Goal: Transaction & Acquisition: Purchase product/service

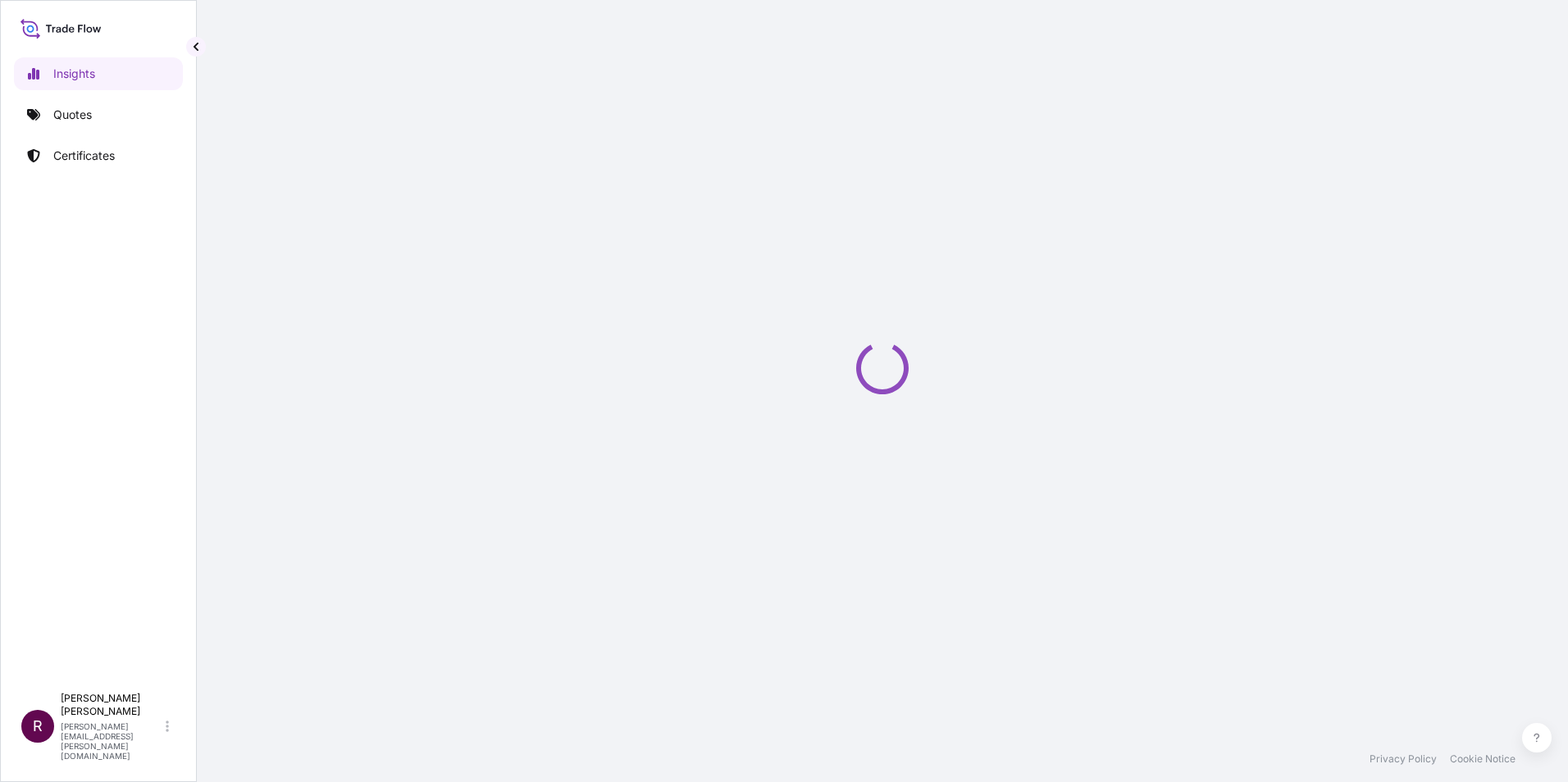
select select "2025"
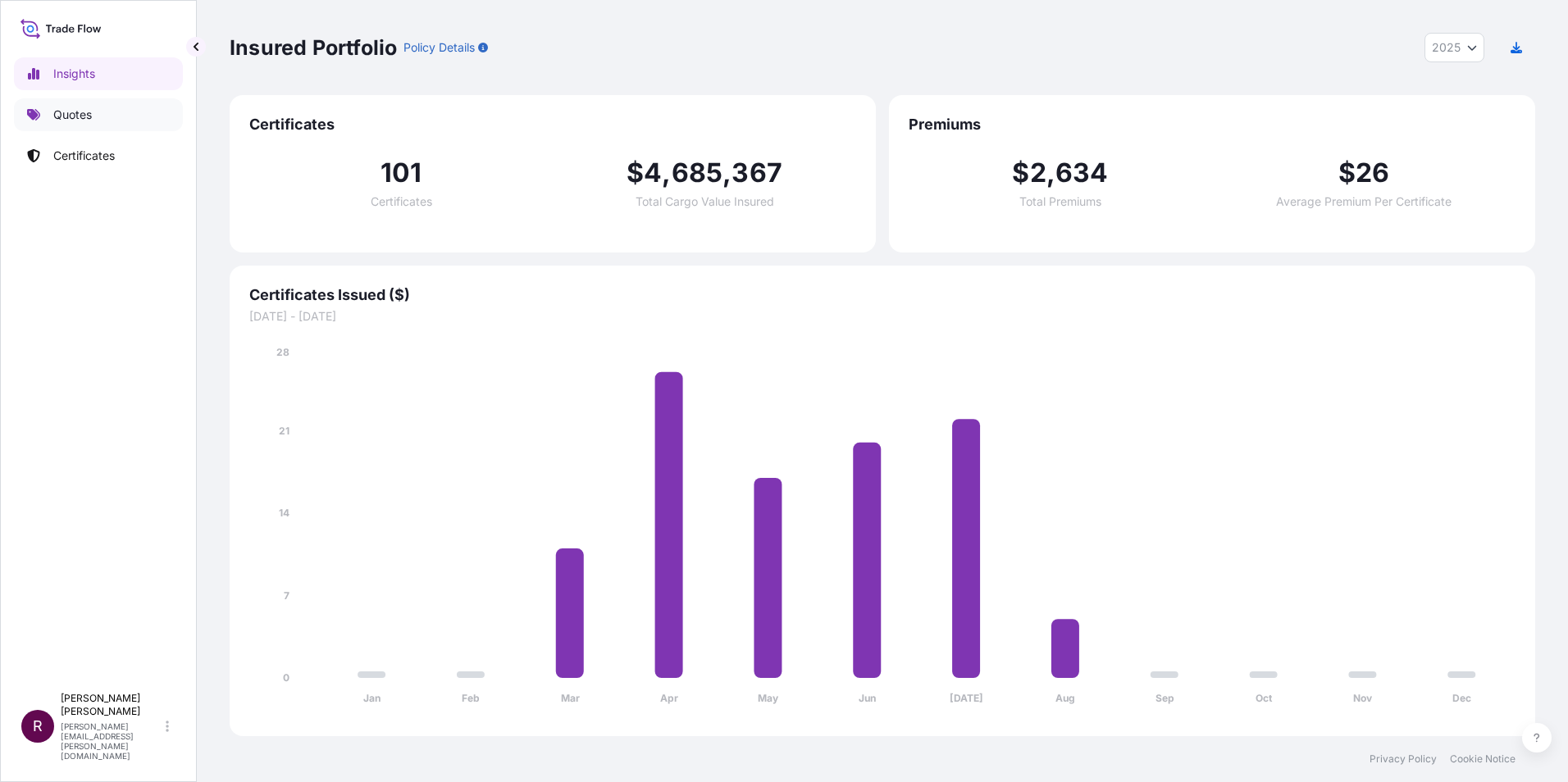
click at [63, 109] on p "Quotes" at bounding box center [73, 115] width 38 height 17
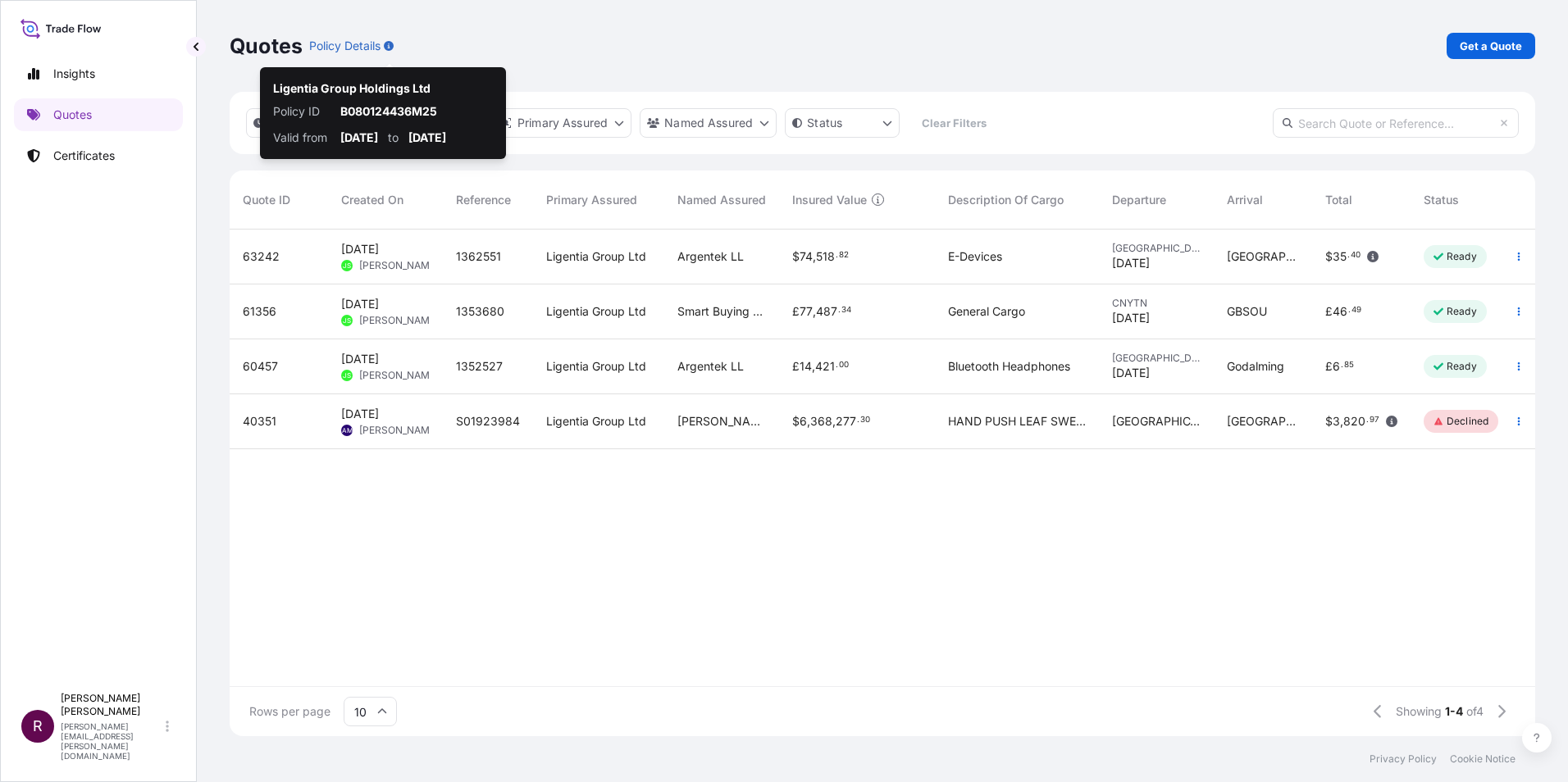
scroll to position [504, 1293]
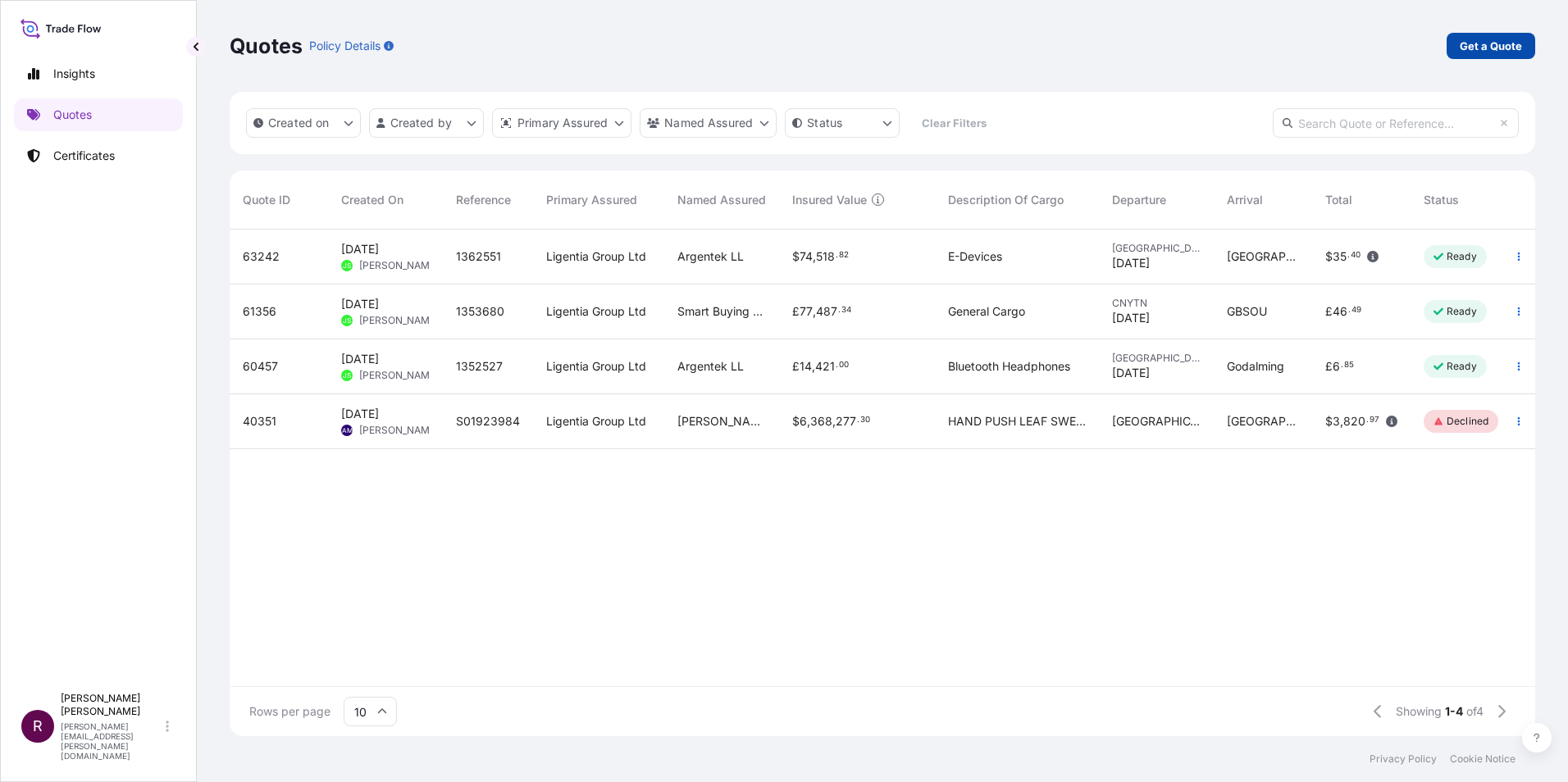
click at [1492, 37] on link "Get a Quote" at bounding box center [1490, 45] width 89 height 26
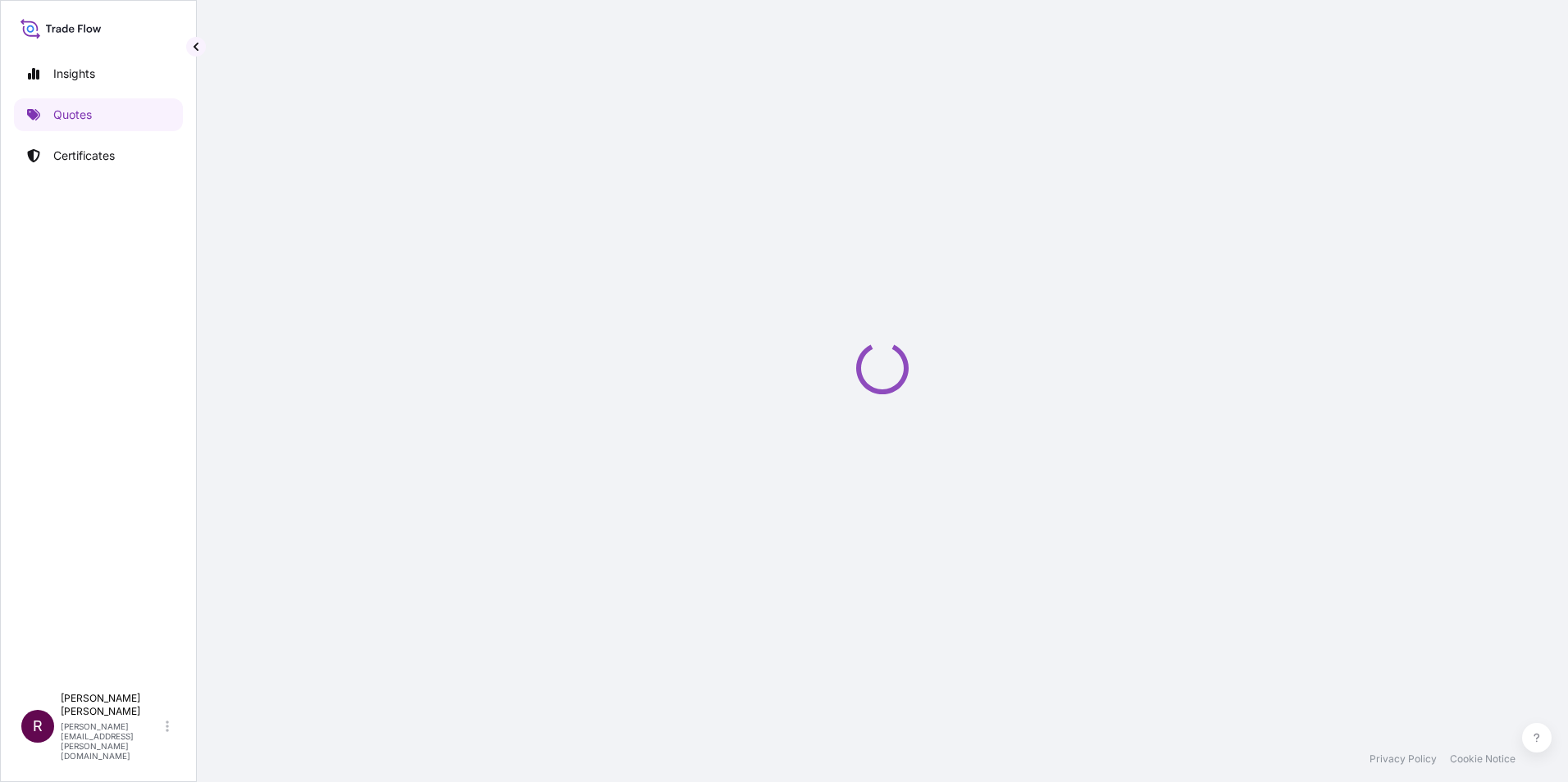
select select "Sea"
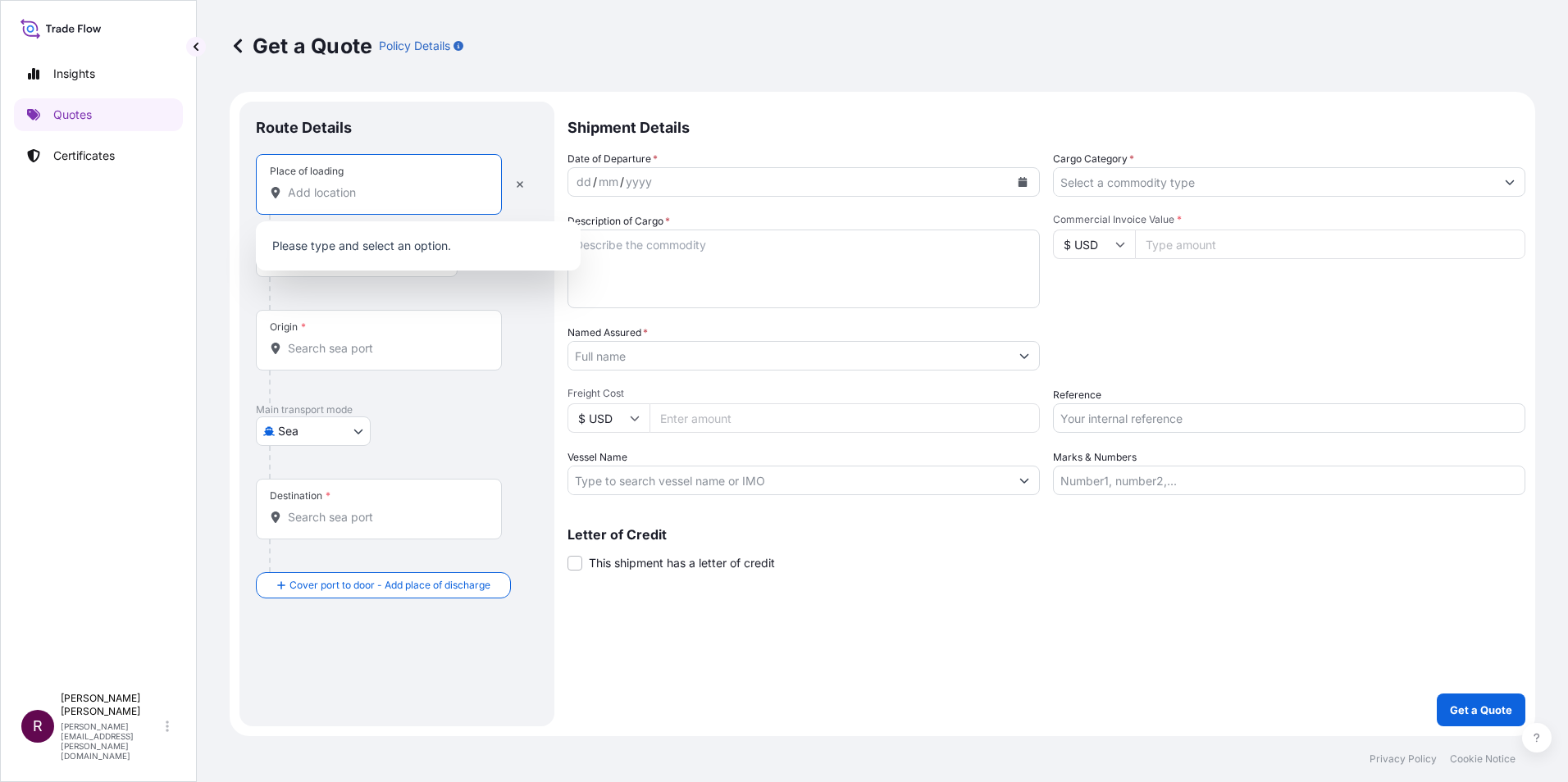
click at [368, 190] on input "Place of loading" at bounding box center [385, 193] width 194 height 17
click at [355, 194] on input "Place of loading" at bounding box center [385, 193] width 194 height 17
paste input "G68 0LW"
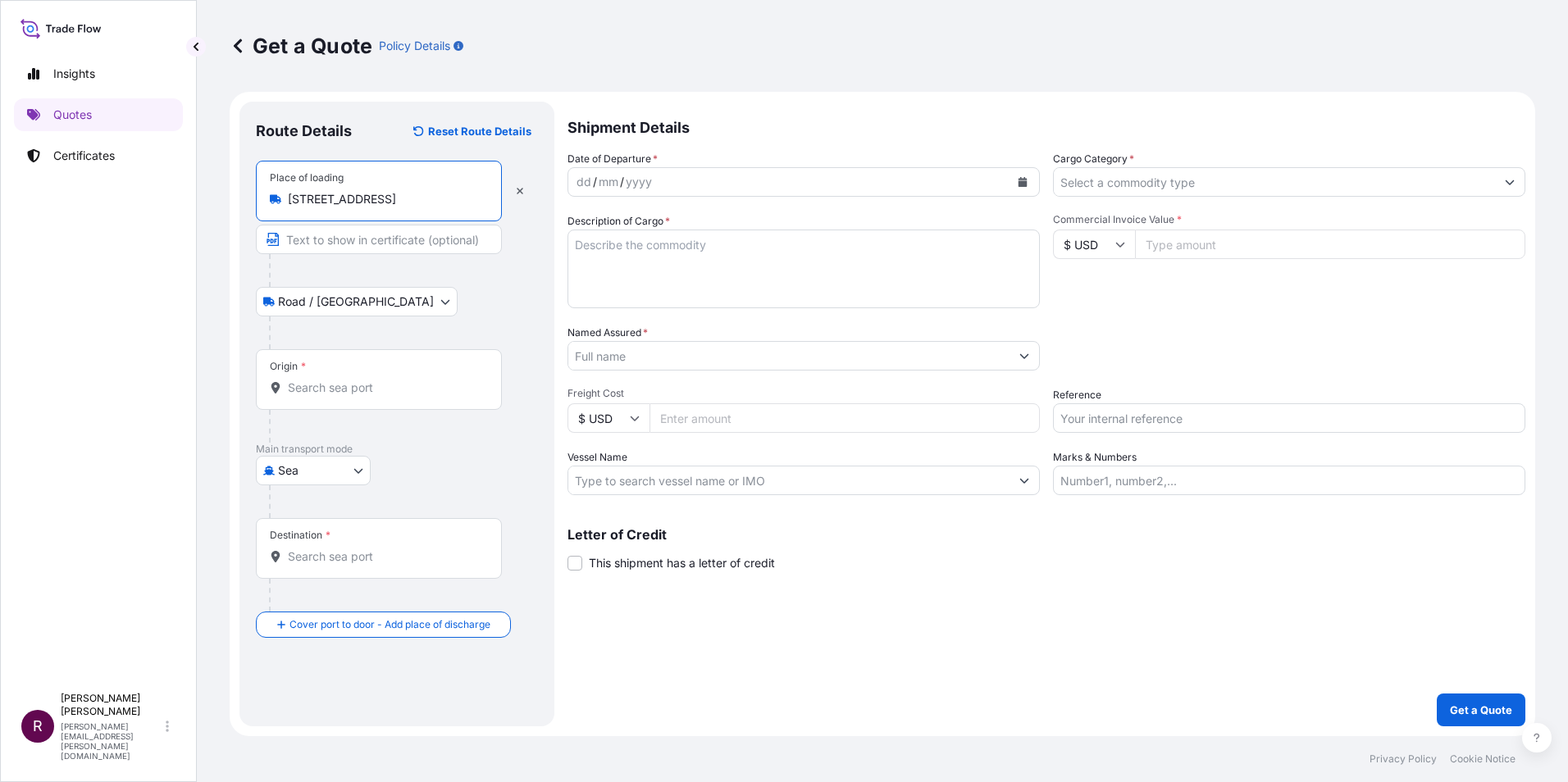
type input "Tollpark Road, Wardpark East, Cumbernauld, Glasgow G68 0LW, UK"
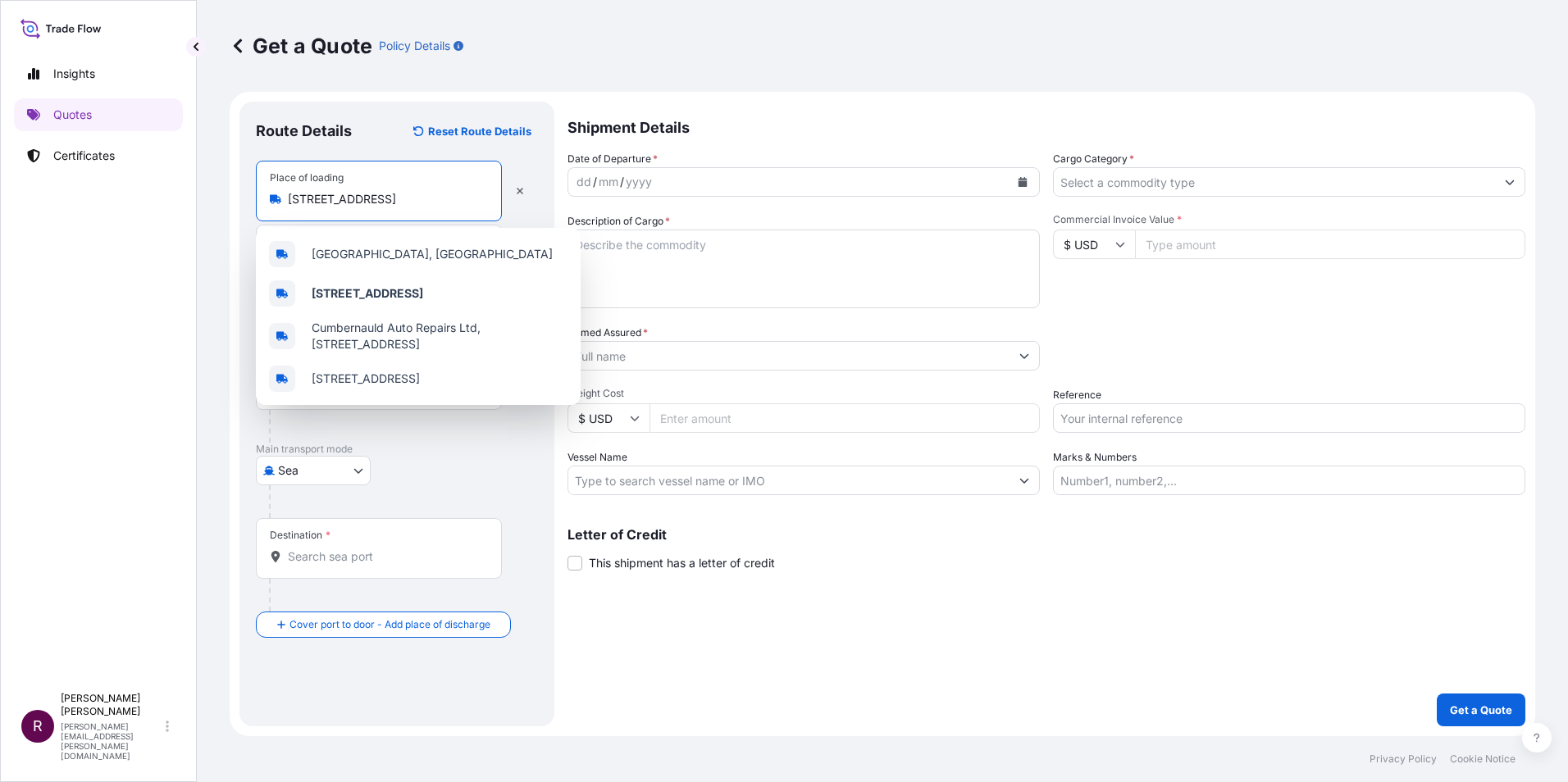
click at [332, 201] on input "Tollpark Road, Wardpark East, Cumbernauld, Glasgow G68 0LW, UK" at bounding box center [385, 200] width 194 height 17
click at [515, 190] on icon "button" at bounding box center [520, 191] width 10 height 10
select select "Road / Inland"
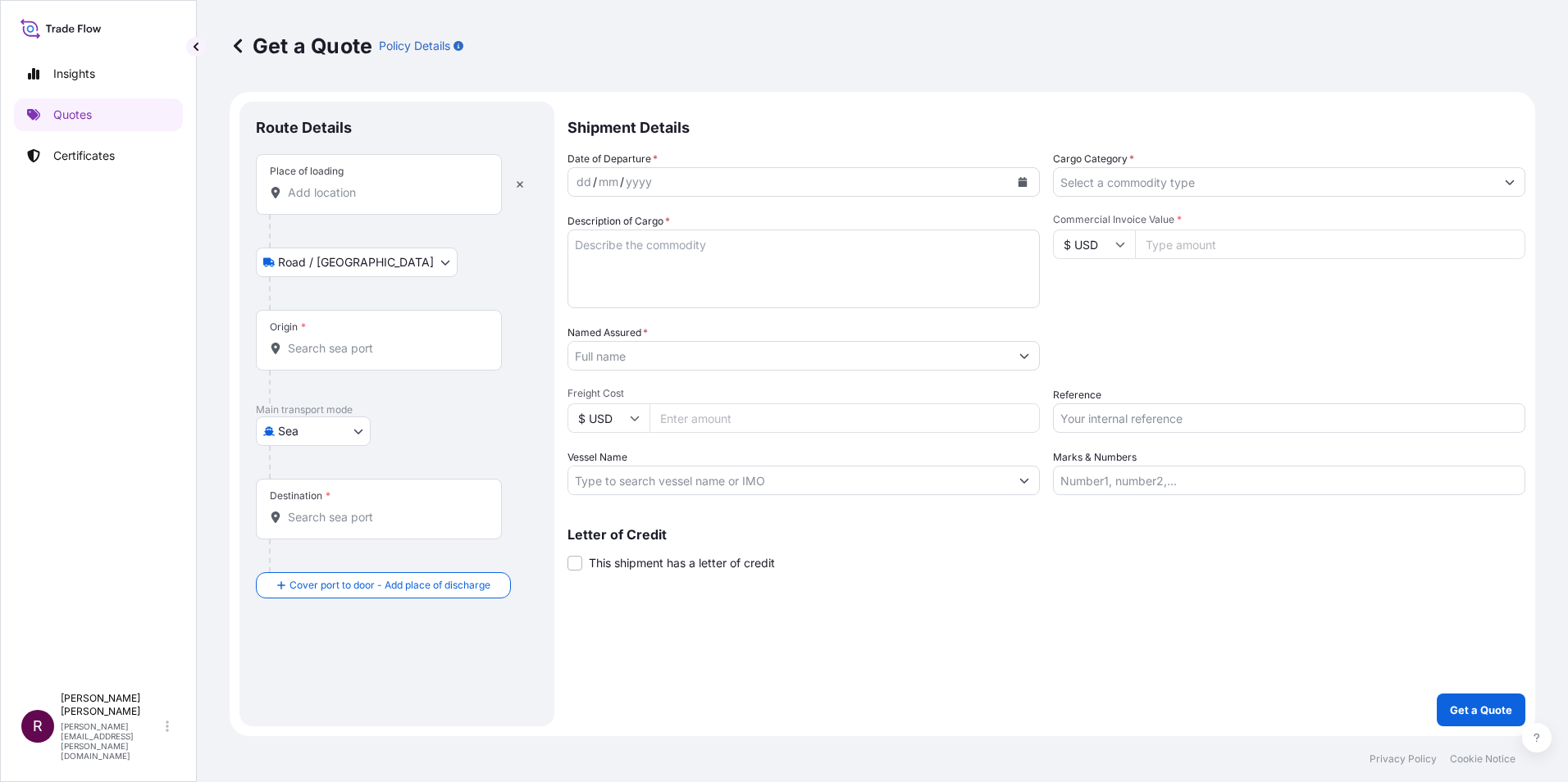
click at [377, 182] on div "Place of loading" at bounding box center [378, 185] width 246 height 61
click at [377, 185] on input "Place of loading" at bounding box center [385, 193] width 194 height 17
paste input "Greenville 16 Tollpark Road Wardpark East Cumbernauld G68 0LW"
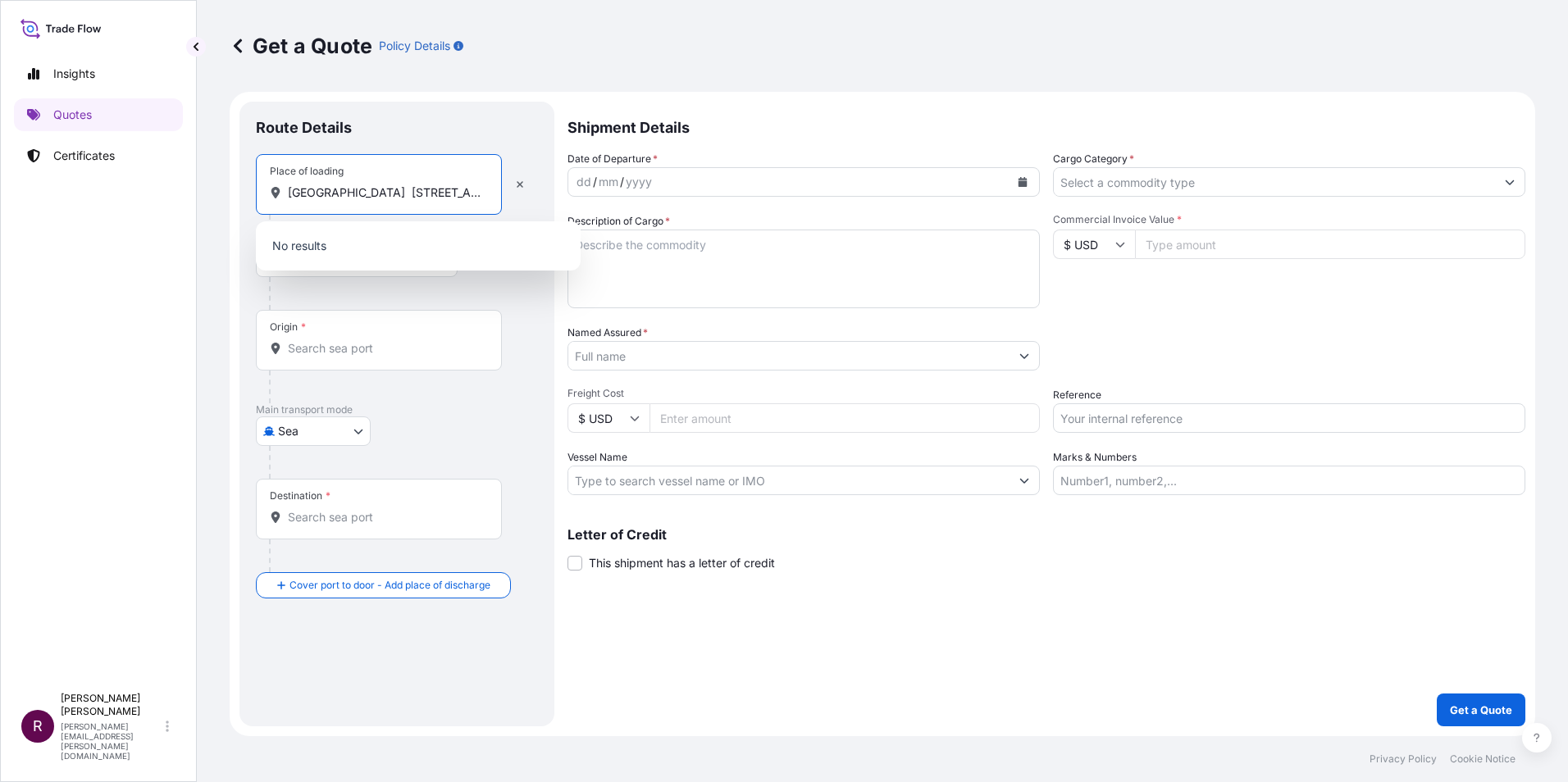
scroll to position [0, 179]
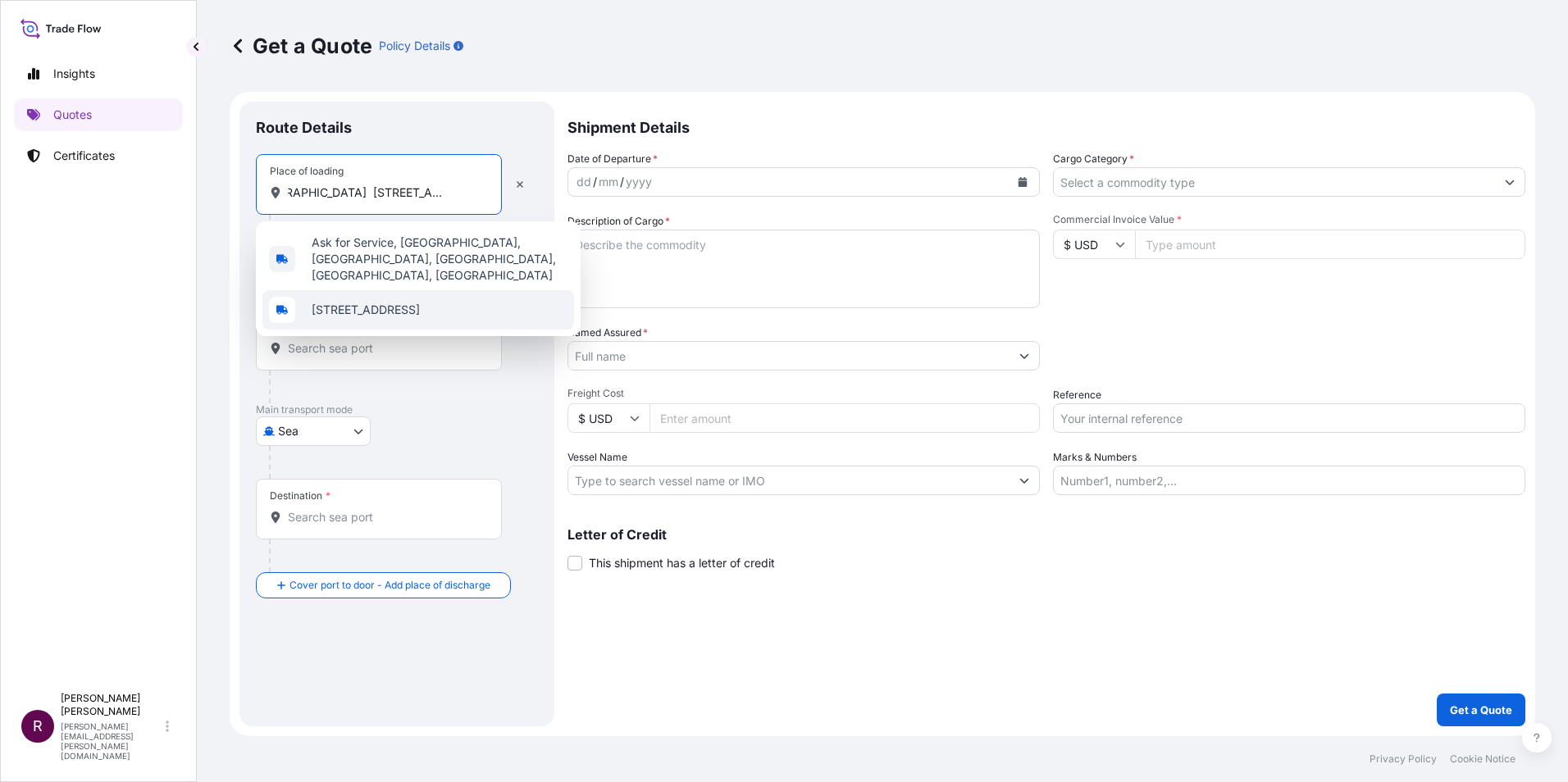
click at [410, 302] on span "16 Tollpark Road, Wardpark East, Cumbernauld, Glasgow G68 0LW, UK" at bounding box center [366, 310] width 109 height 17
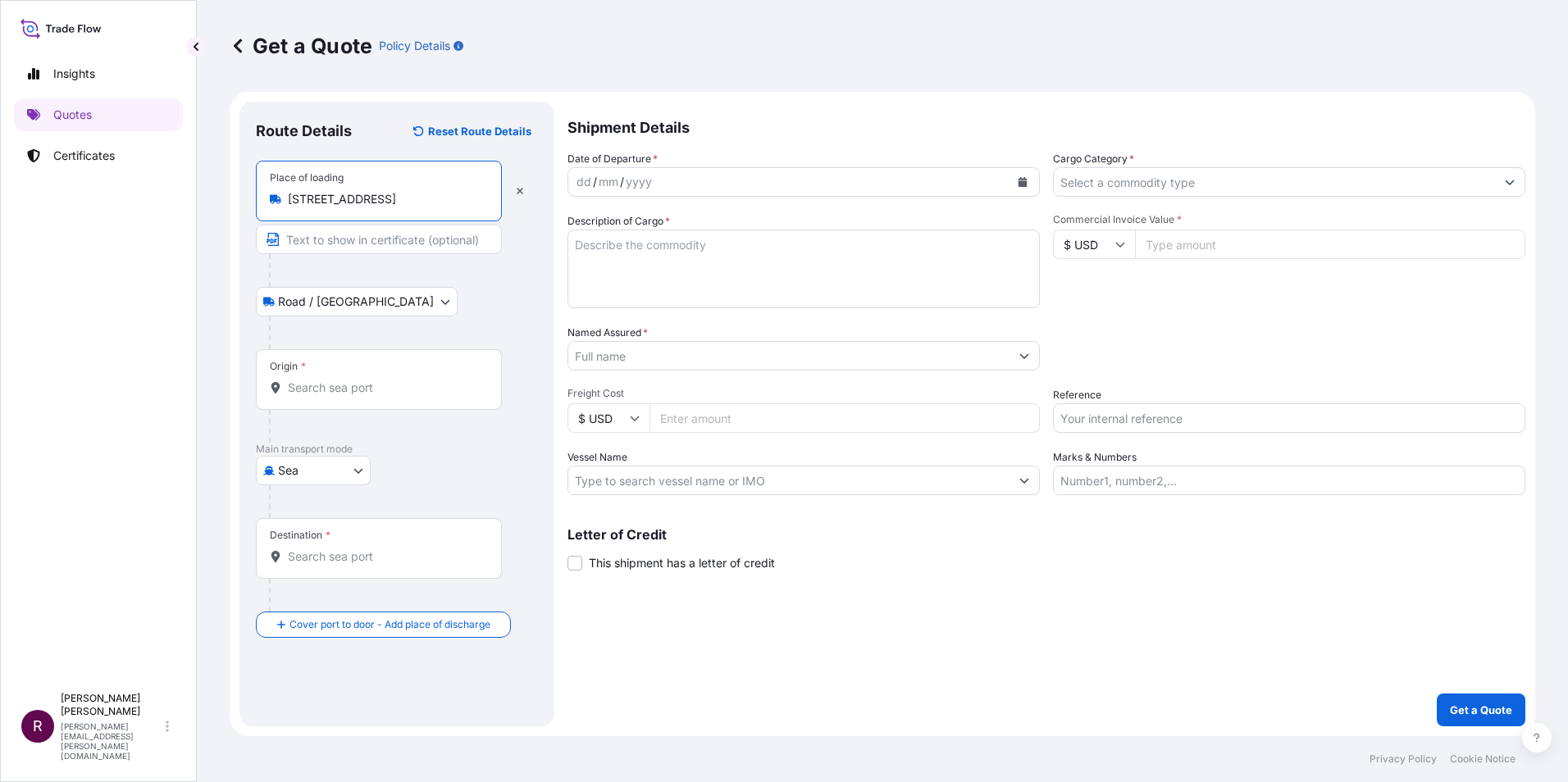
type input "16 Tollpark Road, Wardpark East, Cumbernauld, Glasgow G68 0LW, UK"
click at [362, 300] on body "Insights Quotes Certificates R Rhonda Mccallum rhonda.mccallum@ligentia.global …" at bounding box center [784, 391] width 1568 height 782
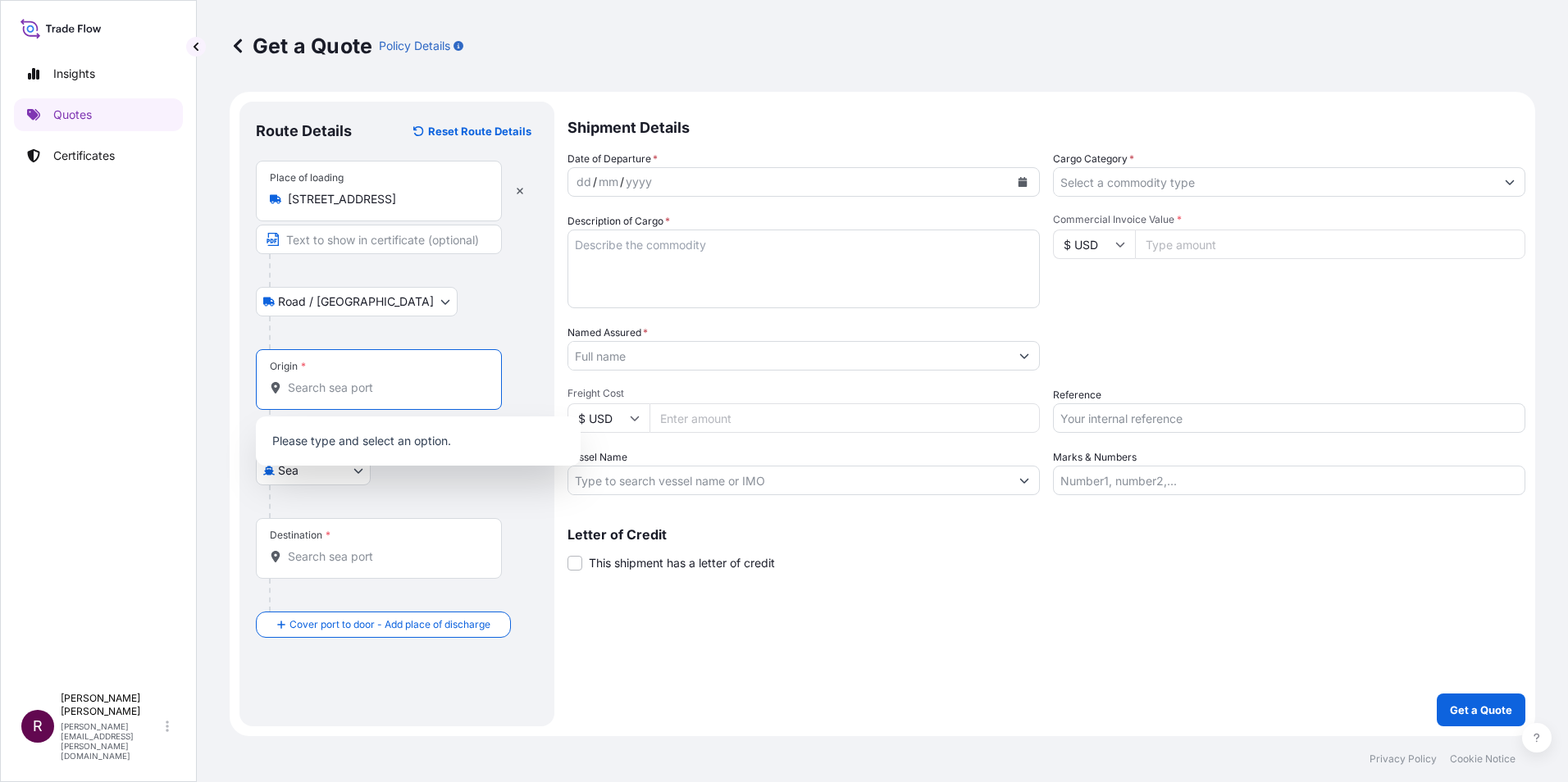
click at [337, 383] on input "Origin *" at bounding box center [385, 388] width 194 height 17
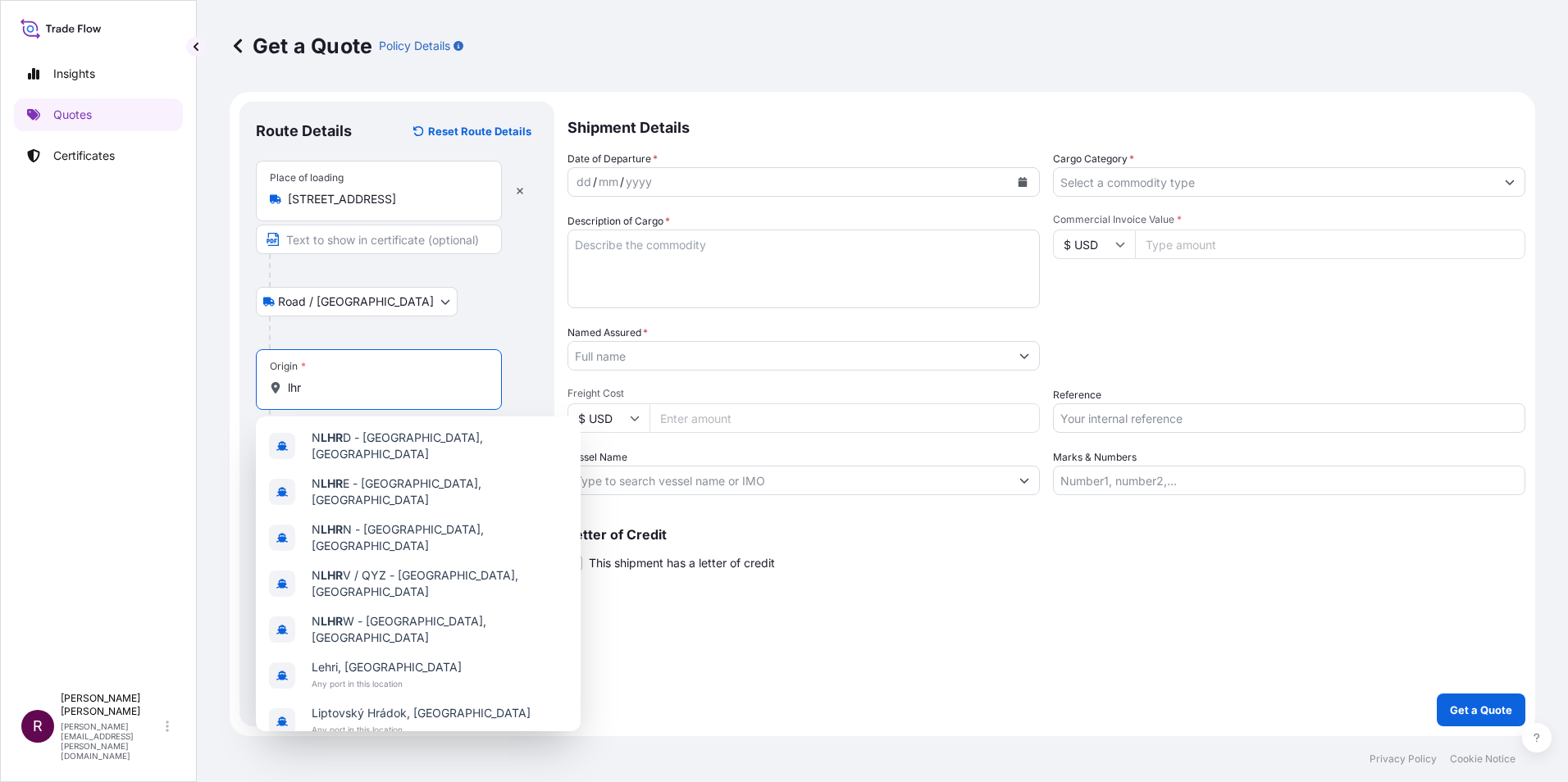
drag, startPoint x: 338, startPoint y: 388, endPoint x: 279, endPoint y: 387, distance: 59.0
click at [279, 387] on div "lhr" at bounding box center [378, 388] width 218 height 17
type input "l"
drag, startPoint x: 331, startPoint y: 389, endPoint x: 281, endPoint y: 389, distance: 50.0
click at [281, 389] on div "LHR" at bounding box center [378, 388] width 218 height 17
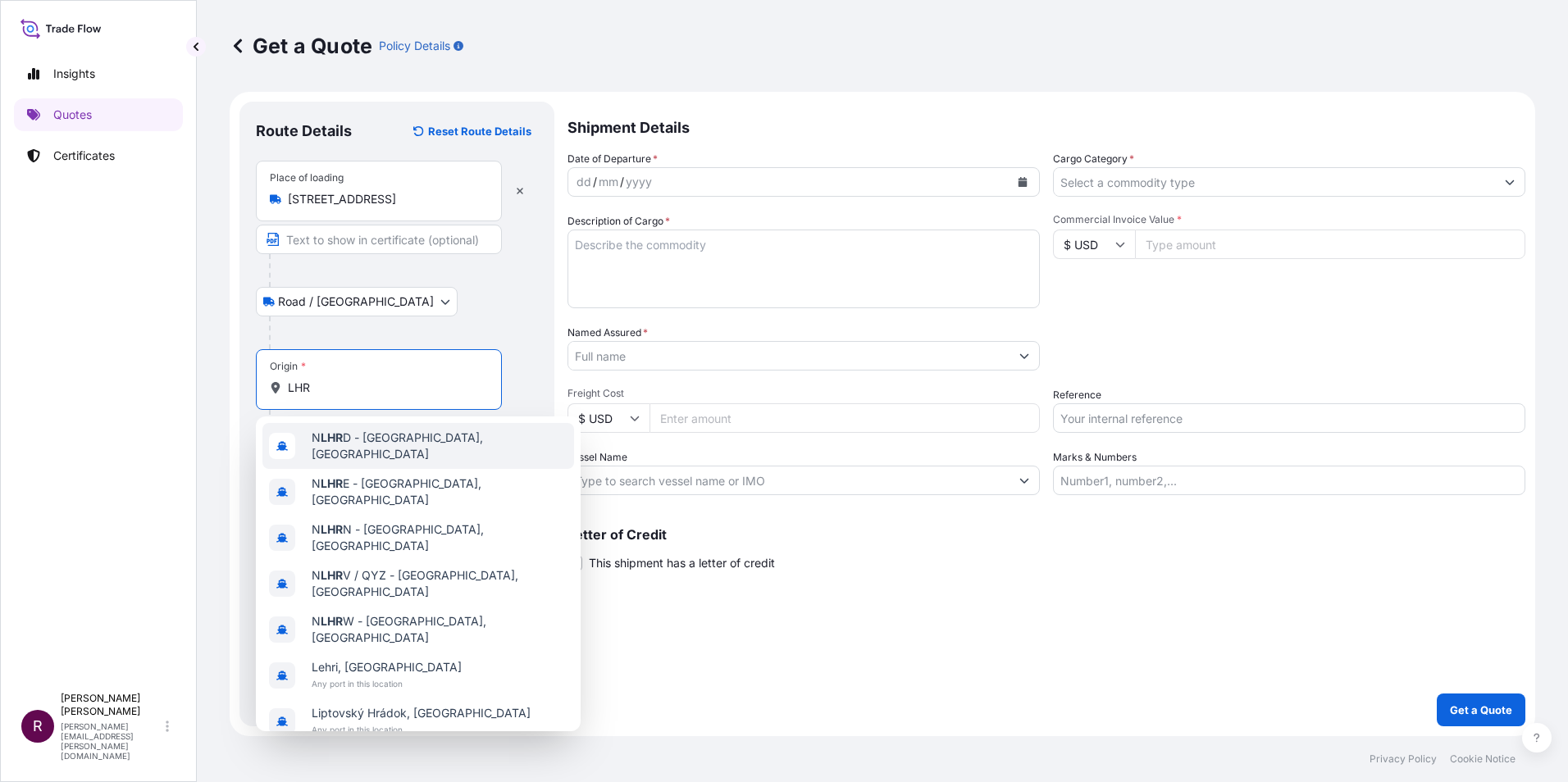
type input "LHR"
drag, startPoint x: 469, startPoint y: 281, endPoint x: 469, endPoint y: 288, distance: 7.0
click at [469, 288] on div "Place of loading 16 Tollpark Road, Wardpark East, Cumbernauld, Glasgow G68 0LW,…" at bounding box center [397, 255] width 282 height 189
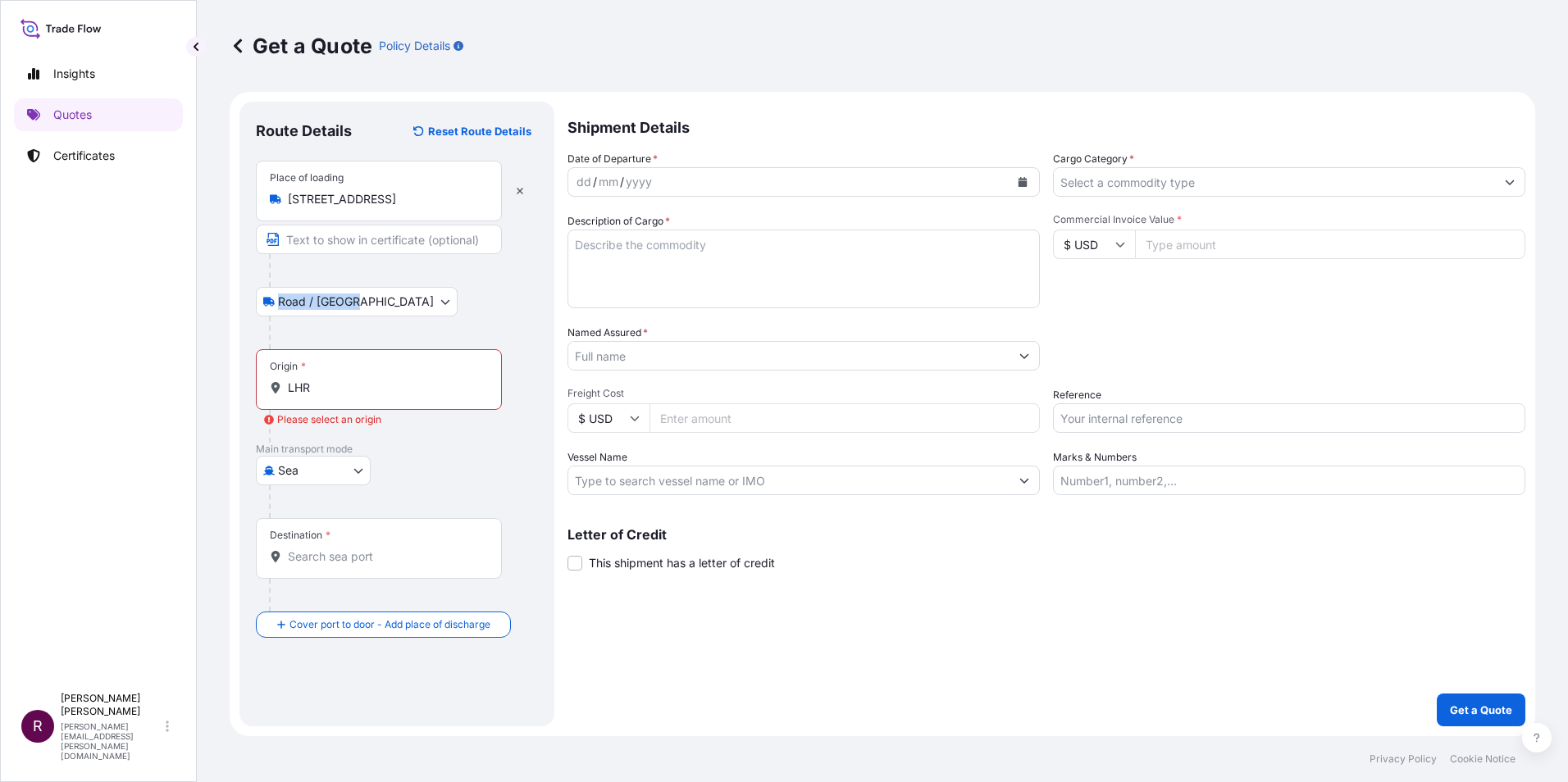
click at [359, 467] on body "Insights Quotes Certificates R Rhonda Mccallum rhonda.mccallum@ligentia.global …" at bounding box center [784, 391] width 1568 height 782
click at [345, 504] on div "Air" at bounding box center [313, 513] width 102 height 29
select select "Air"
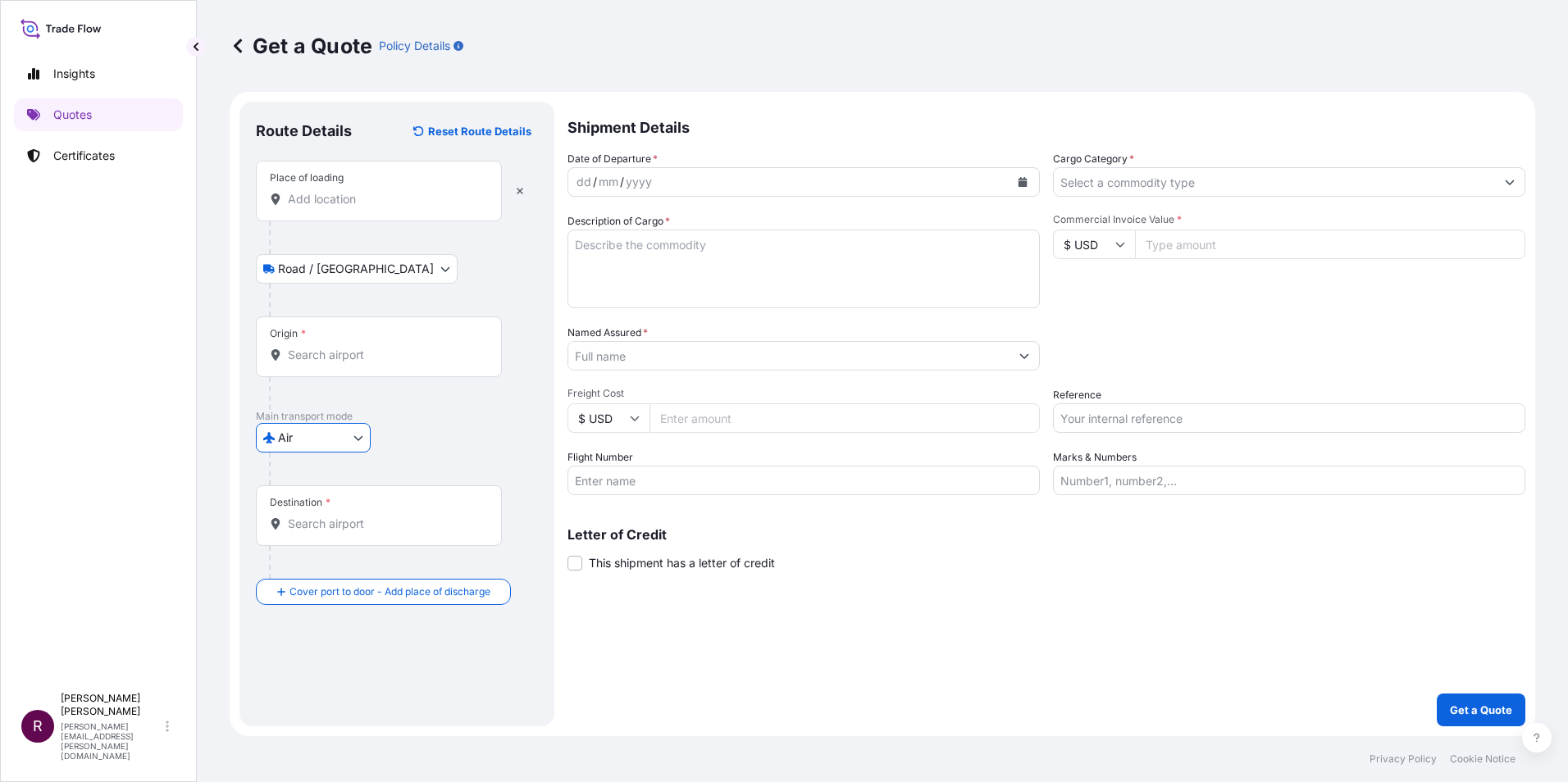
click at [349, 343] on div "Origin *" at bounding box center [378, 347] width 246 height 61
click at [349, 347] on input "Origin *" at bounding box center [385, 355] width 194 height 17
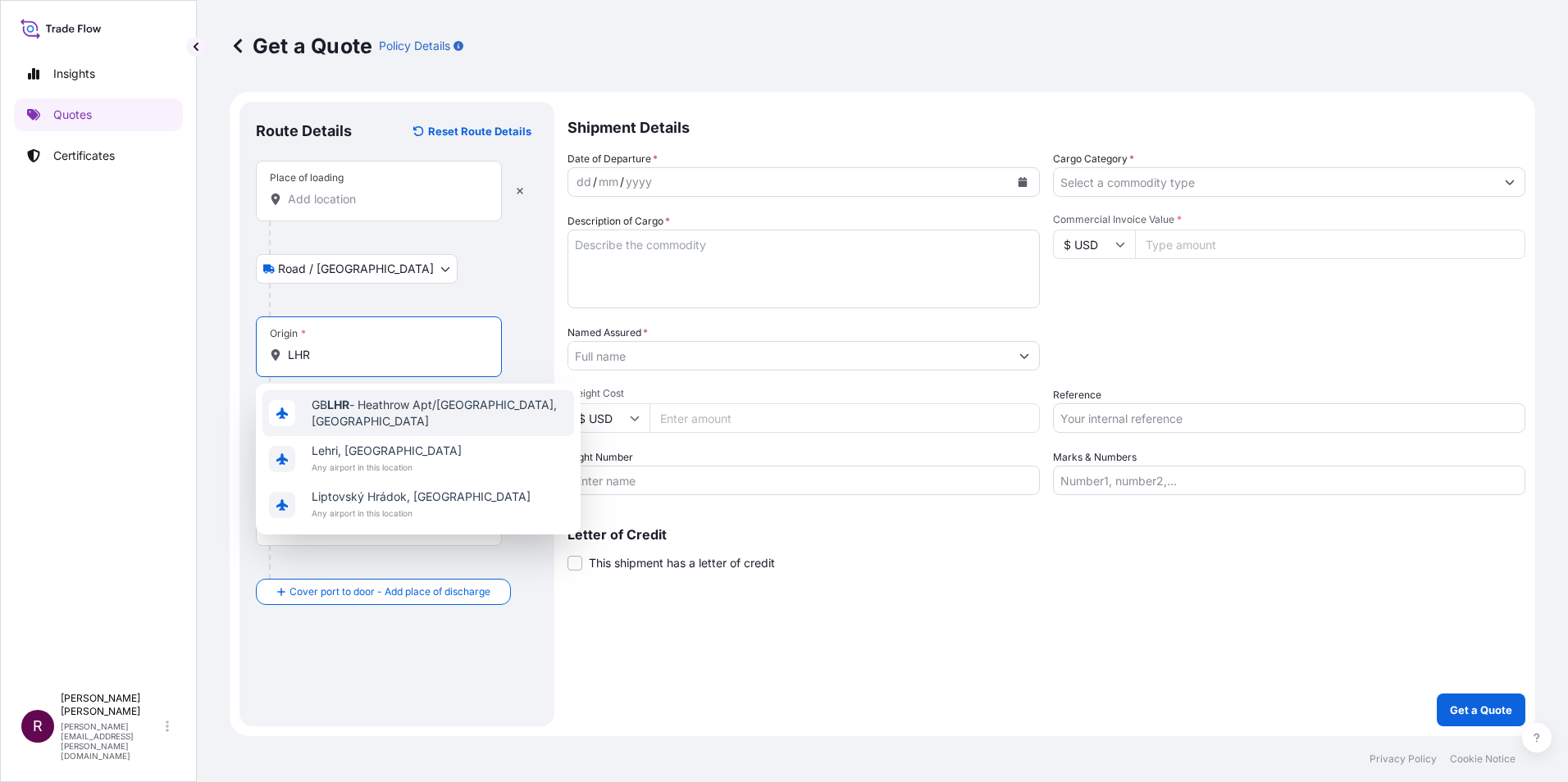
click at [363, 410] on span "GB LHR - Heathrow Apt/London, United Kingdom" at bounding box center [439, 413] width 256 height 33
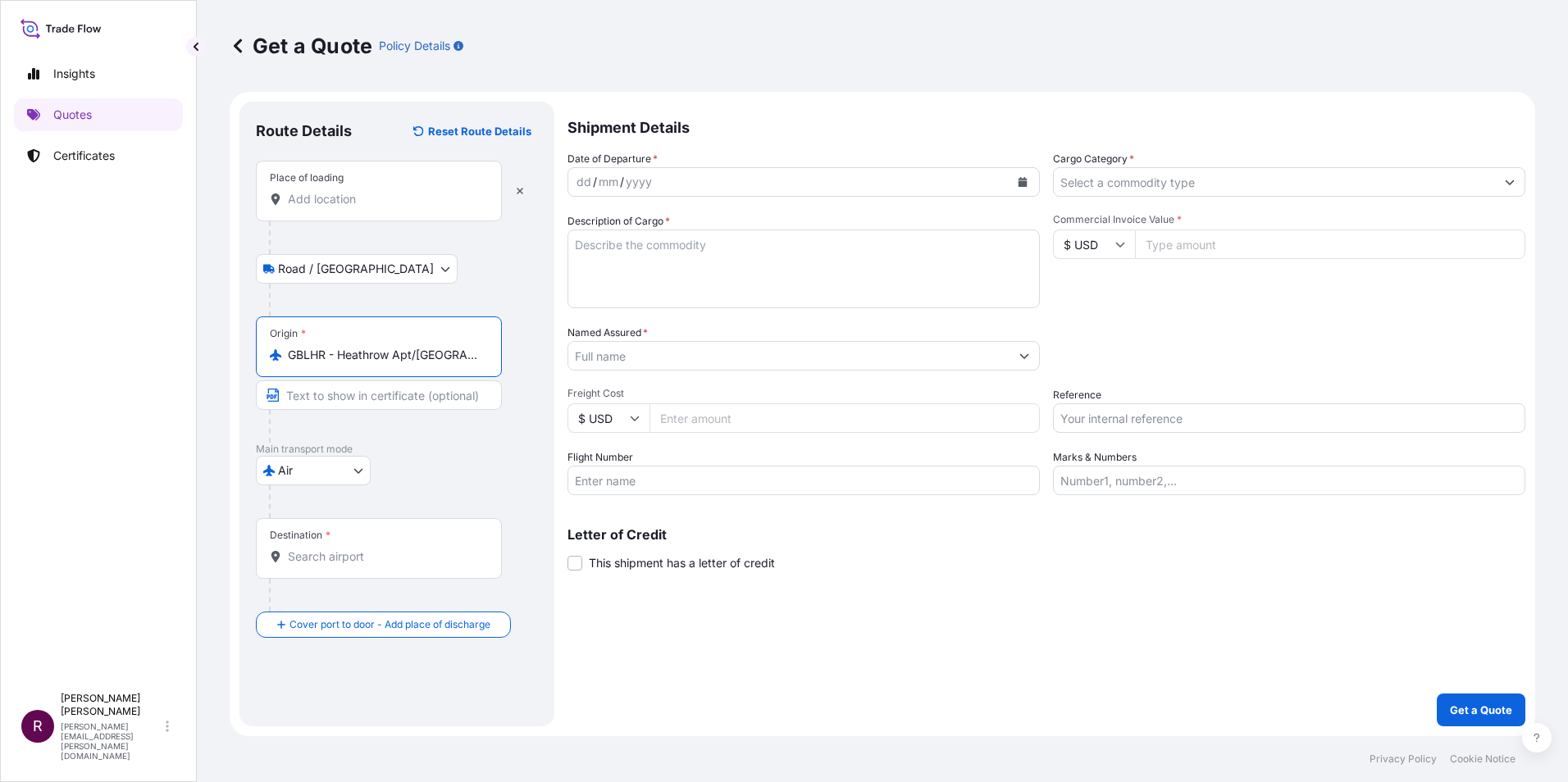
type input "GBLHR - Heathrow Apt/London, United Kingdom"
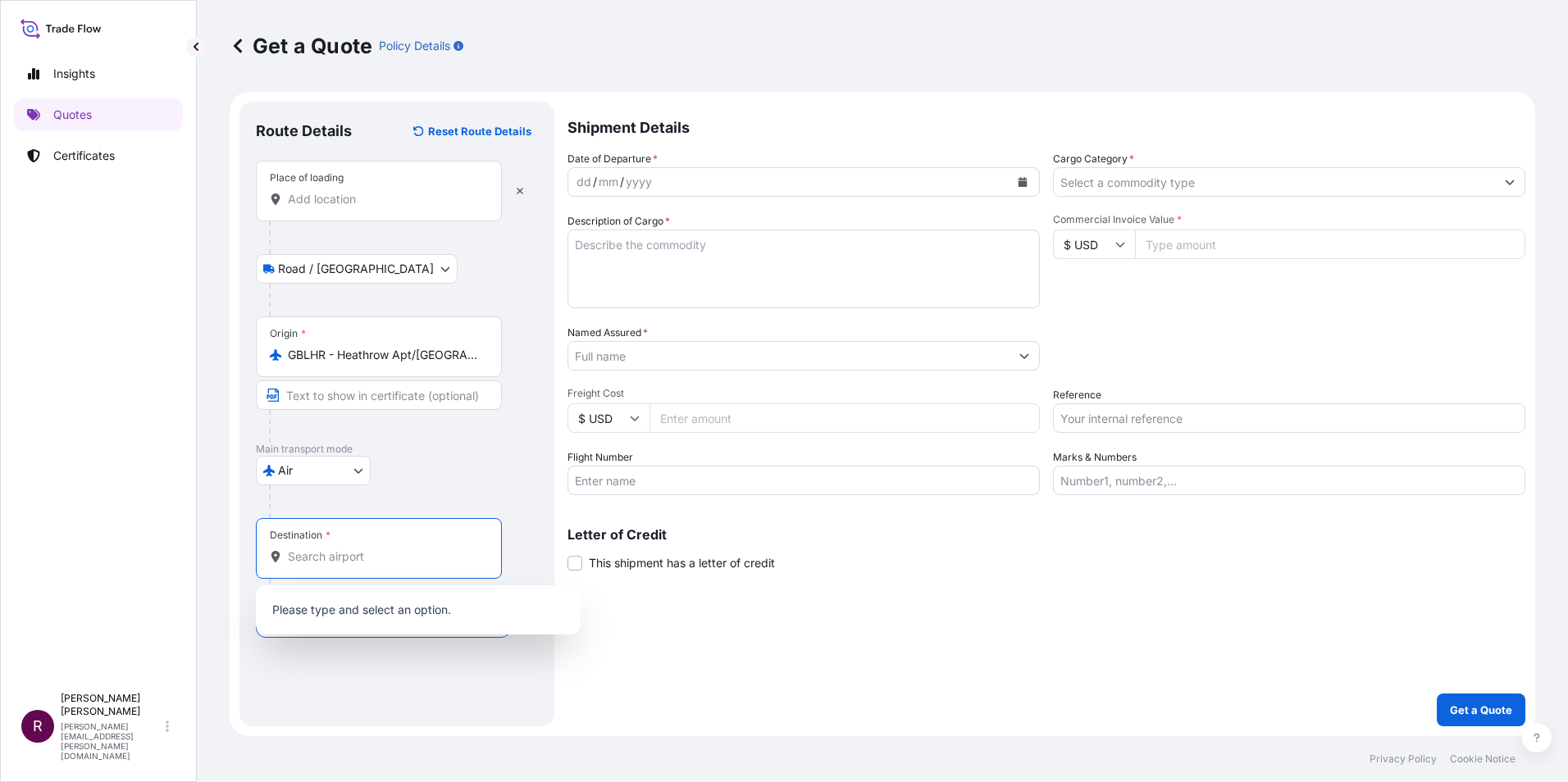
click at [353, 549] on input "Destination *" at bounding box center [385, 557] width 194 height 17
click at [385, 561] on input "Destination * Please select a destination" at bounding box center [385, 557] width 194 height 17
paste input "Darwin Wave Lagoon Kitchener Dr, Darwin City NT 0800, Australia"
type input "Darwin Wave Lagoon Kitchener Dr, Darwin City NT 0800, Australia"
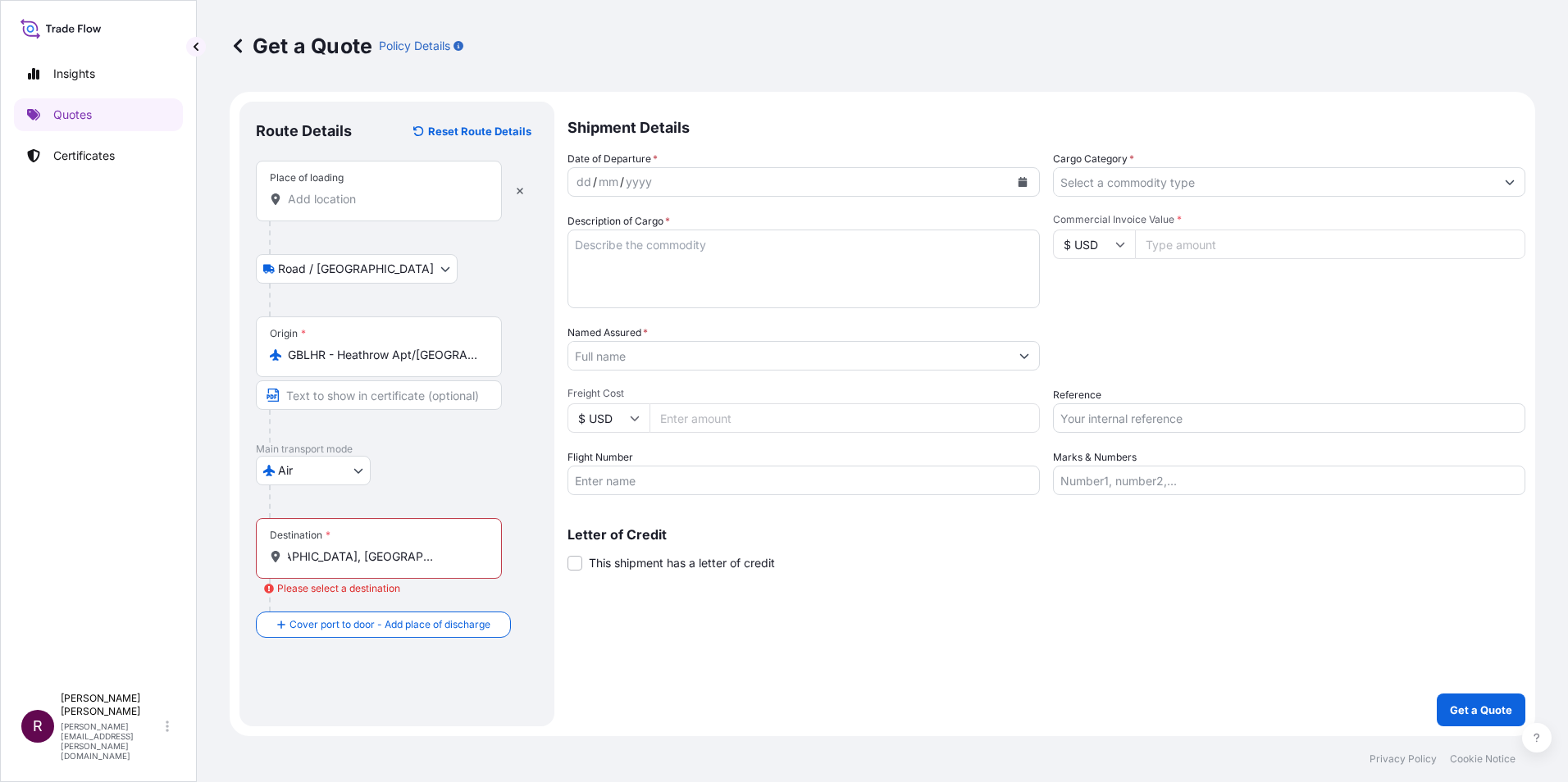
click at [407, 470] on div "Air Air Sea Road" at bounding box center [397, 470] width 282 height 29
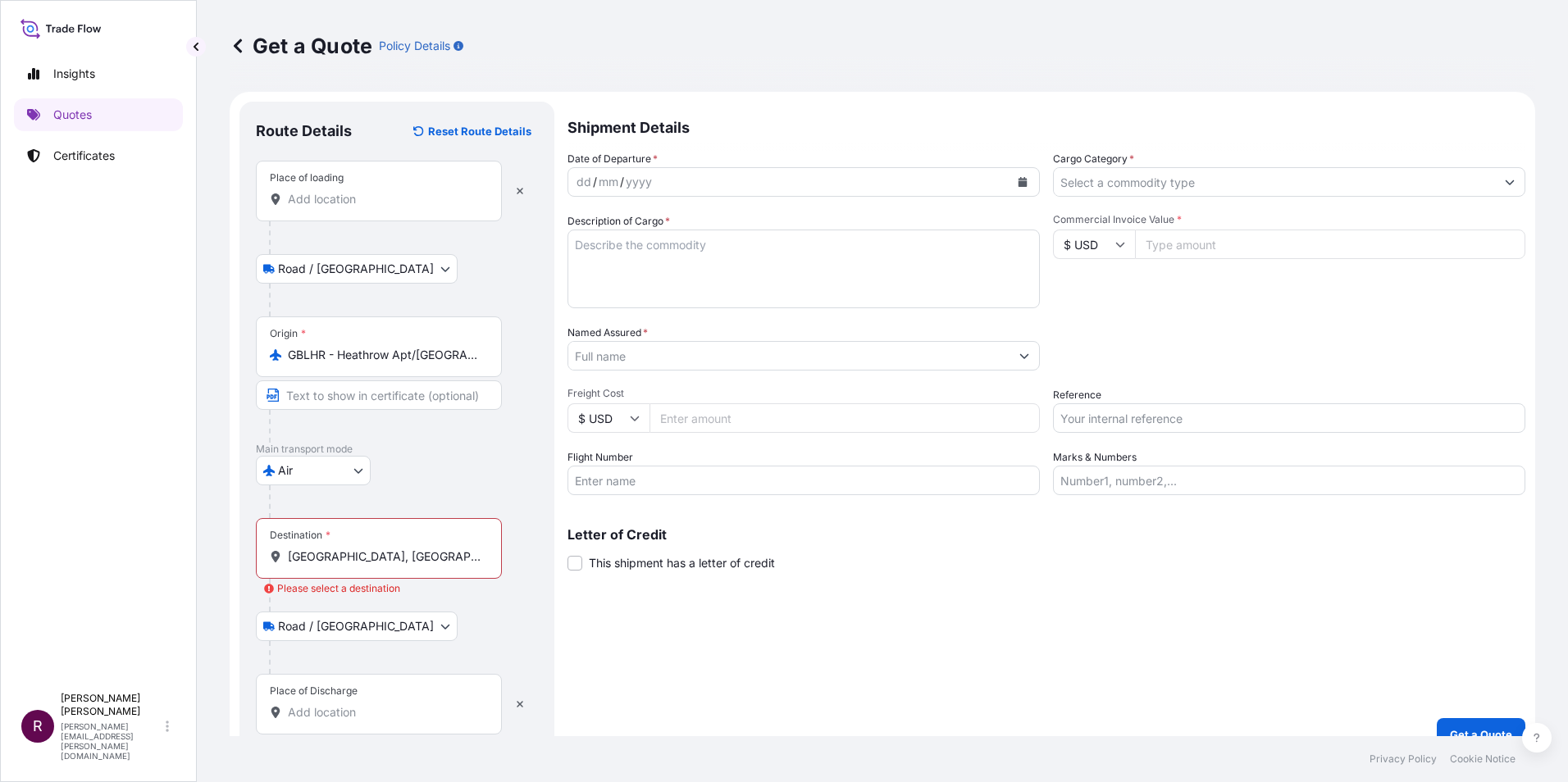
drag, startPoint x: 483, startPoint y: 555, endPoint x: 310, endPoint y: 556, distance: 173.0
click at [310, 556] on div "Darwin Wave Lagoon Kitchener Dr, Darwin City NT 0800, Australia" at bounding box center [378, 557] width 218 height 17
click at [310, 556] on input "Darwin Wave Lagoon Kitchener Dr, Darwin City NT 0800, Australia" at bounding box center [385, 557] width 194 height 17
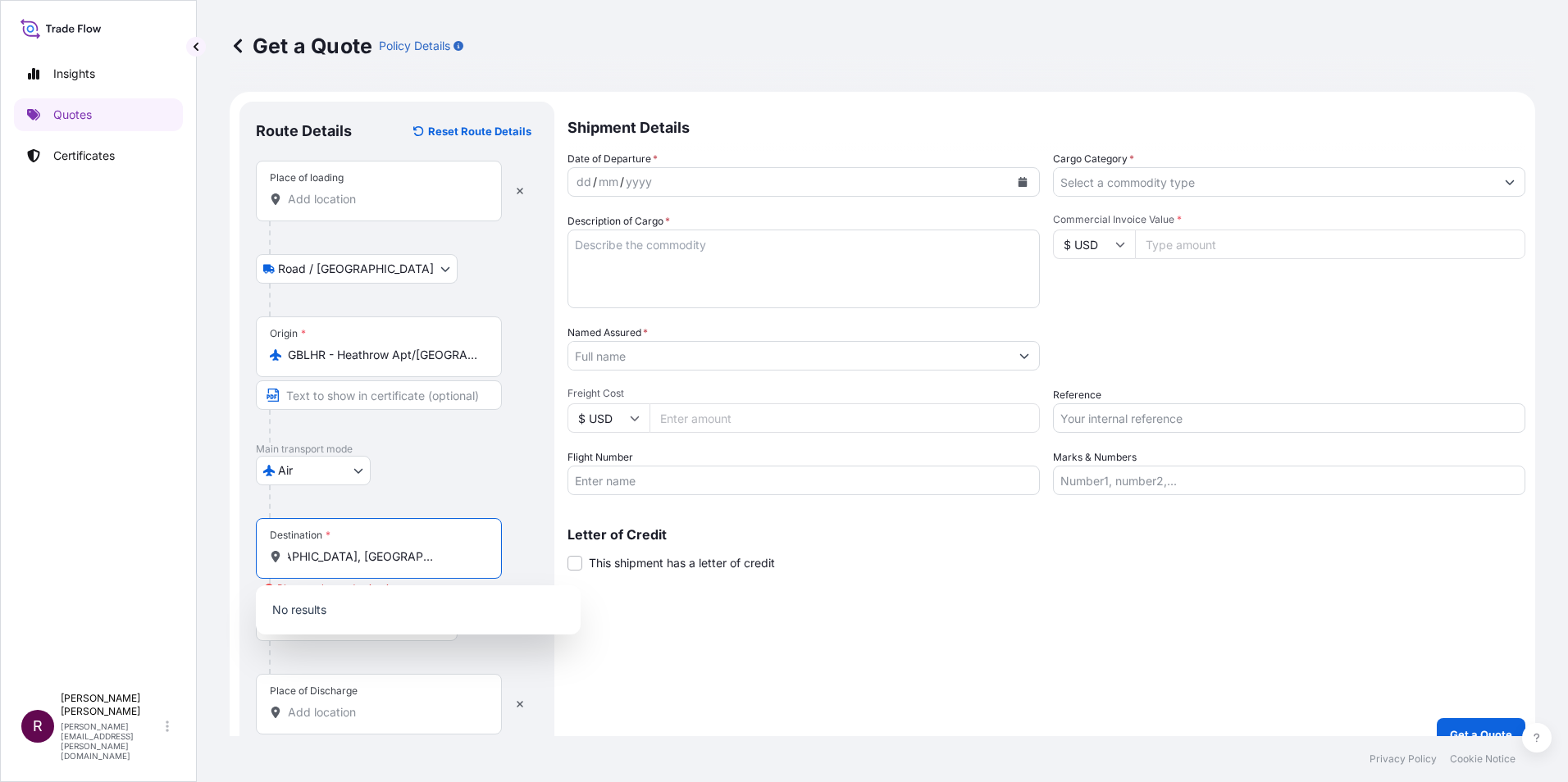
click at [300, 555] on input "Darwin Wave Lagoon Kitchener Dr, Darwin City NT 0800, Australia" at bounding box center [385, 557] width 194 height 17
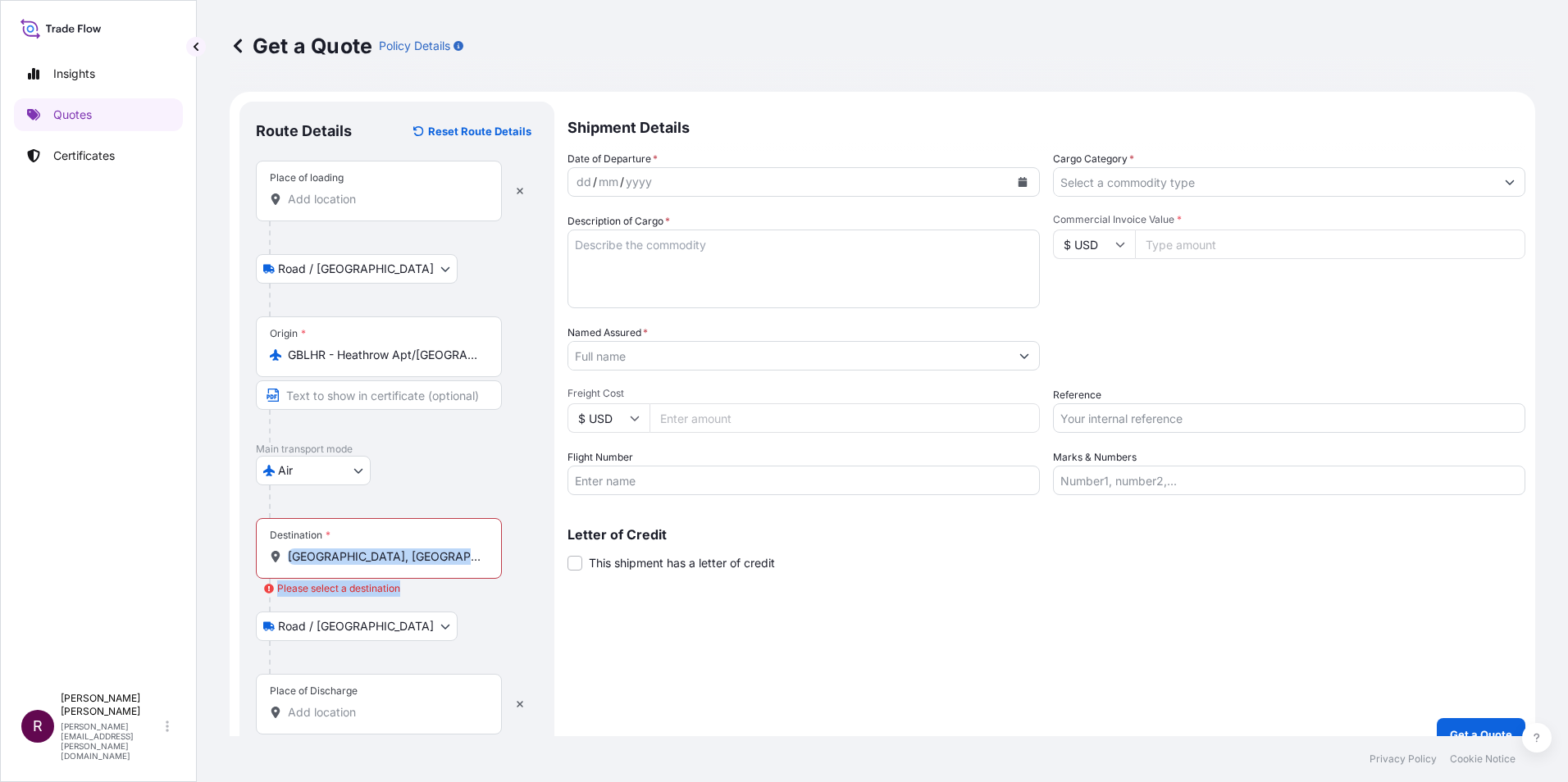
drag, startPoint x: 287, startPoint y: 555, endPoint x: 514, endPoint y: 558, distance: 227.0
click at [514, 558] on div "Destination * Darwin Wave Lagoon Kitchener Dr, Darwin City NT 0800, Australia P…" at bounding box center [397, 565] width 282 height 94
click at [486, 614] on div "Road / Inland Road / Inland" at bounding box center [397, 626] width 282 height 29
click at [421, 558] on input "Darwin Wave Lagoon Kitchener Dr, Darwin City NT 0800, Australia" at bounding box center [385, 557] width 194 height 17
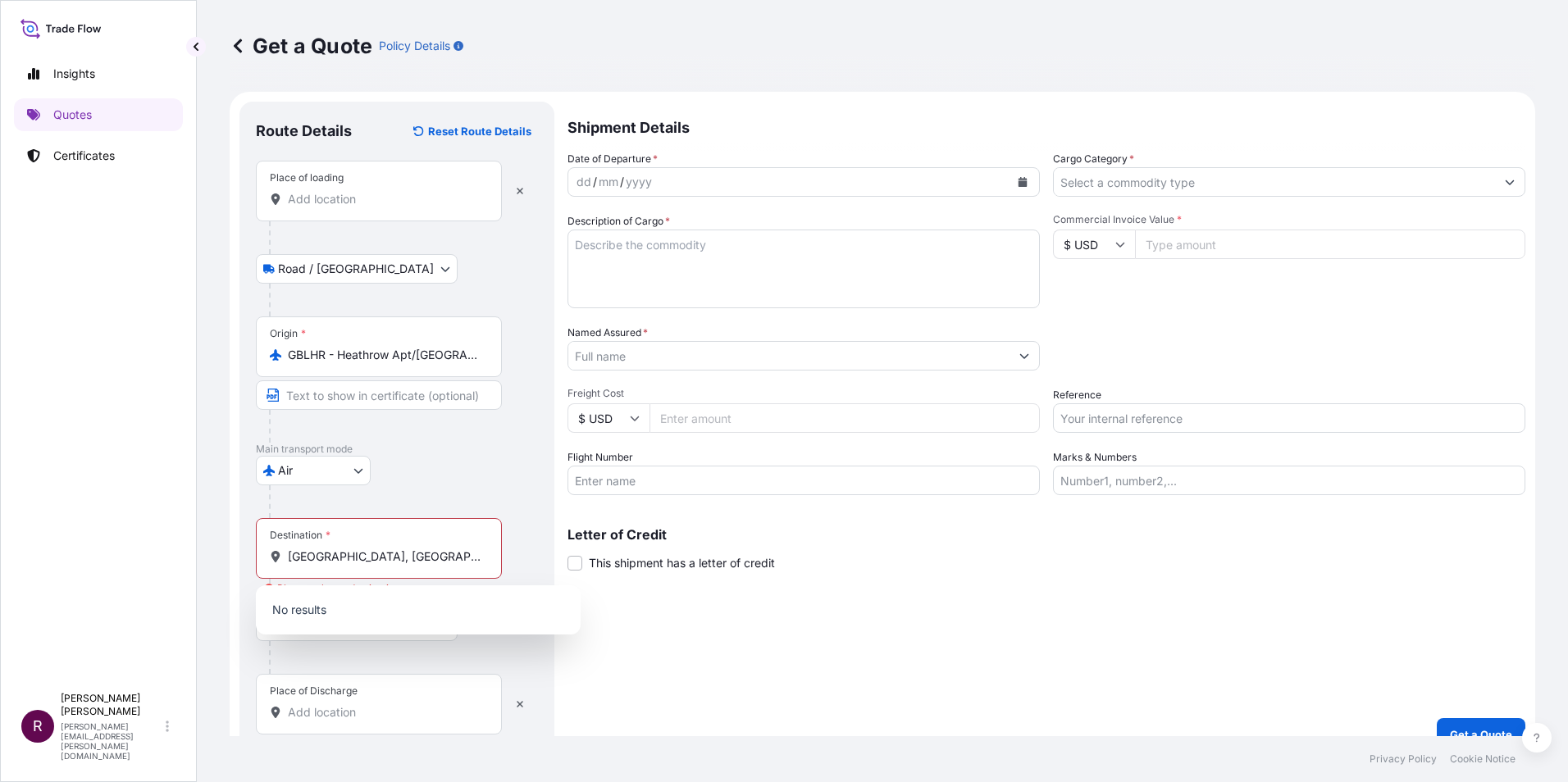
click at [347, 605] on p "No results" at bounding box center [418, 610] width 312 height 36
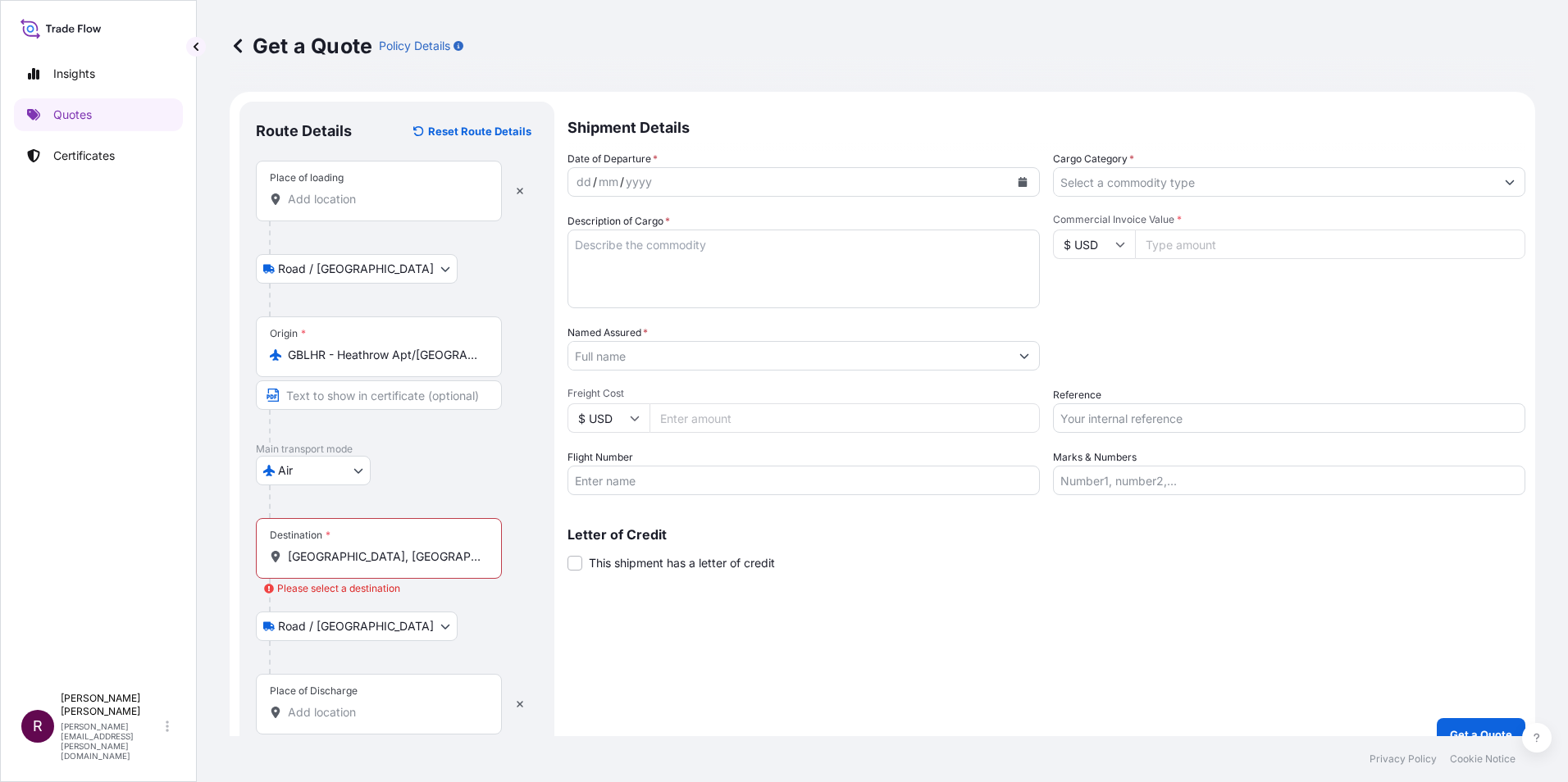
click at [290, 548] on div "Destination * Darwin Wave Lagoon Kitchener Dr, Darwin City NT 0800, Australia" at bounding box center [378, 548] width 246 height 61
click at [290, 549] on input "Darwin Wave Lagoon Kitchener Dr, Darwin City NT 0800, Australia" at bounding box center [385, 557] width 194 height 17
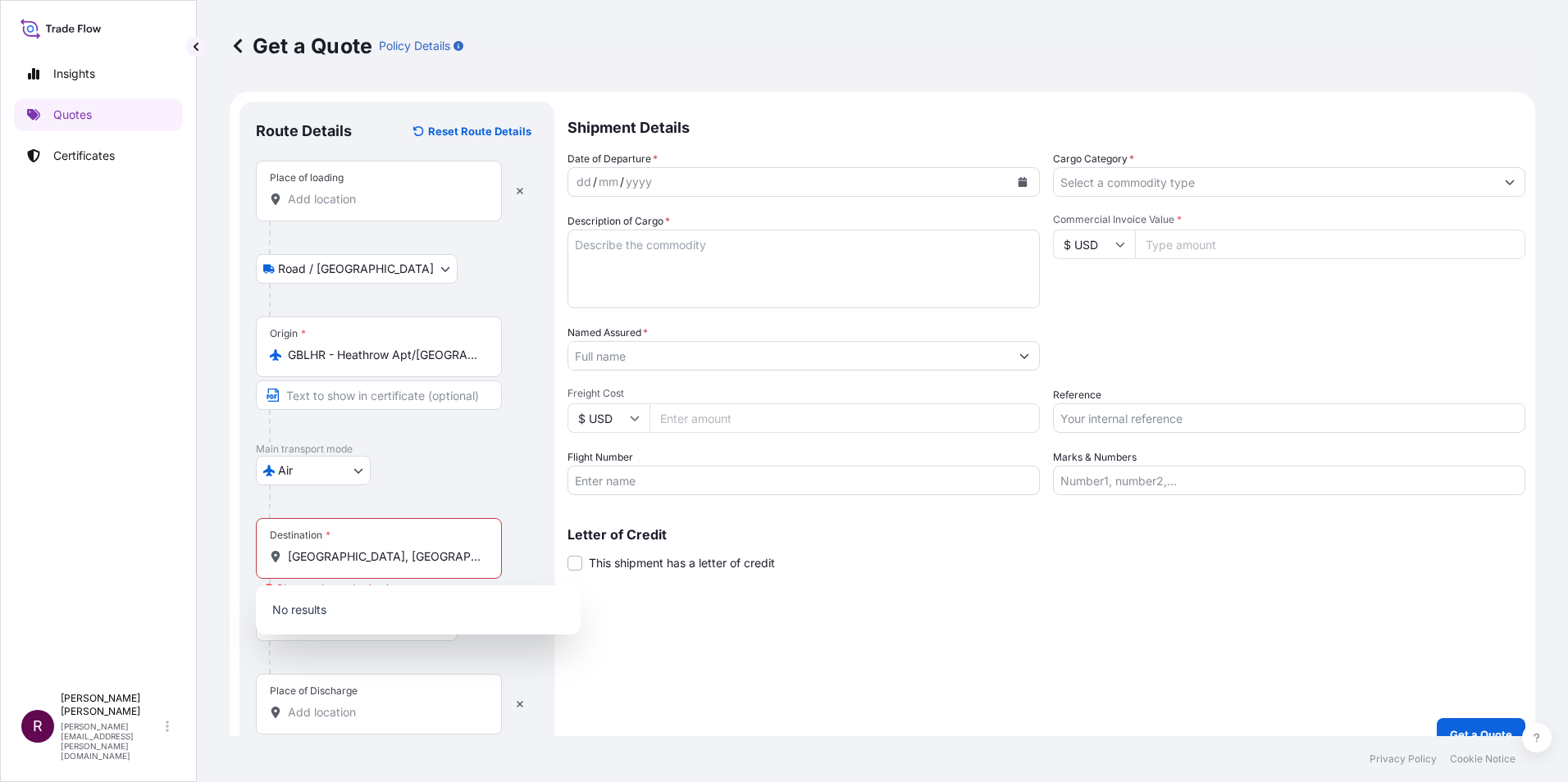
click at [274, 557] on icon at bounding box center [276, 557] width 9 height 12
click at [288, 557] on input "Darwin Wave Lagoon Kitchener Dr, Darwin City NT 0800, Australia" at bounding box center [385, 557] width 194 height 17
click at [274, 557] on icon at bounding box center [276, 557] width 9 height 12
click at [288, 557] on input "Darwin Wave Lagoon Kitchener Dr, Darwin City NT 0800, Australia" at bounding box center [385, 557] width 194 height 17
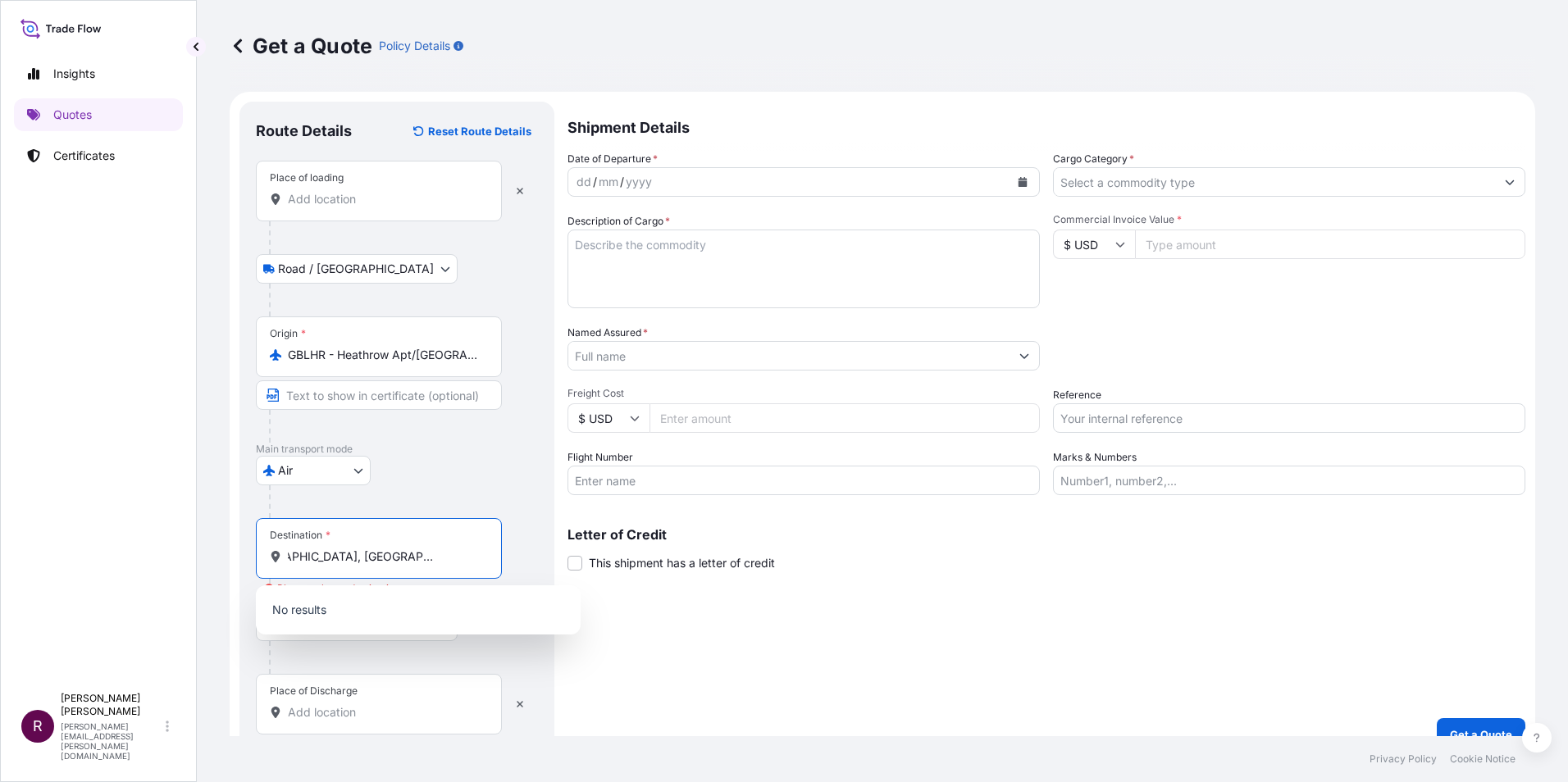
drag, startPoint x: 288, startPoint y: 551, endPoint x: 481, endPoint y: 563, distance: 193.4
click at [481, 563] on div "Darwin Wave Lagoon Kitchener Dr, Darwin City NT 0800, Australia" at bounding box center [378, 557] width 218 height 17
click at [481, 563] on input "Darwin Wave Lagoon Kitchener Dr, Darwin City NT 0800, Australia" at bounding box center [385, 557] width 194 height 17
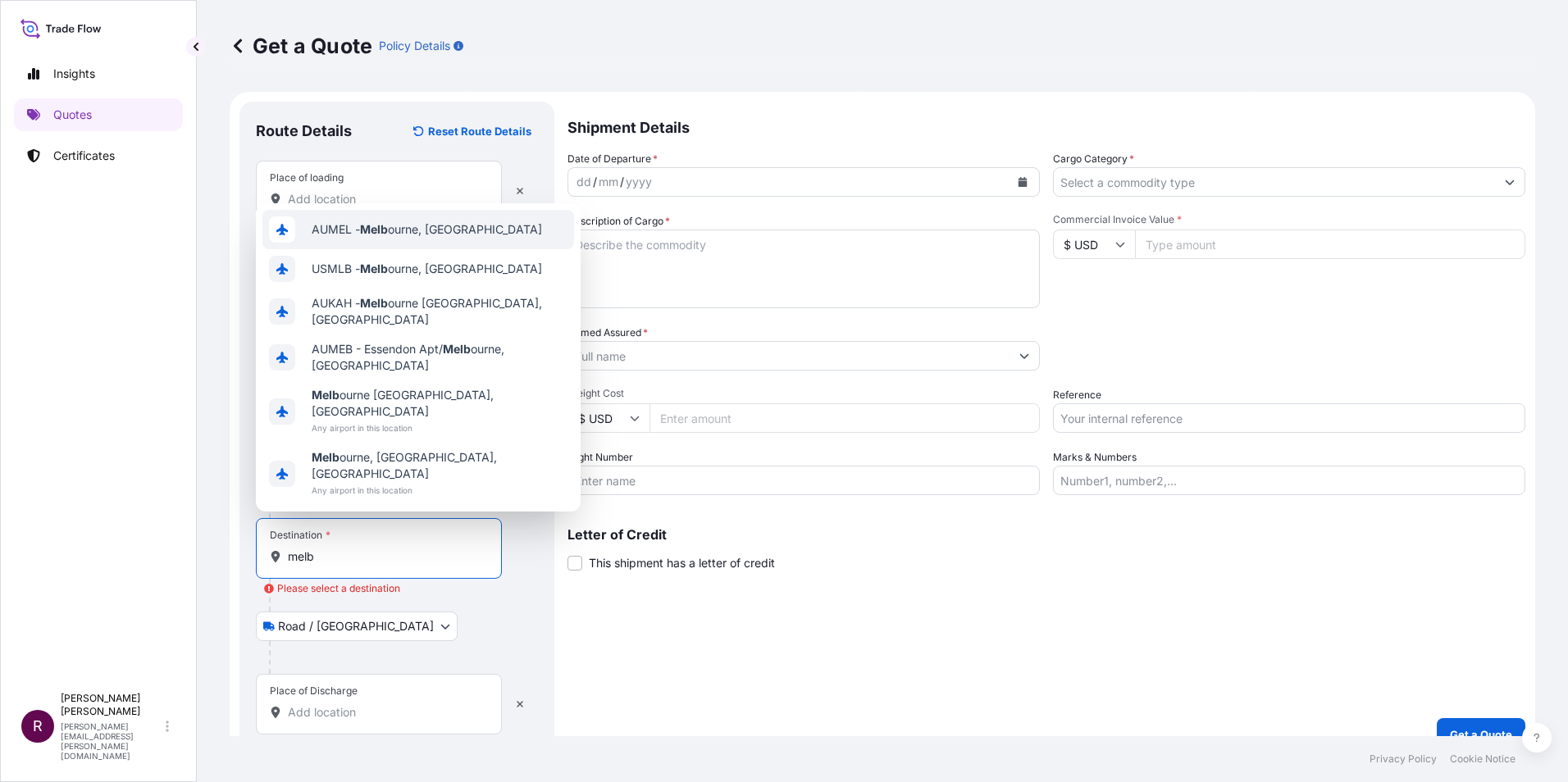
click at [422, 238] on span "AUMEL - Melb ourne, Australia" at bounding box center [427, 230] width 231 height 17
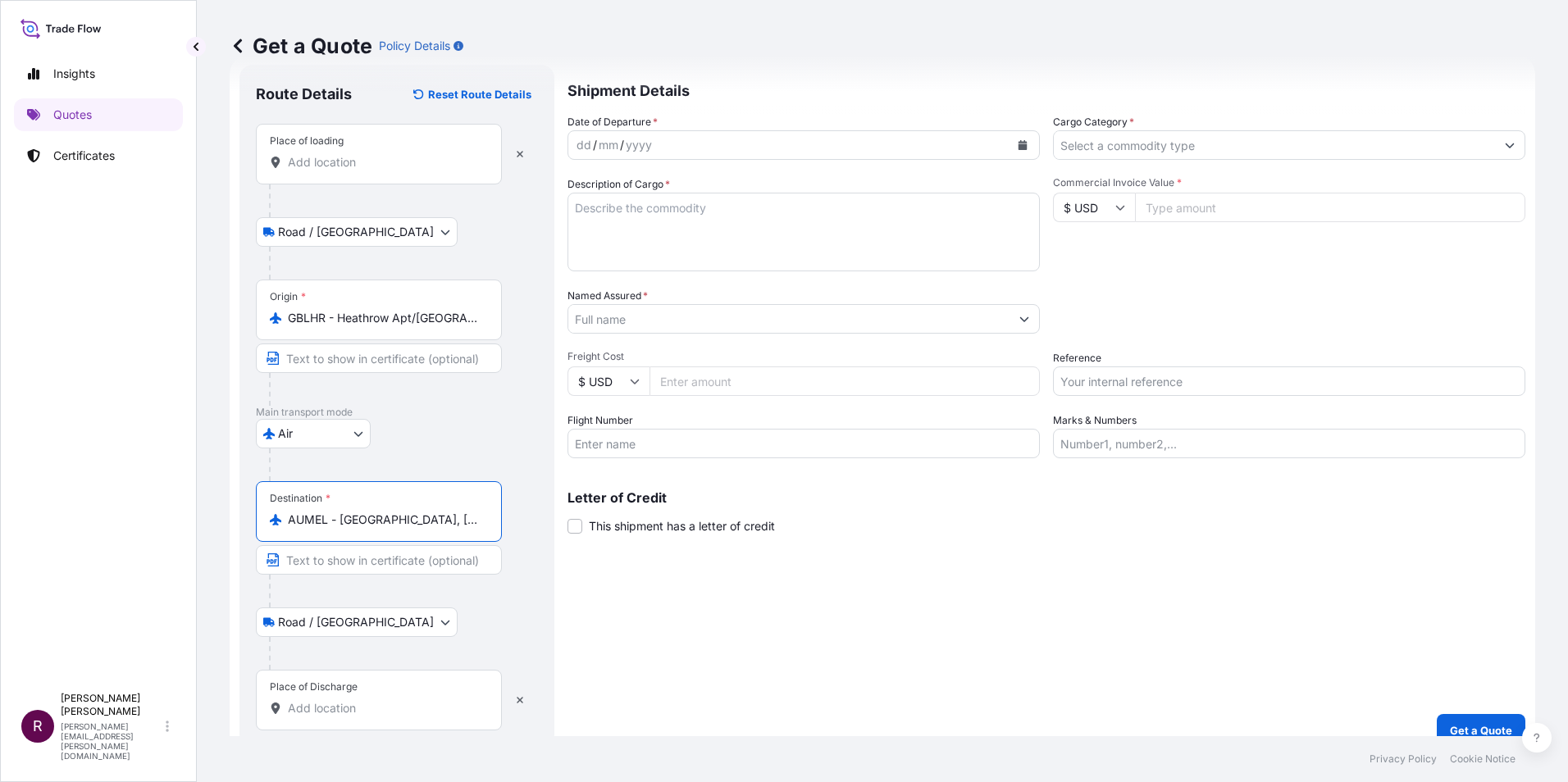
scroll to position [58, 0]
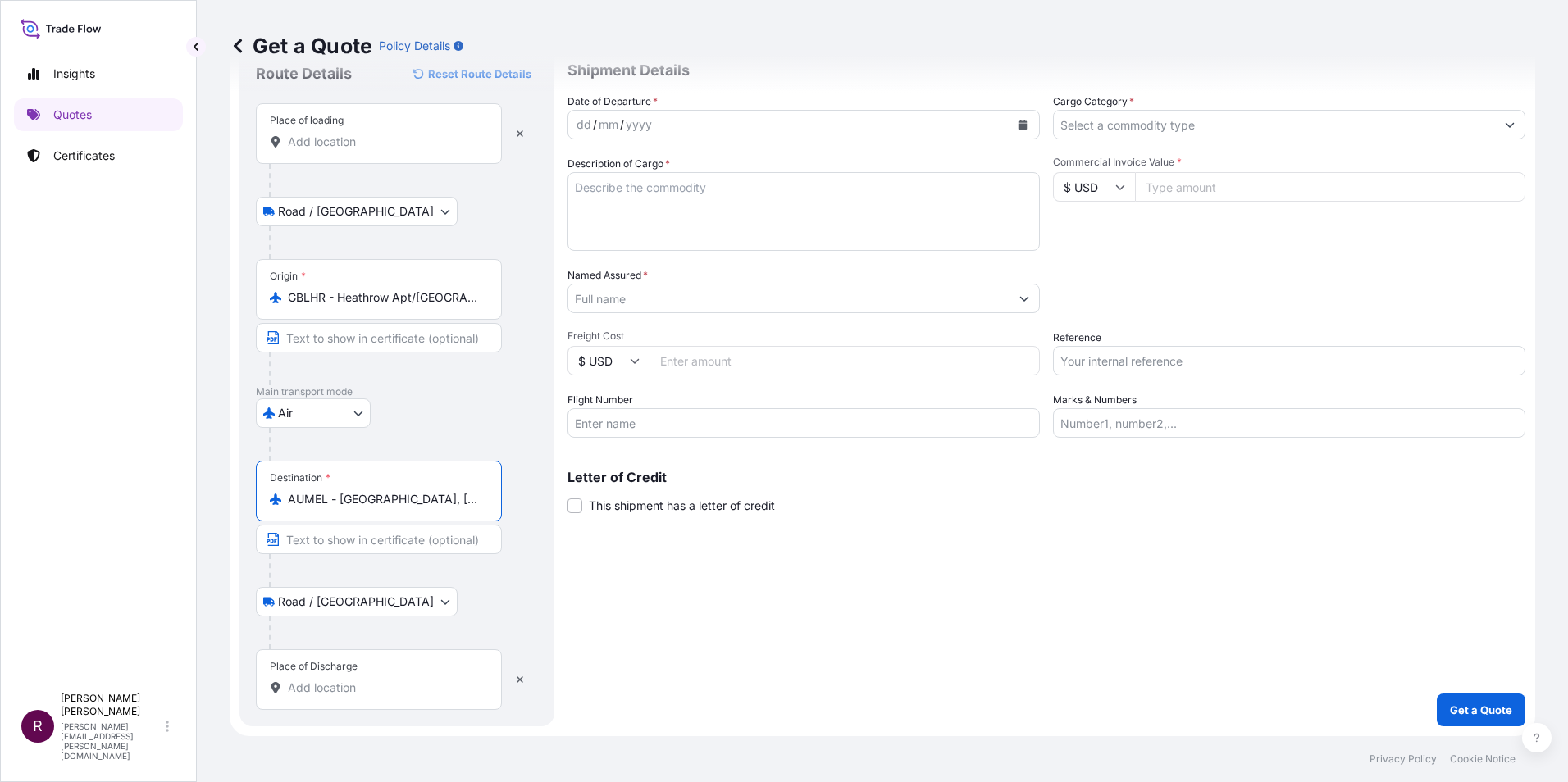
type input "AUMEL - Melbourne, Australia"
click at [356, 603] on body "Insights Quotes Certificates R Rhonda Mccallum rhonda.mccallum@ligentia.global …" at bounding box center [784, 391] width 1568 height 782
click at [337, 639] on span "Road / Inland" at bounding box center [365, 645] width 155 height 17
click at [362, 670] on div "Place of Discharge" at bounding box center [378, 679] width 246 height 61
click at [362, 680] on input "Place of Discharge" at bounding box center [385, 688] width 194 height 17
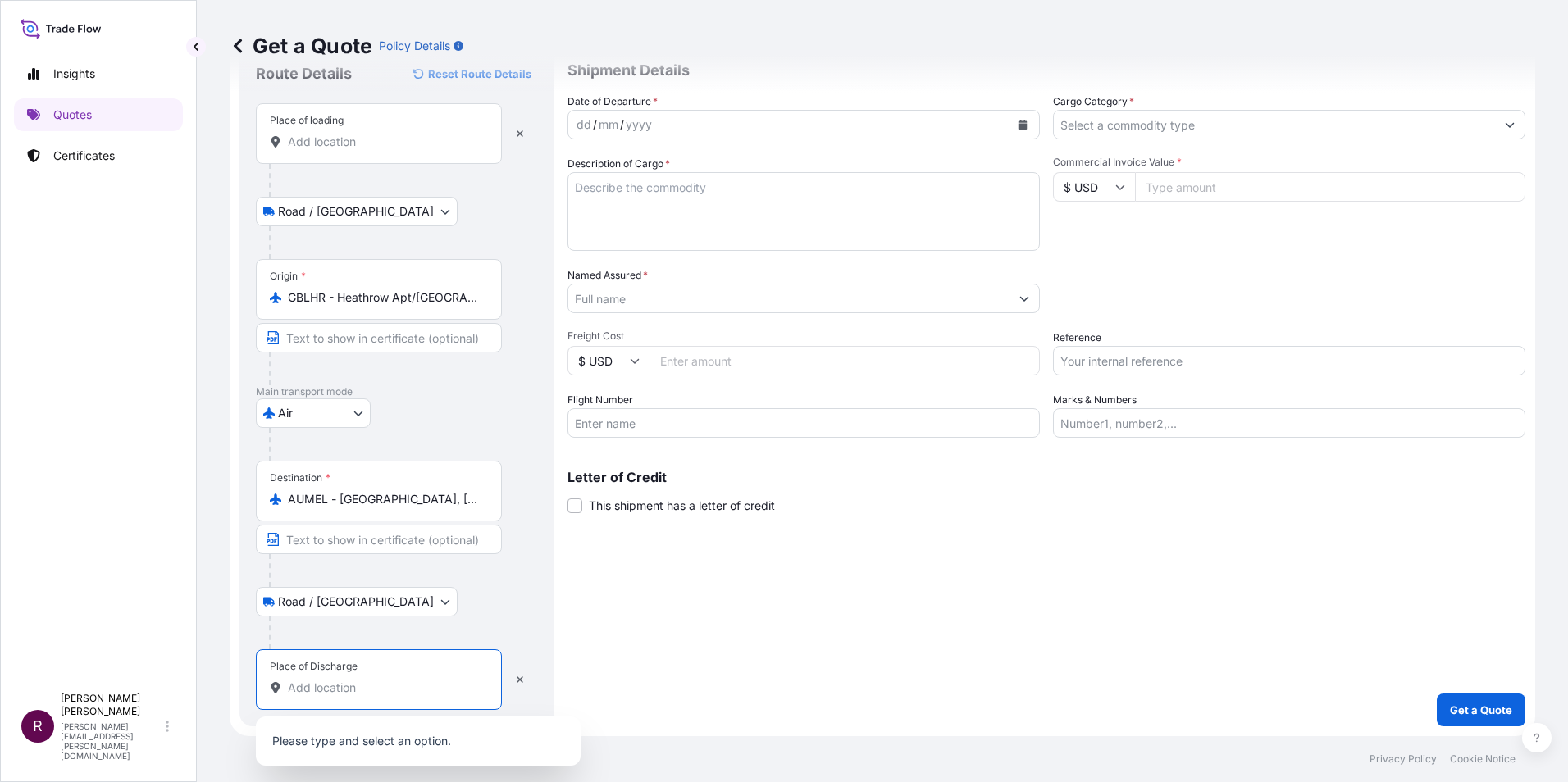
click at [337, 683] on input "Place of Discharge" at bounding box center [385, 688] width 194 height 17
paste input "Darwin City NT 0800, Australia"
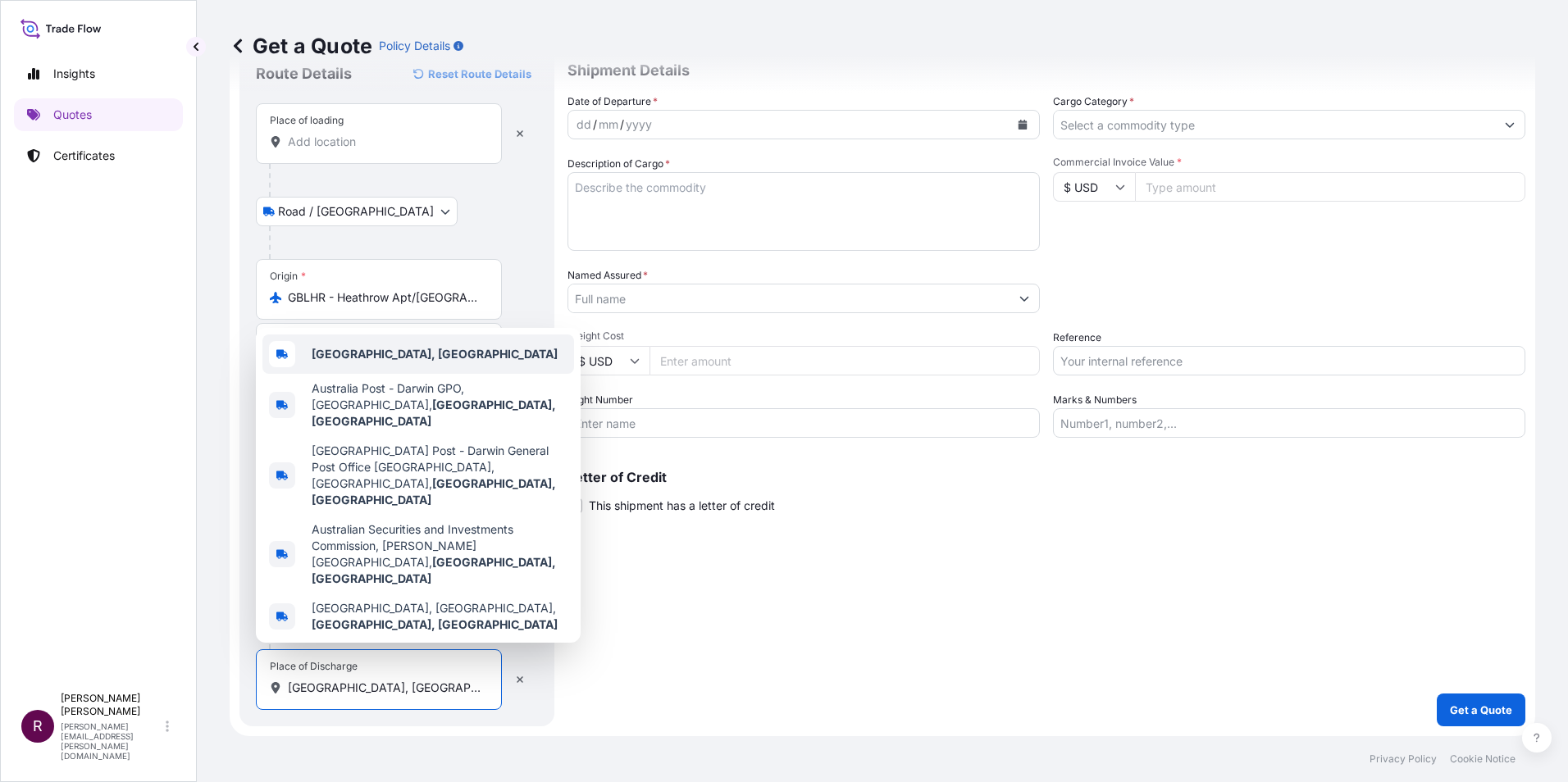
click at [413, 361] on b "Darwin City NT 0800, Australia" at bounding box center [434, 353] width 246 height 14
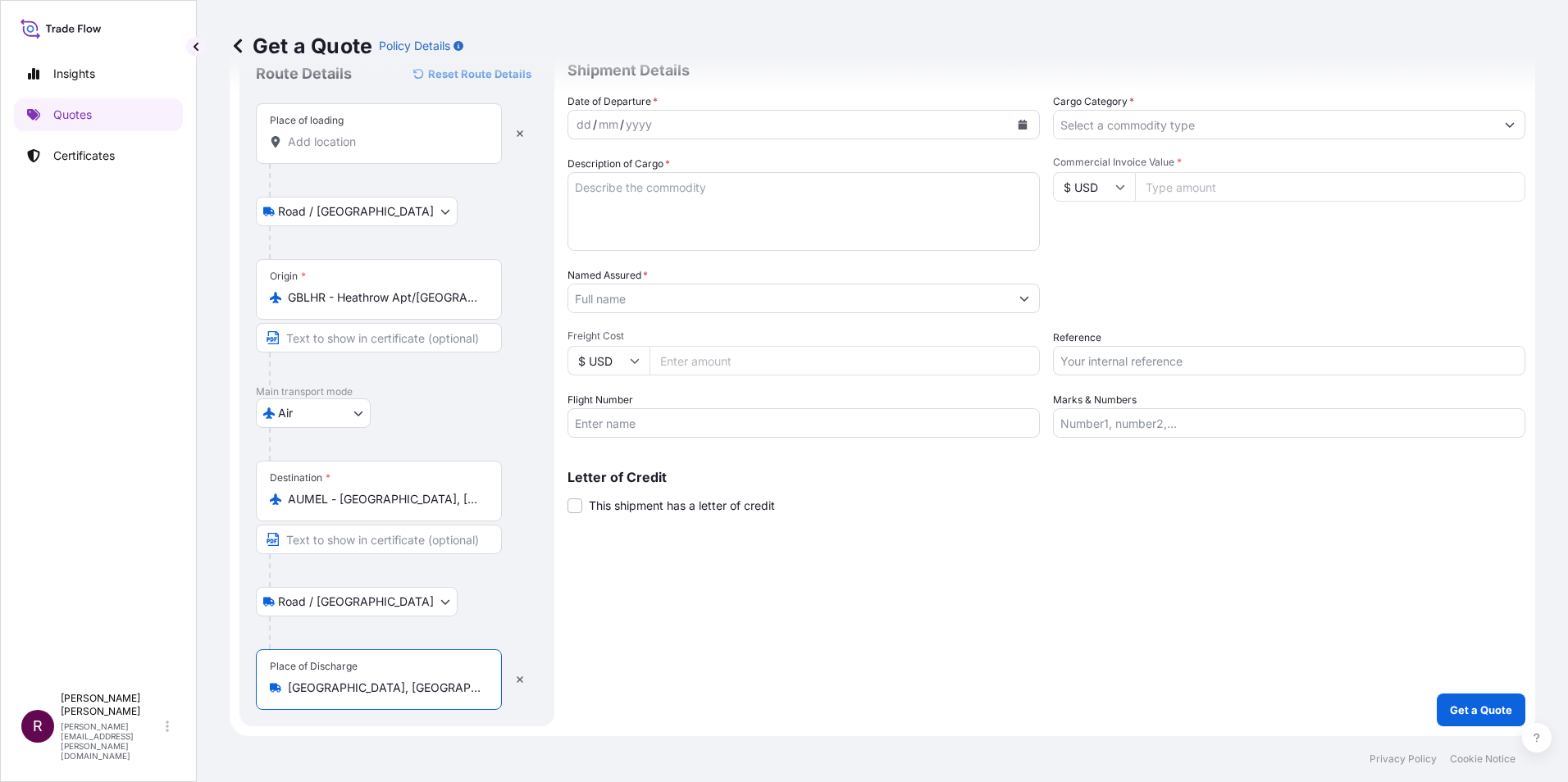
type input "Darwin City NT 0800, Australia"
click at [381, 153] on div "Place of loading" at bounding box center [378, 134] width 246 height 61
click at [381, 150] on input "Place of loading" at bounding box center [385, 142] width 194 height 17
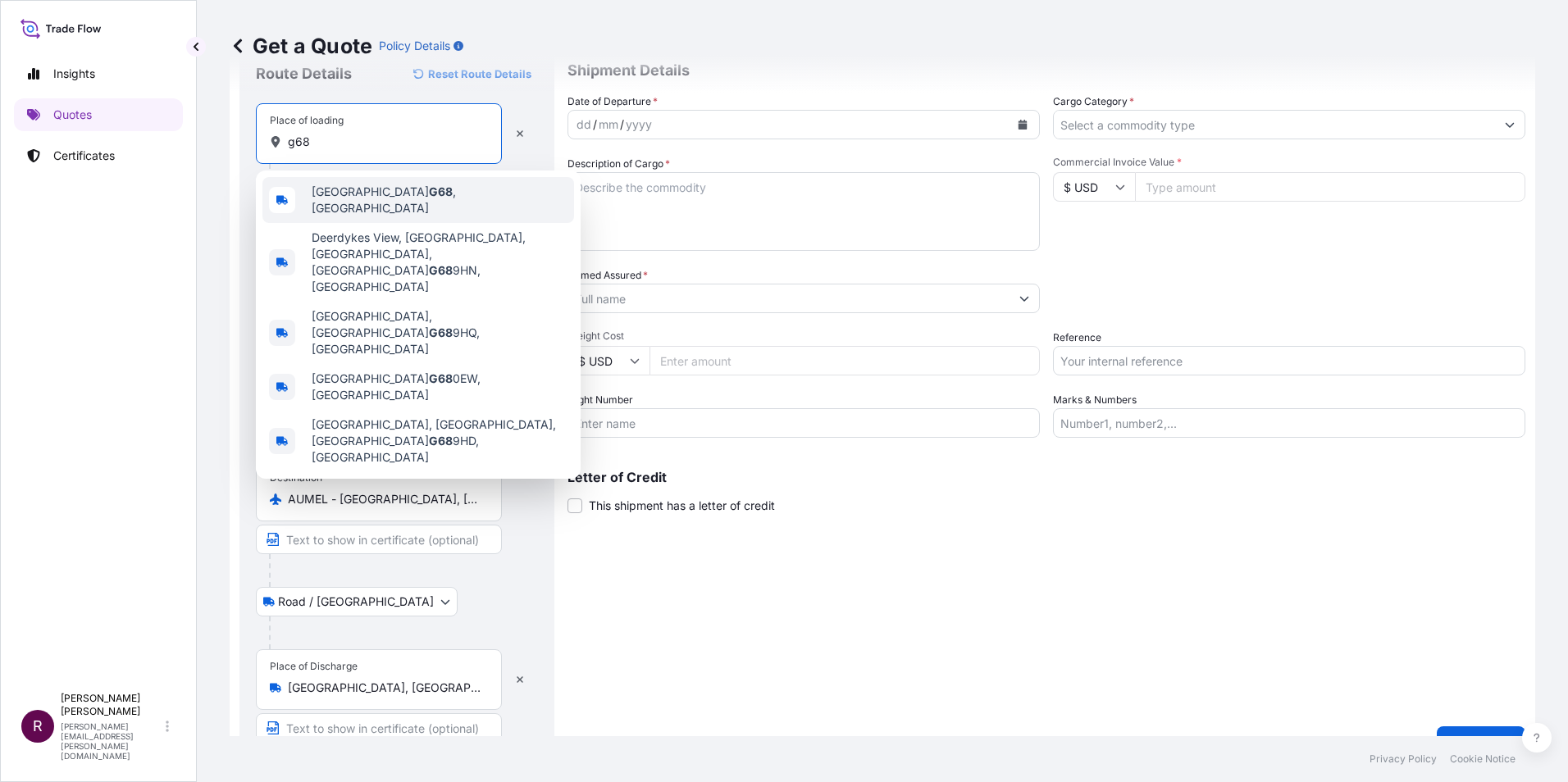
click at [411, 192] on div "Glasgow G68 , UK" at bounding box center [418, 200] width 312 height 46
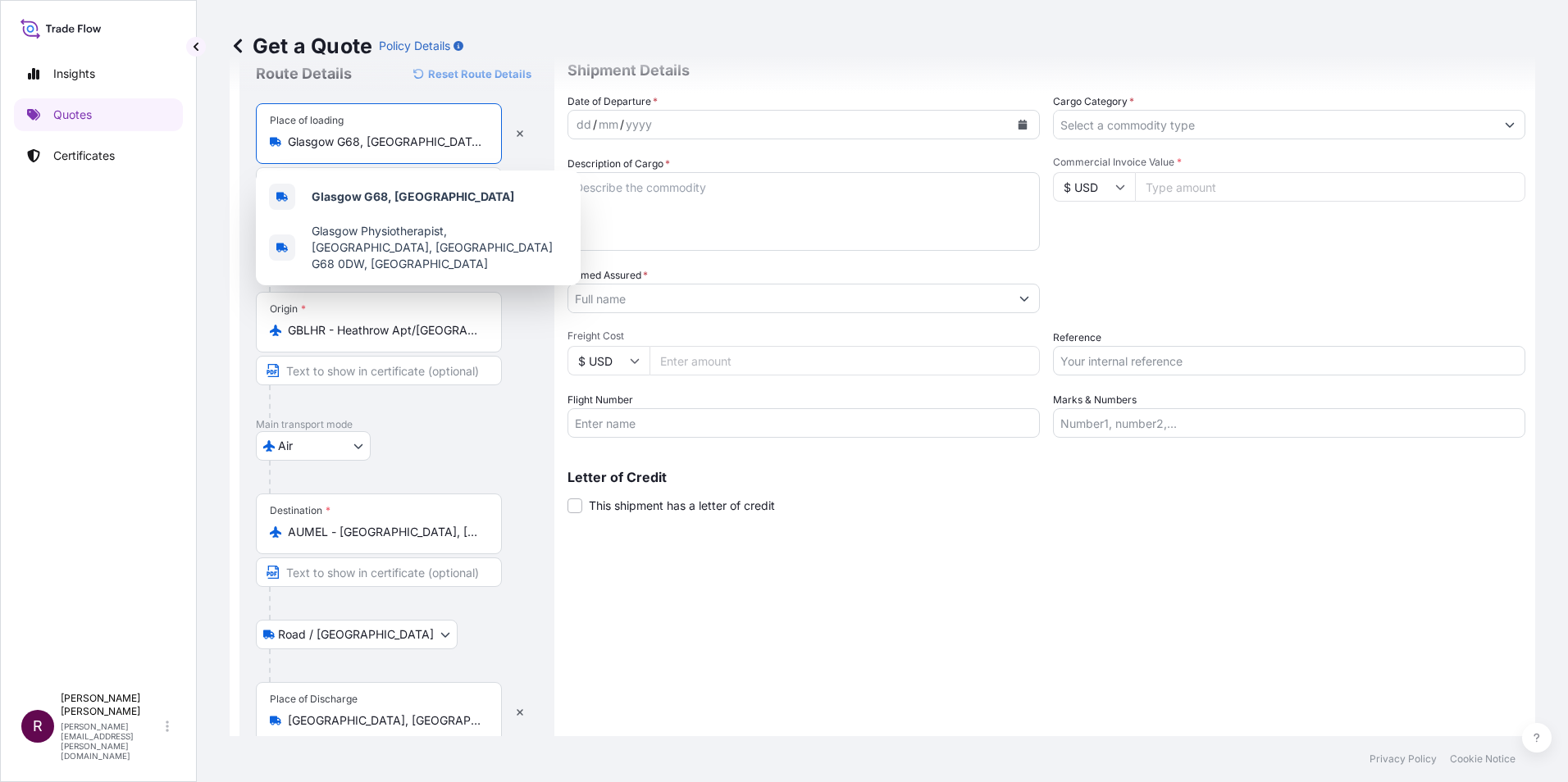
drag, startPoint x: 442, startPoint y: 137, endPoint x: 286, endPoint y: 150, distance: 156.5
click at [286, 150] on div "Place of loading Glasgow G68, UK" at bounding box center [378, 134] width 246 height 61
paste input "68 0LW"
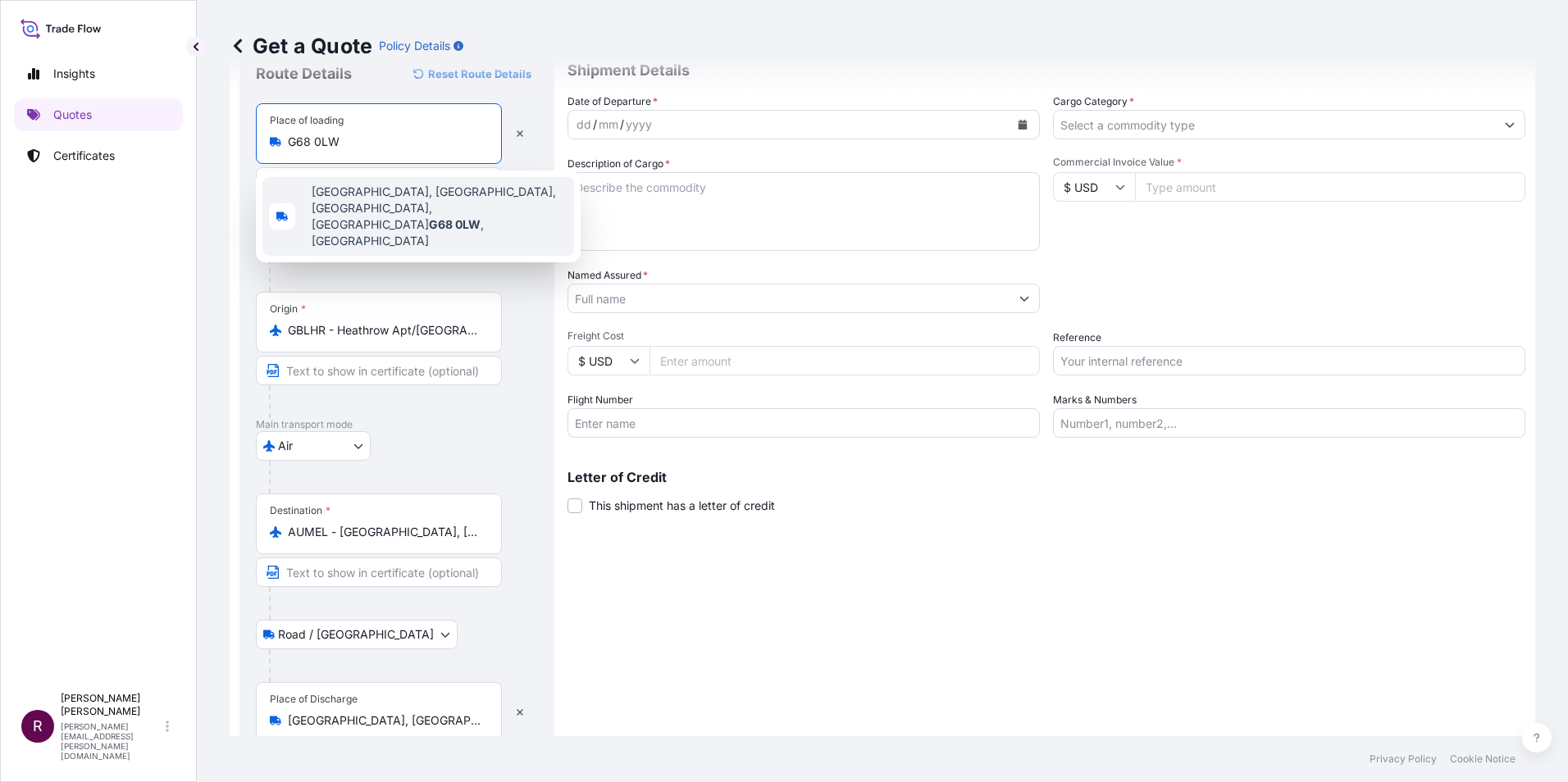
click at [382, 194] on span "Tollpark Road, Wardpark East, Cumbernauld, Glasgow G68 0LW , UK" at bounding box center [439, 216] width 256 height 66
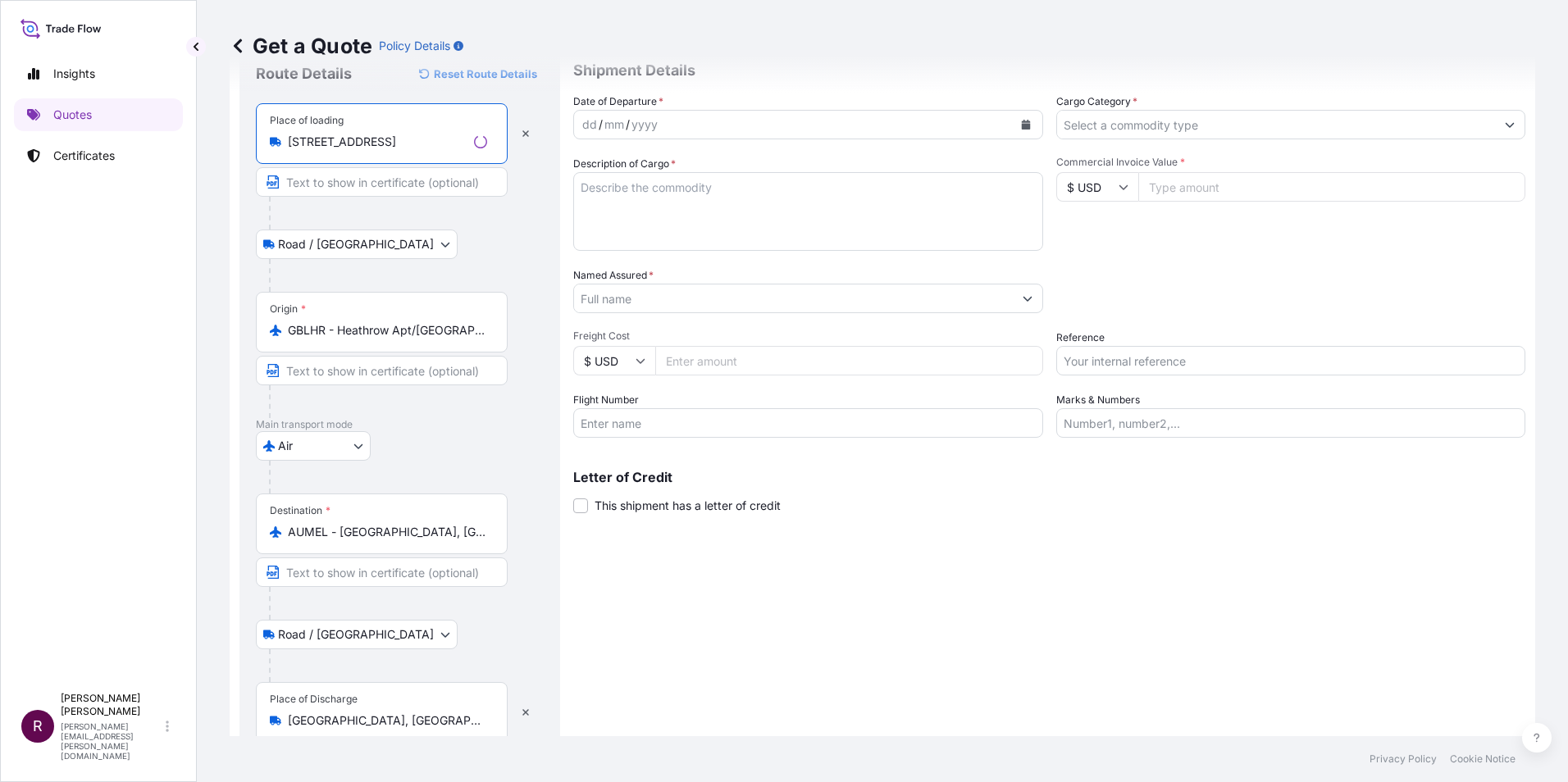
type input "Tollpark Road, Wardpark East, Cumbernauld, Glasgow G68 0LW, UK"
click at [536, 235] on div "Road / Inland Road / Inland" at bounding box center [399, 244] width 288 height 29
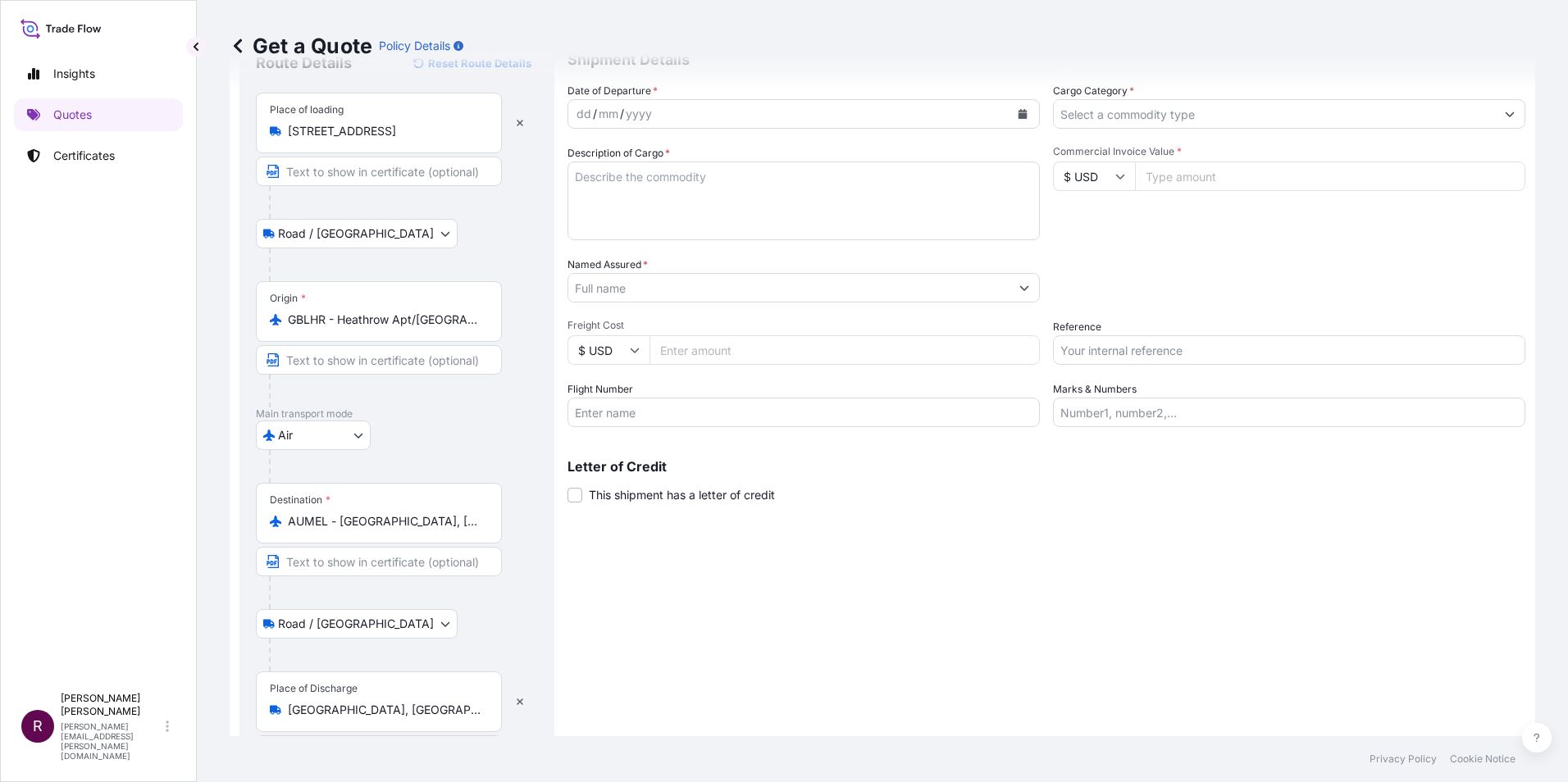
scroll to position [0, 0]
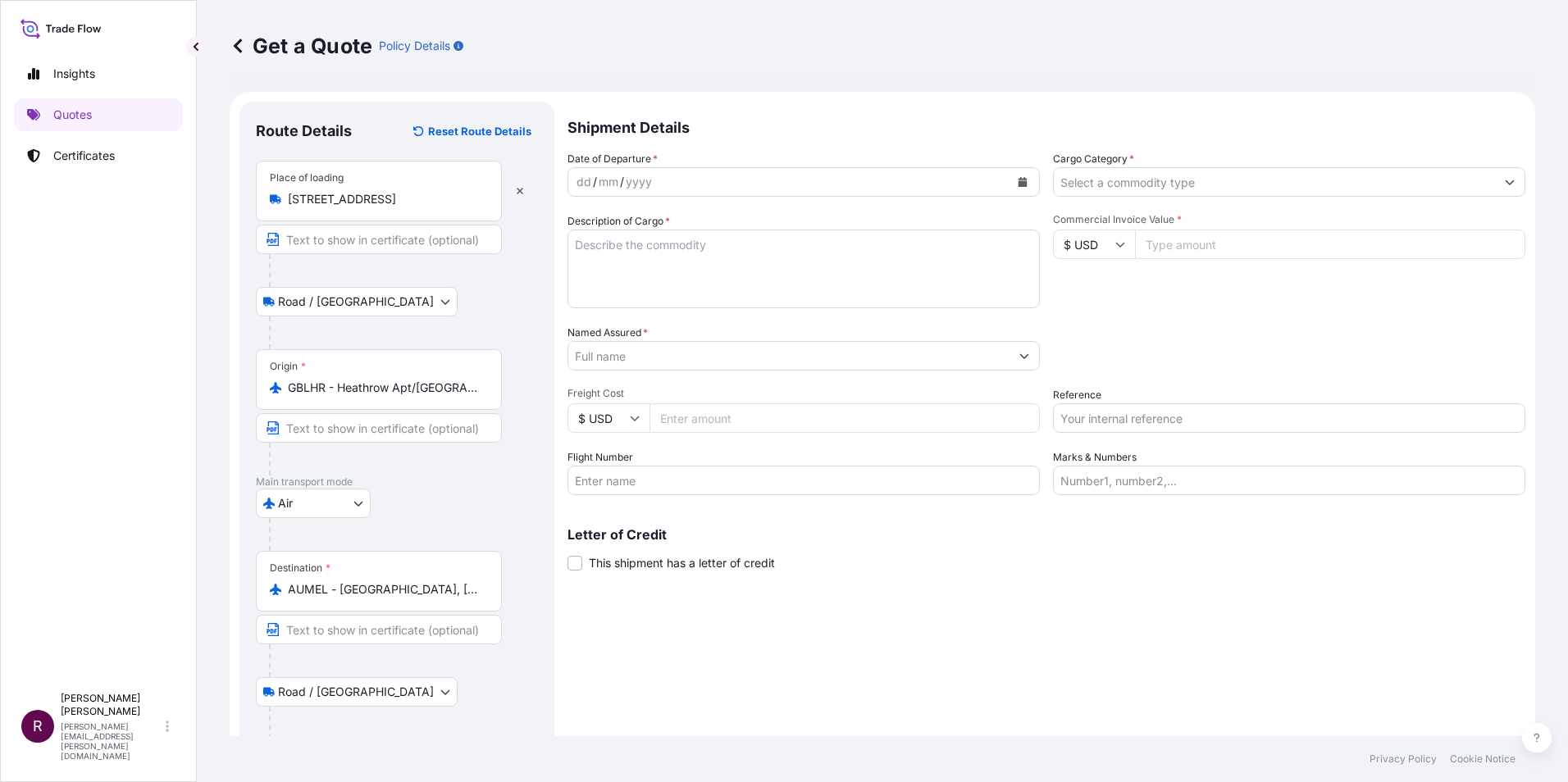
click at [683, 252] on textarea "Description of Cargo *" at bounding box center [803, 269] width 472 height 79
click at [680, 267] on textarea "Description of Cargo *" at bounding box center [803, 269] width 472 height 79
click at [581, 244] on textarea "wave machine" at bounding box center [803, 269] width 472 height 79
click at [616, 245] on textarea "Wave machine" at bounding box center [803, 269] width 472 height 79
type textarea "Wave Machine"
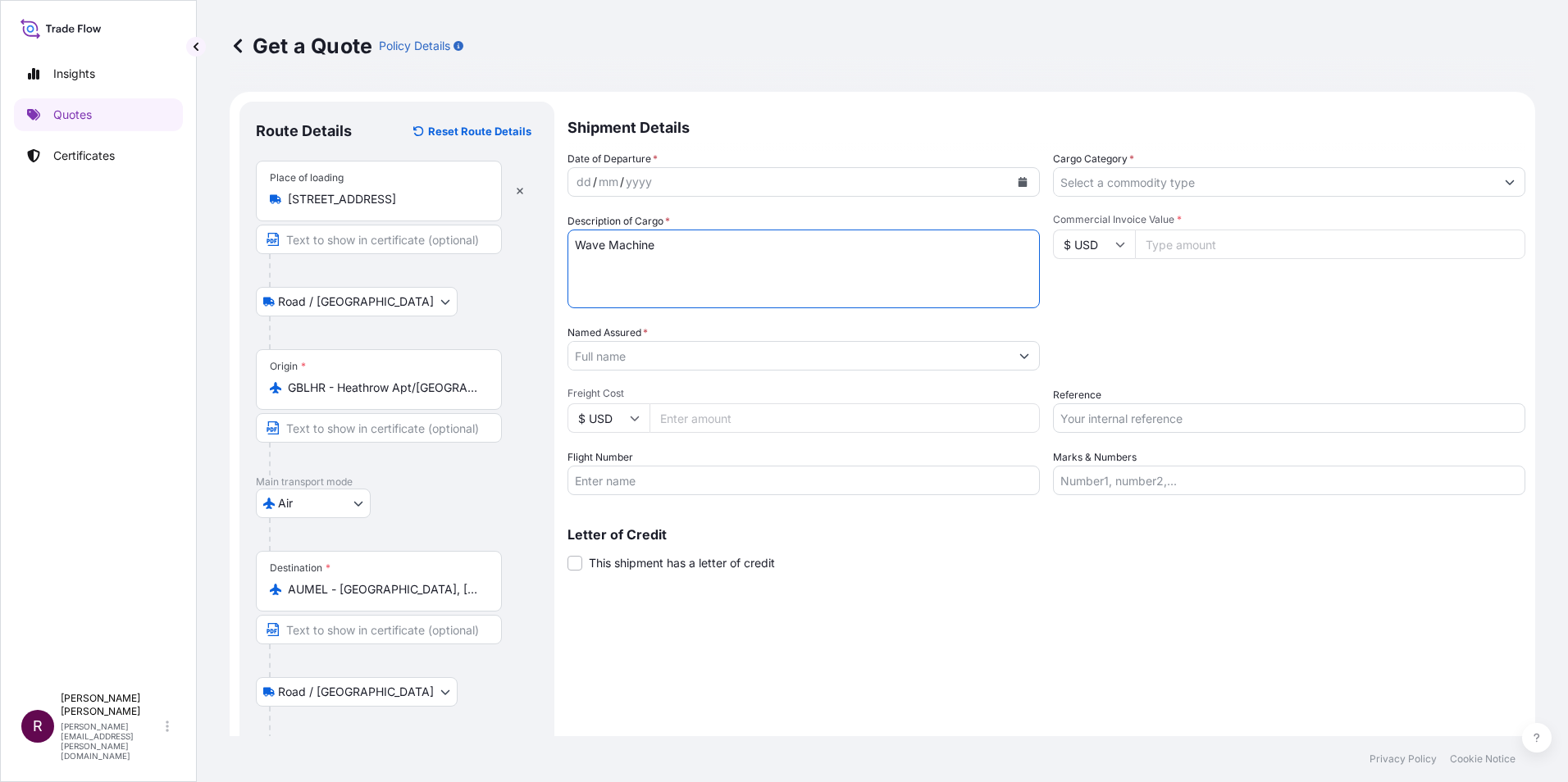
click at [1017, 178] on icon "Calendar" at bounding box center [1022, 182] width 10 height 10
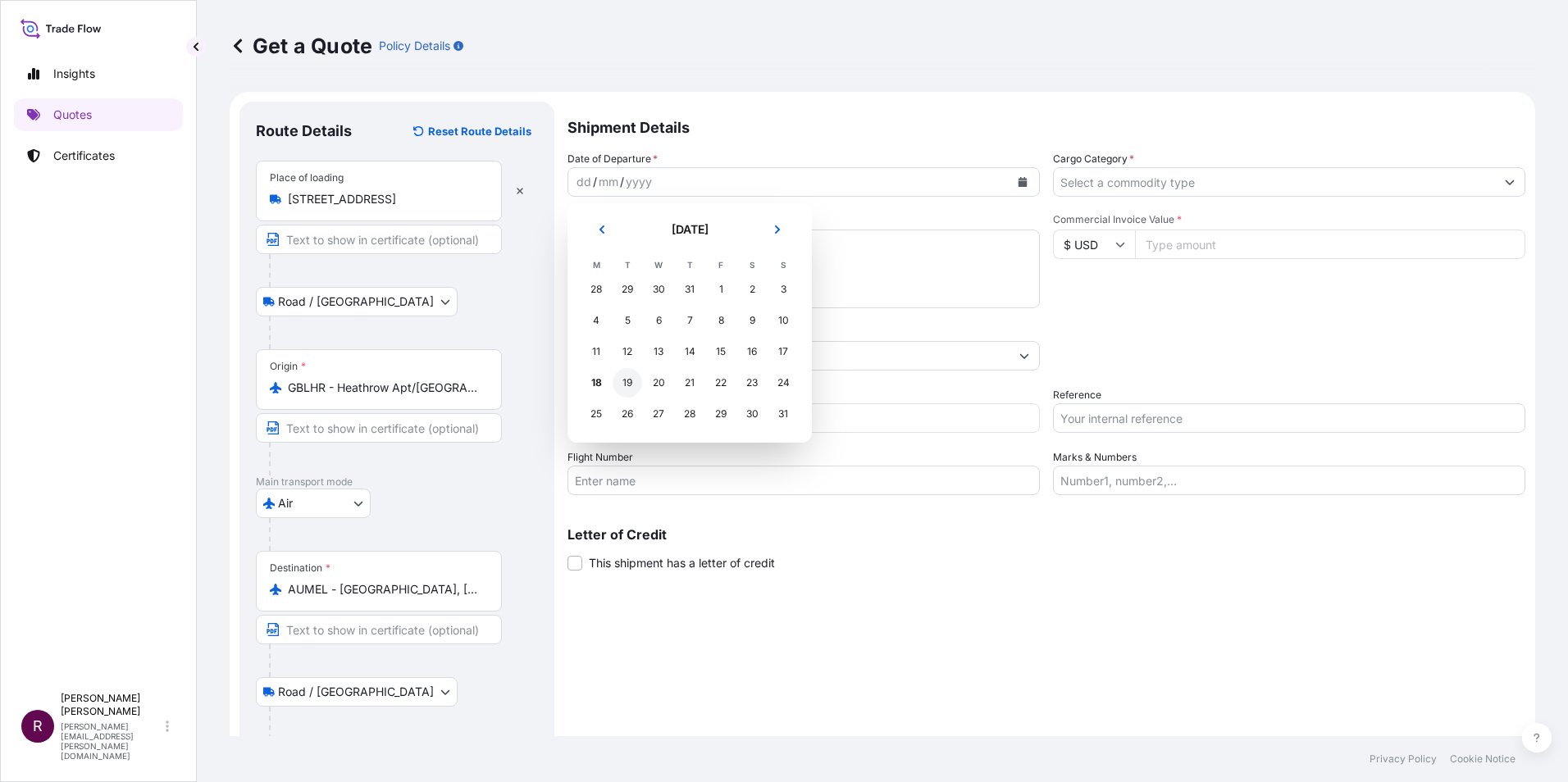
click at [631, 383] on div "19" at bounding box center [627, 383] width 29 height 29
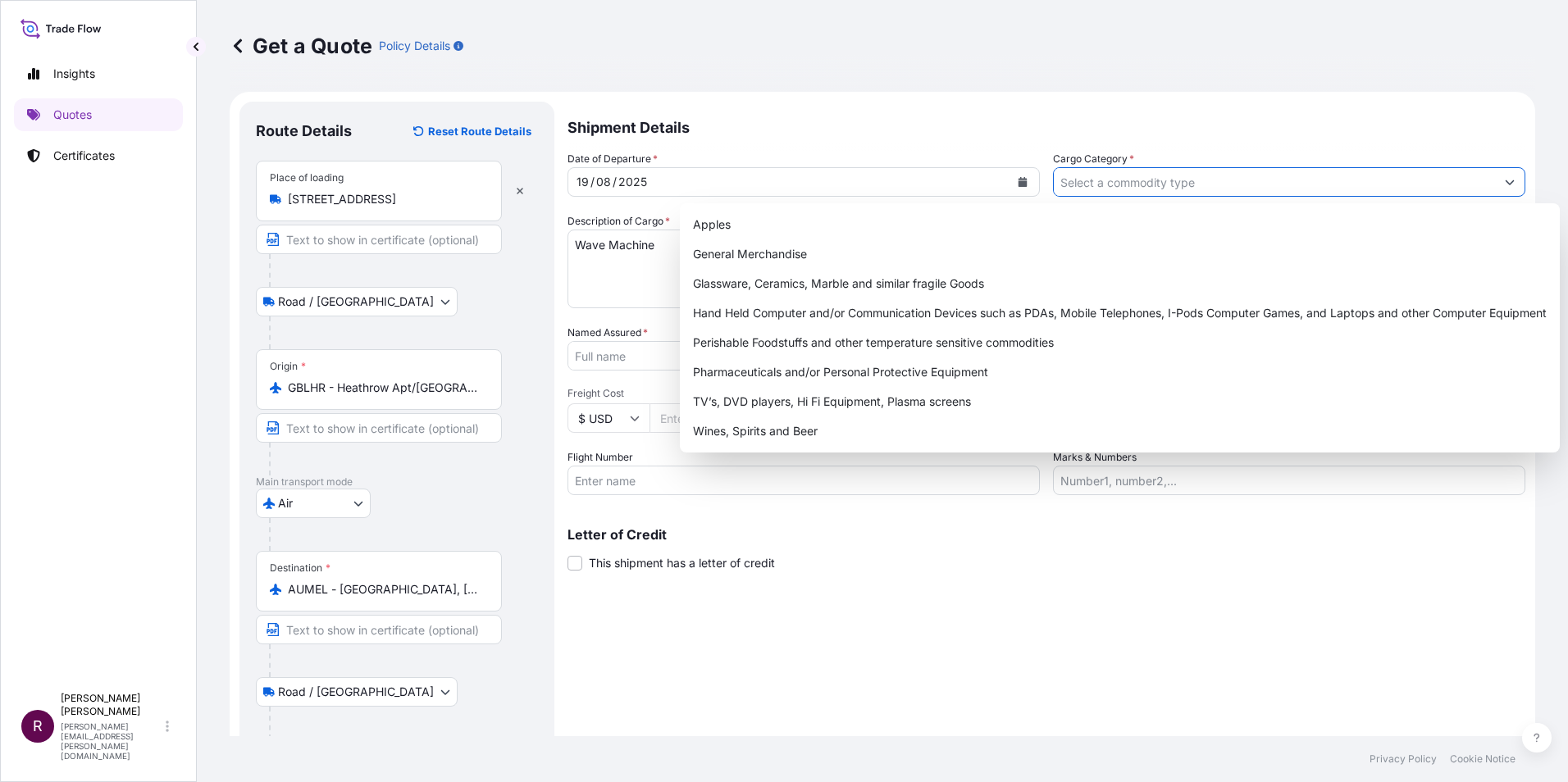
click at [1236, 185] on input "Cargo Category *" at bounding box center [1274, 181] width 441 height 29
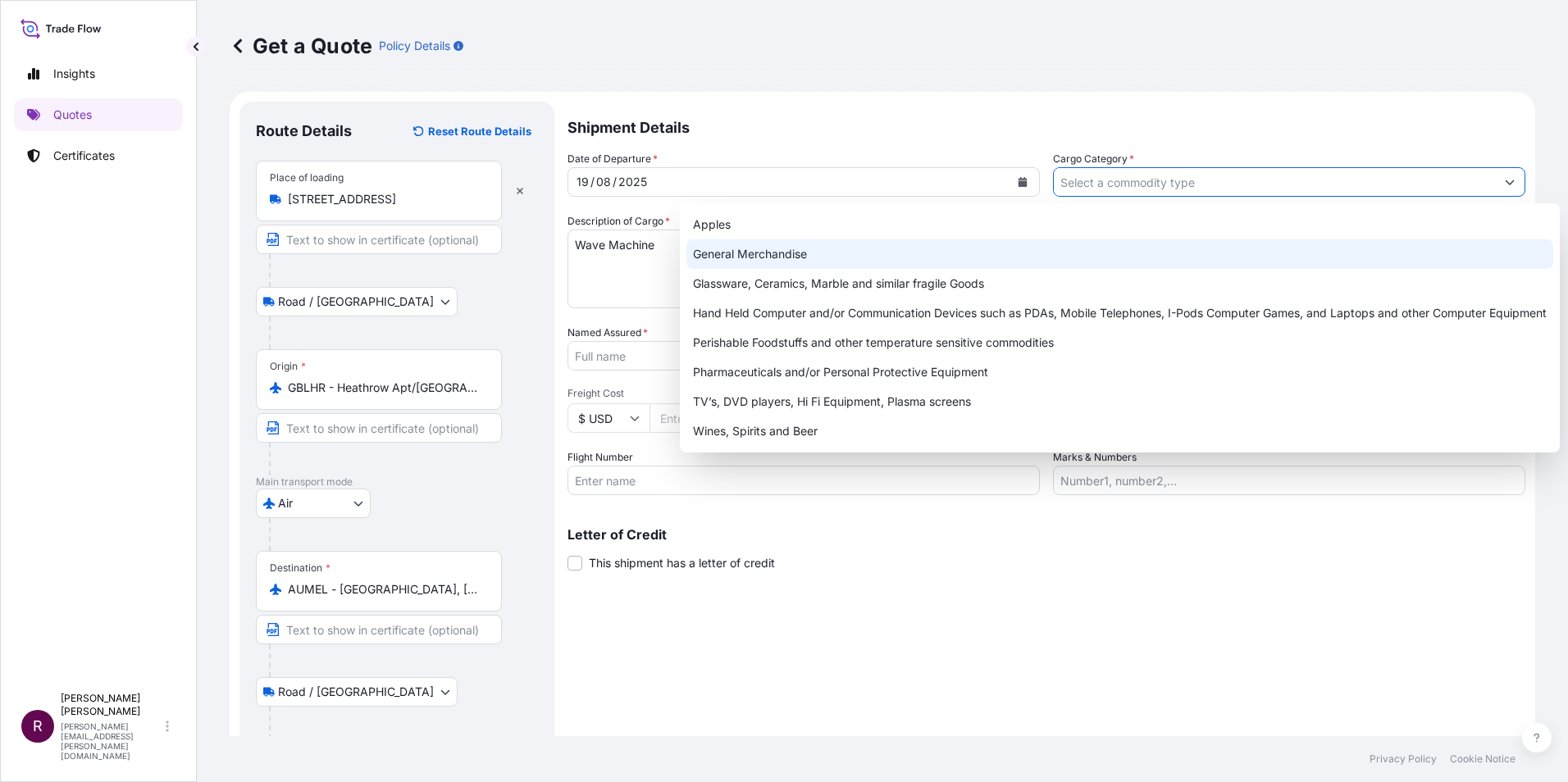
click at [788, 259] on div "General Merchandise" at bounding box center [1119, 254] width 866 height 29
type input "General Merchandise"
click at [837, 252] on div "General Merchandise" at bounding box center [1119, 254] width 866 height 29
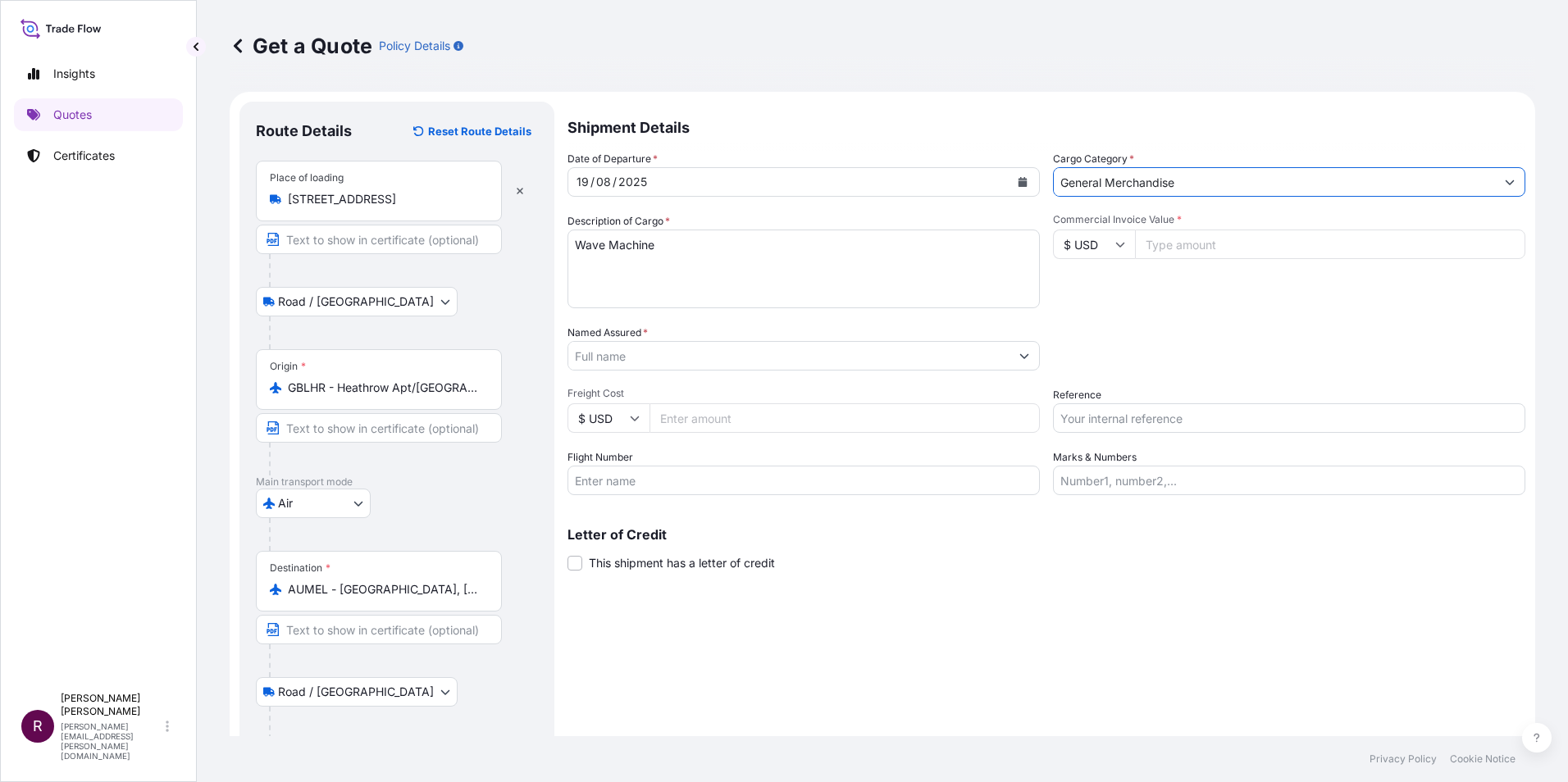
click at [1106, 243] on input "$ USD" at bounding box center [1094, 244] width 82 height 29
click at [1082, 322] on div "£ GBP" at bounding box center [1088, 323] width 69 height 31
type input "£ GBP"
click at [1180, 243] on input "Commercial Invoice Value *" at bounding box center [1329, 244] width 390 height 29
type input "16.000"
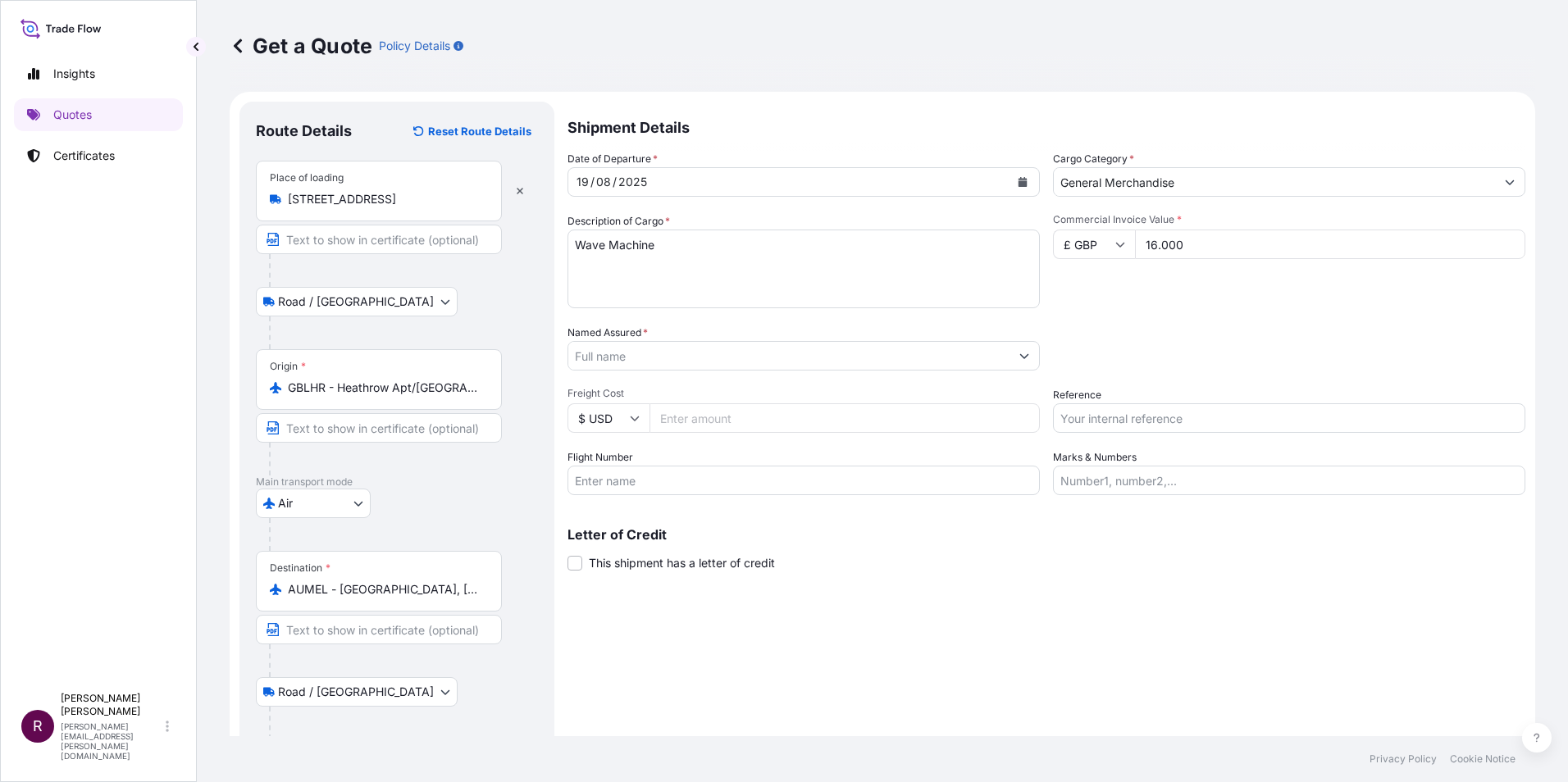
click at [1118, 309] on div "Date of Departure * 19 / 08 / 2025 Cargo Category * General Merchandise Descrip…" at bounding box center [1046, 323] width 957 height 344
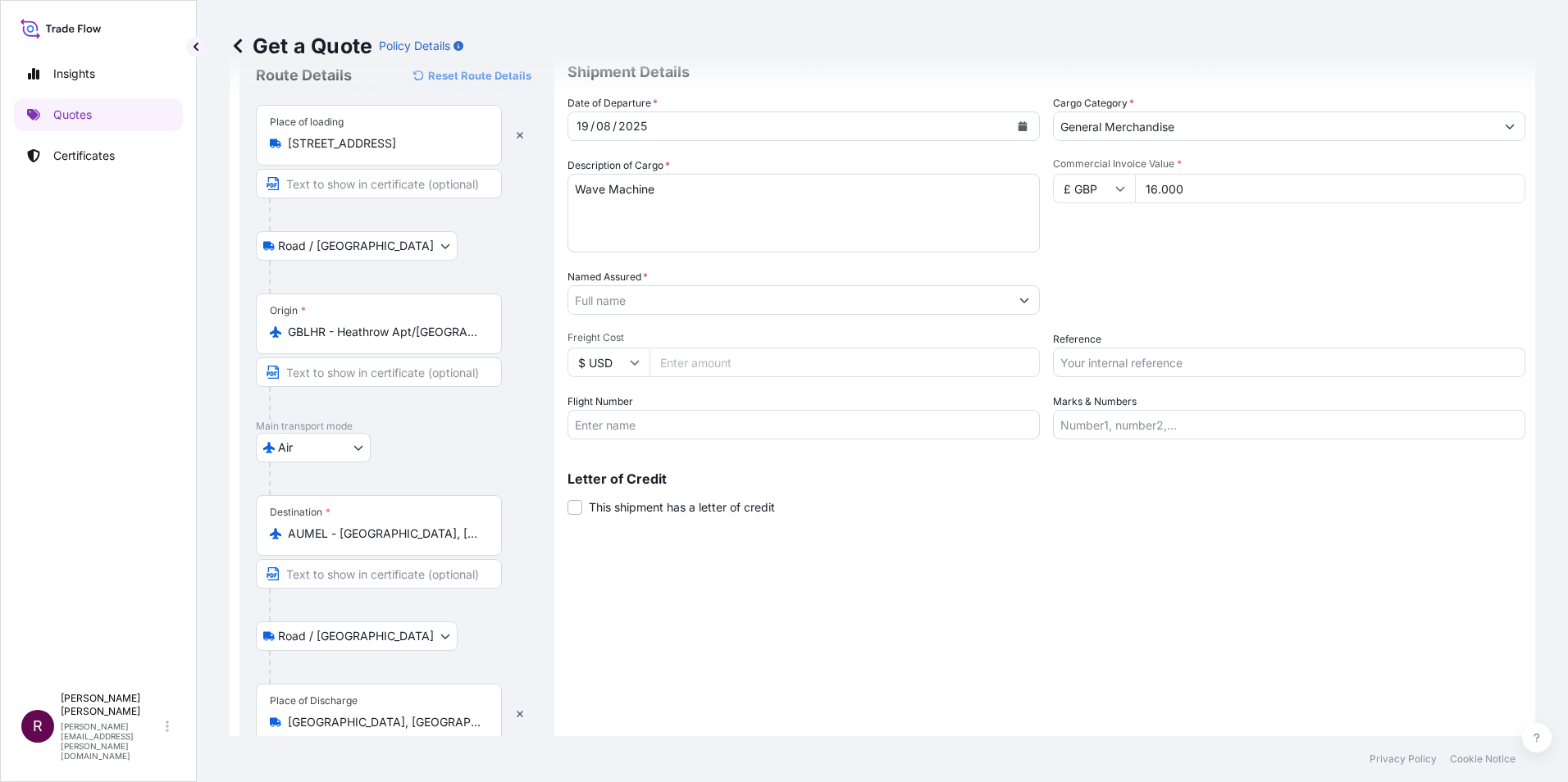
scroll to position [82, 0]
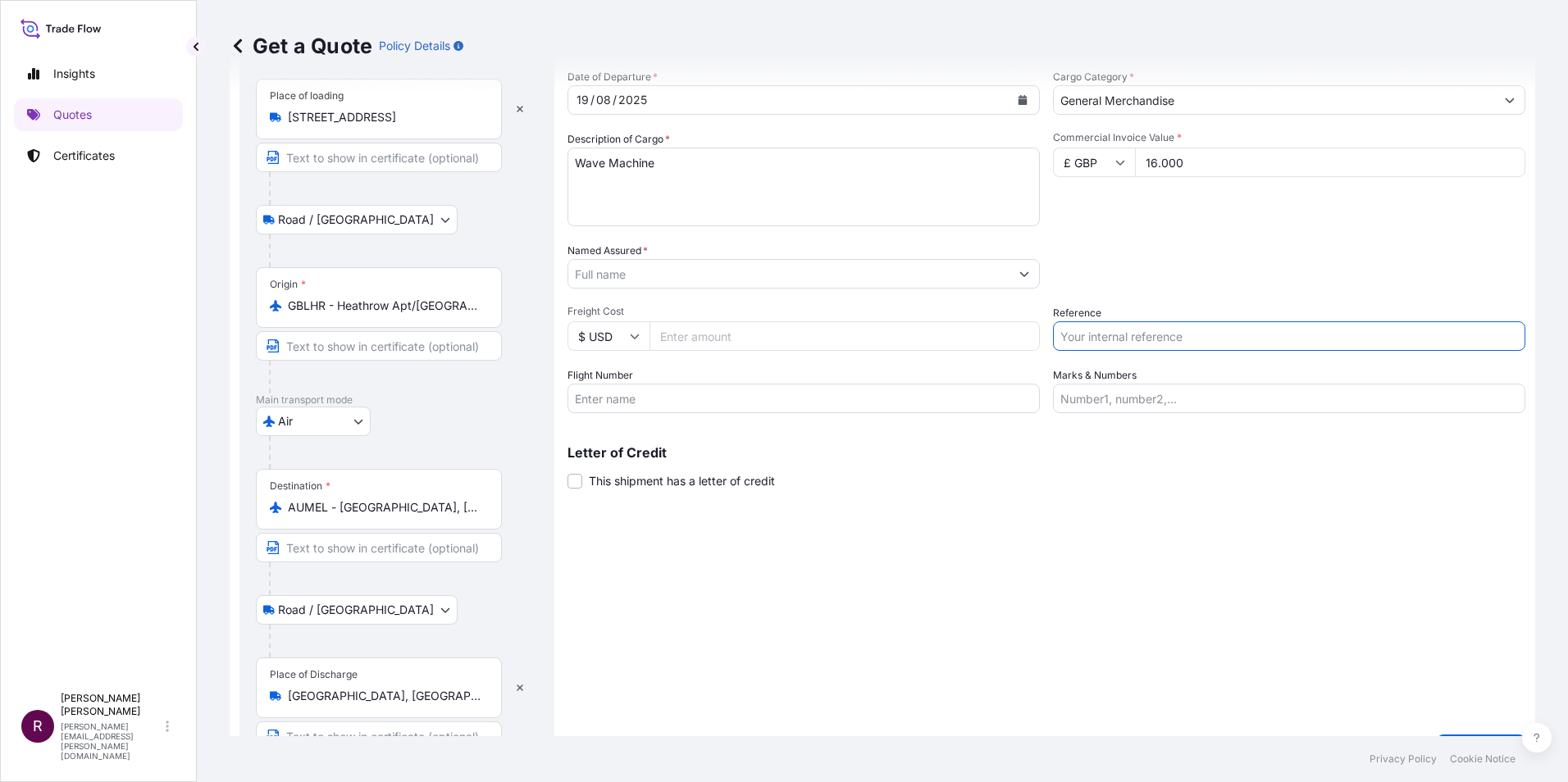
click at [1128, 333] on input "Reference" at bounding box center [1288, 336] width 472 height 29
type input "Murphy Waves"
click at [826, 530] on div "Shipment Details Date of Departure * 19 / 08 / 2025 Cargo Category * General Me…" at bounding box center [1046, 394] width 957 height 748
click at [641, 270] on input "Named Assured *" at bounding box center [789, 273] width 441 height 29
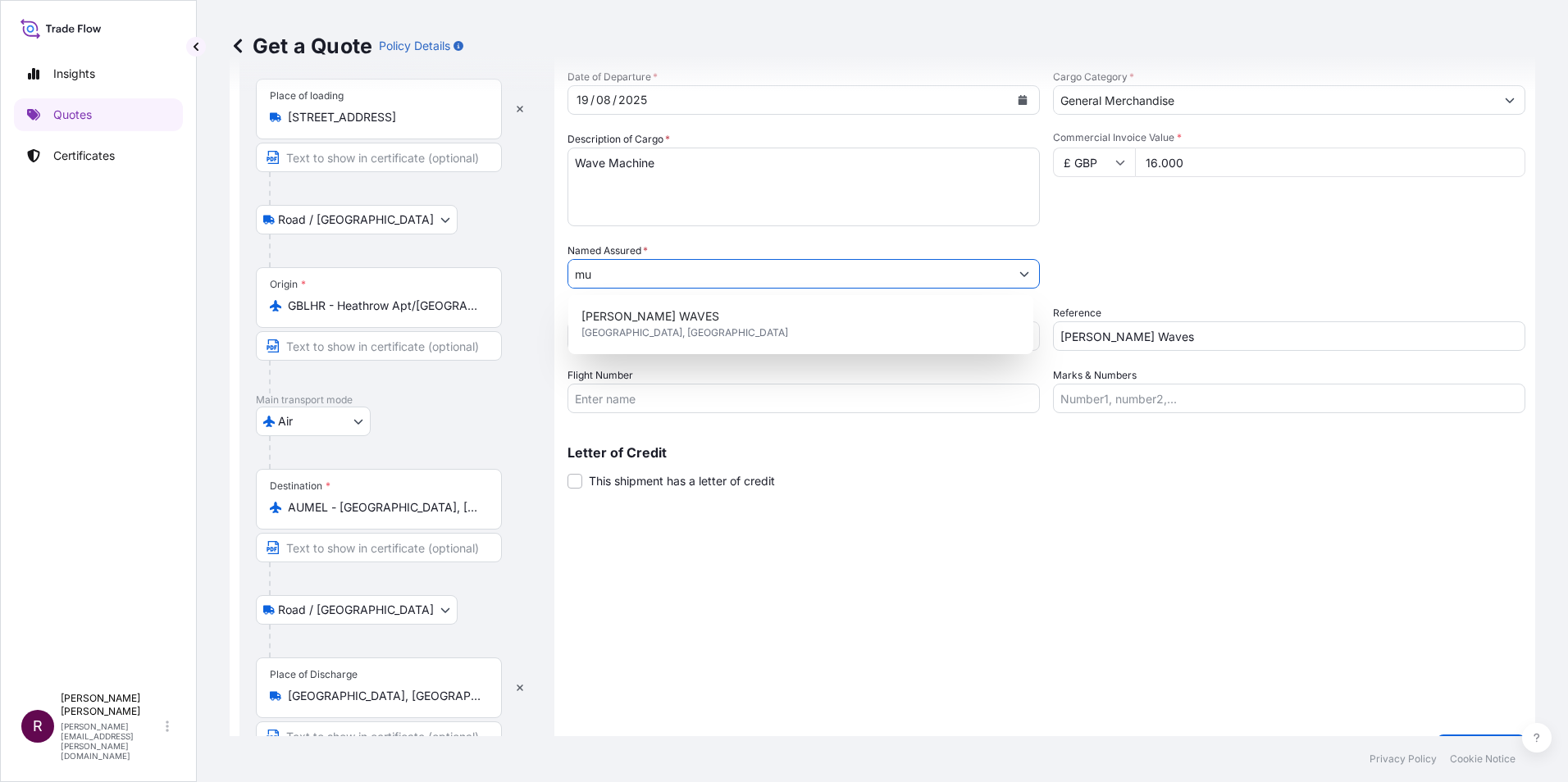
type input "m"
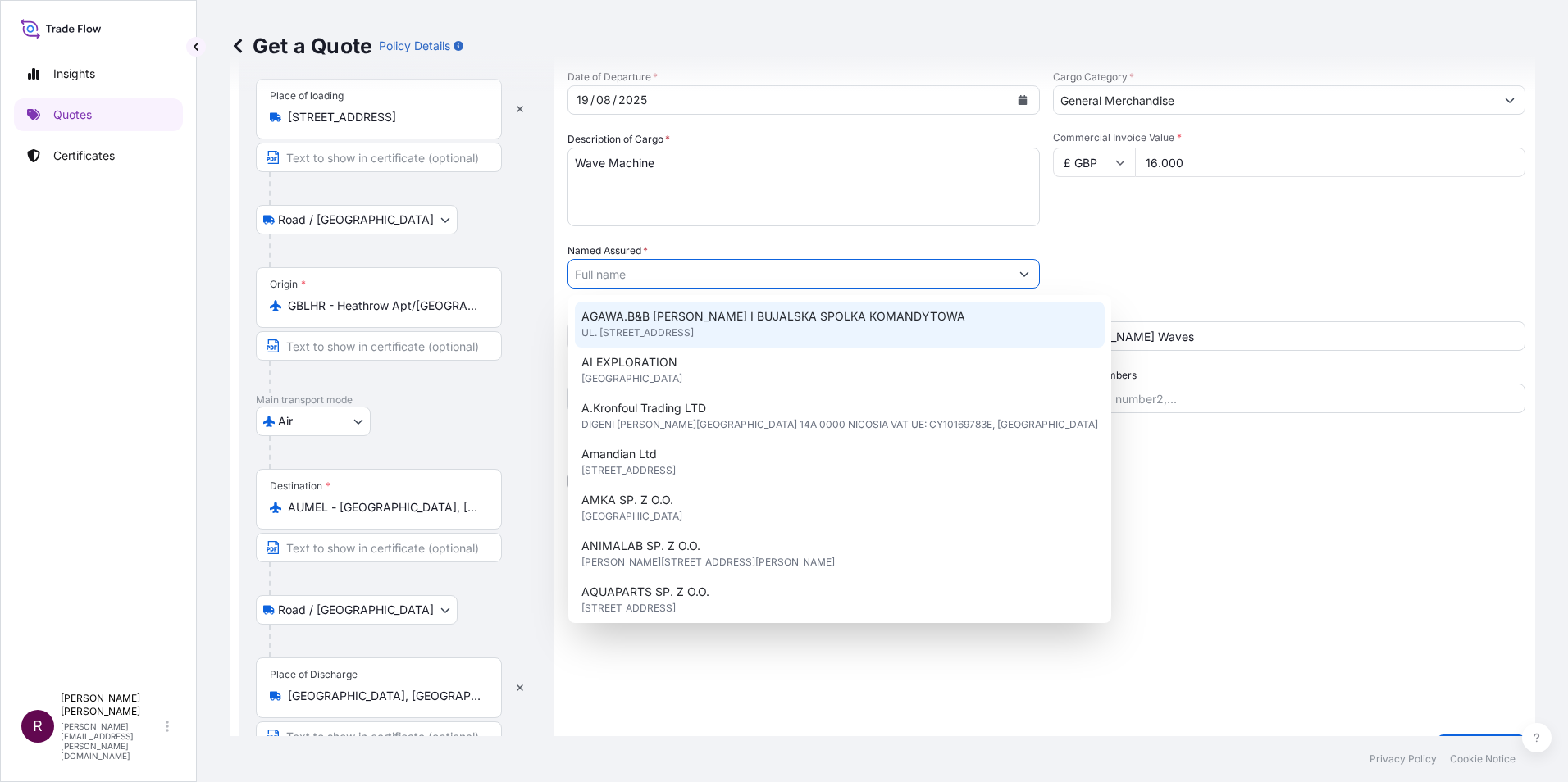
click at [663, 320] on span "AGAWA.B&B BUJALSKI I BUJALSKA SPOLKA KOMANDYTOWA" at bounding box center [773, 317] width 383 height 17
type input "AGAWA.B&B BUJALSKI I BUJALSKA SPOLKA KOMANDYTOWA"
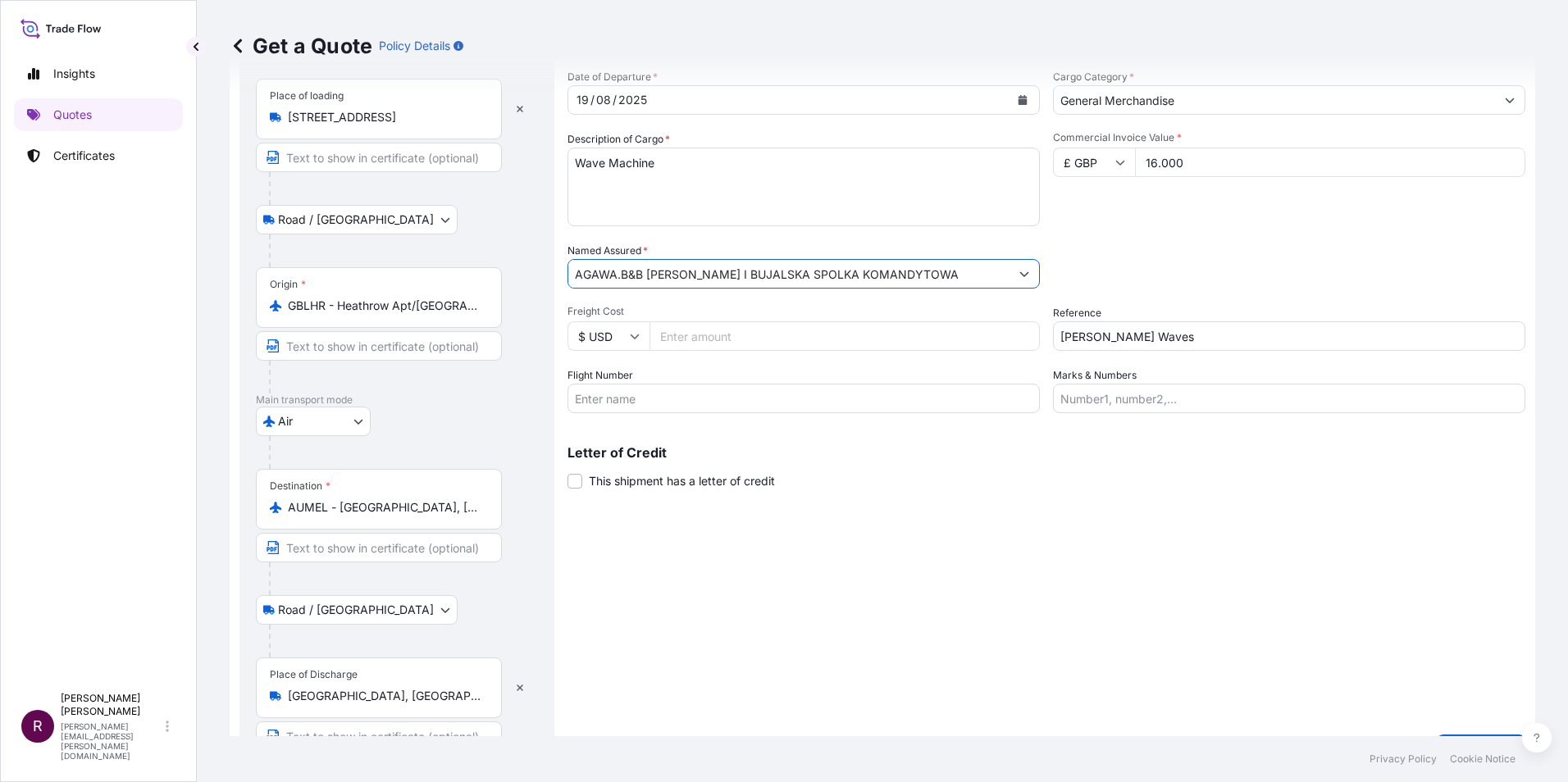
drag, startPoint x: 926, startPoint y: 268, endPoint x: 551, endPoint y: 274, distance: 375.0
click at [551, 274] on form "Route Details Reset Route Details Place of loading Tollpark Road, Wardpark East…" at bounding box center [882, 394] width 1306 height 768
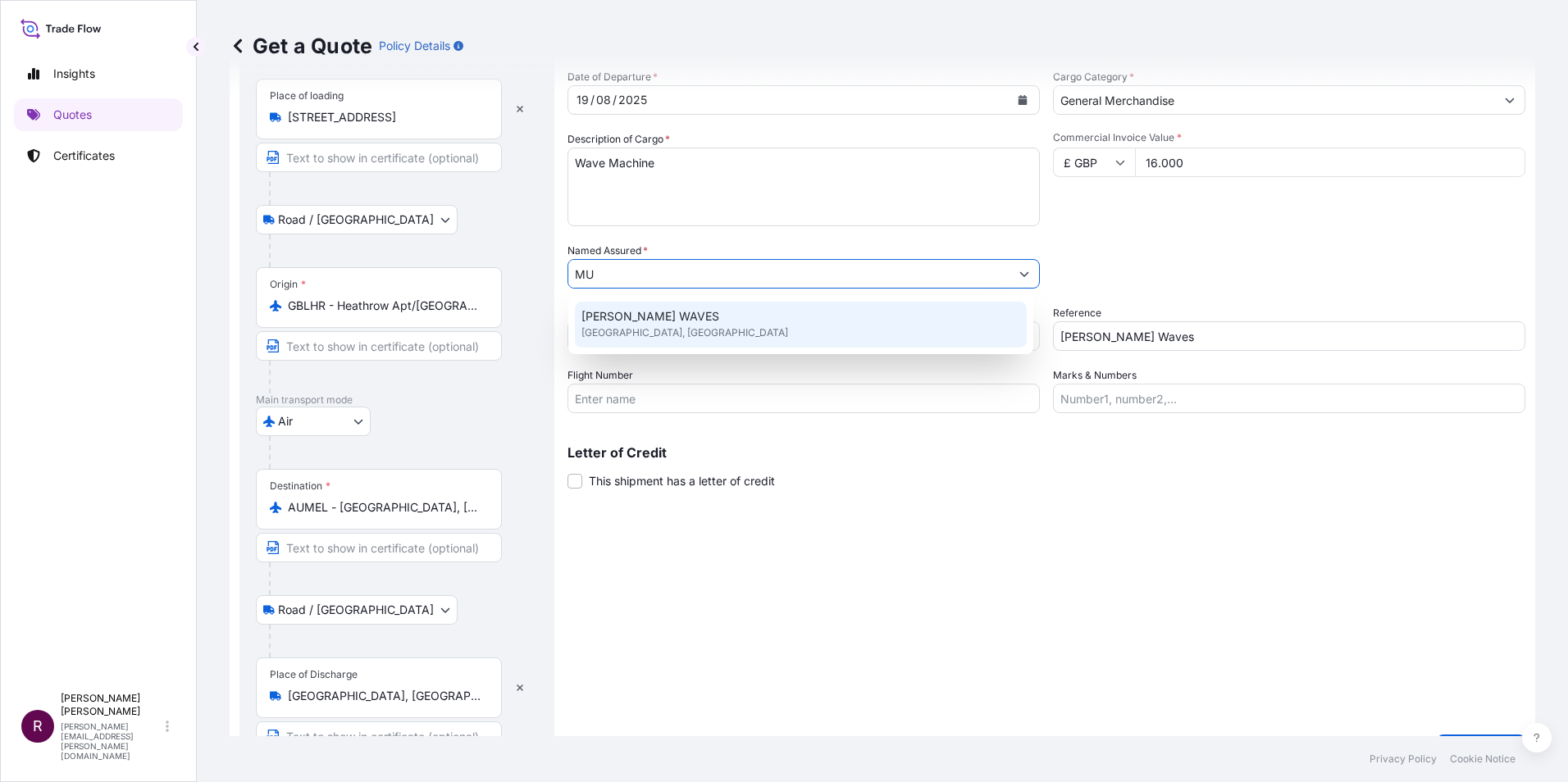
click at [663, 320] on span "MURPHY WAVES" at bounding box center [650, 317] width 138 height 17
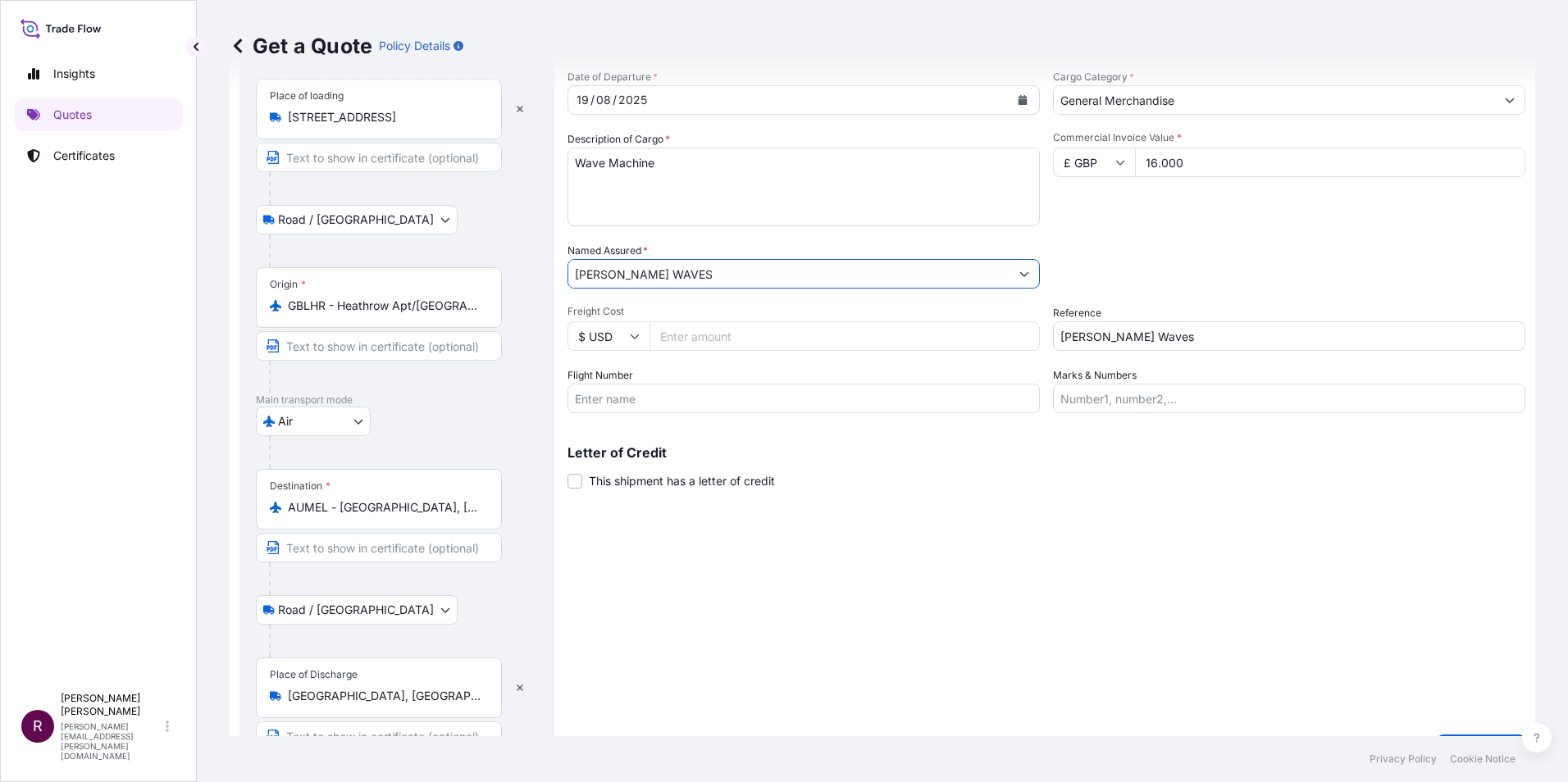
type input "MURPHY WAVES"
click at [637, 333] on icon at bounding box center [635, 337] width 10 height 10
click at [607, 421] on div "£ GBP" at bounding box center [608, 415] width 69 height 31
type input "£ GBP"
click at [998, 459] on p "Letter of Credit" at bounding box center [1046, 453] width 957 height 13
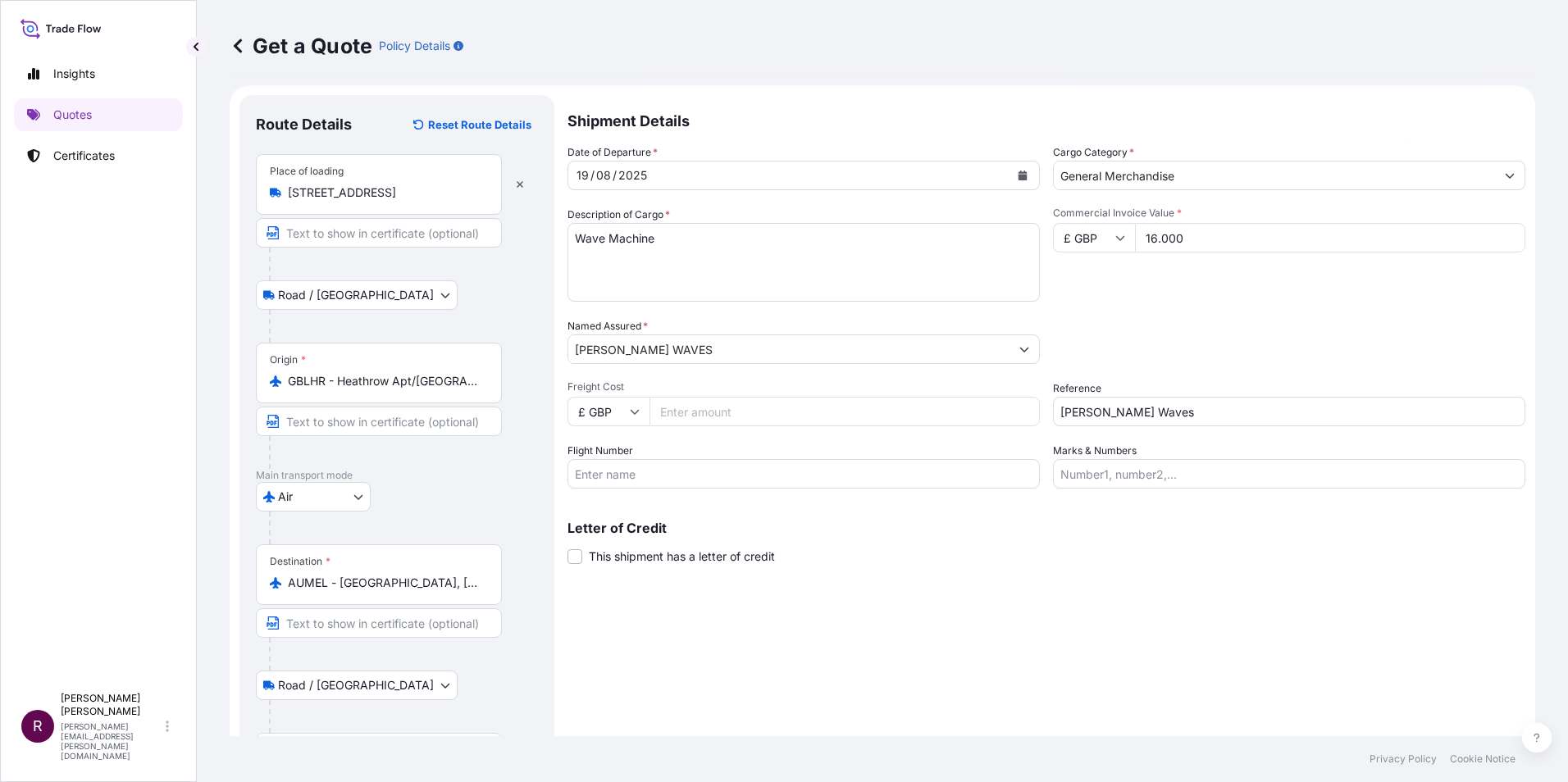
scroll to position [0, 0]
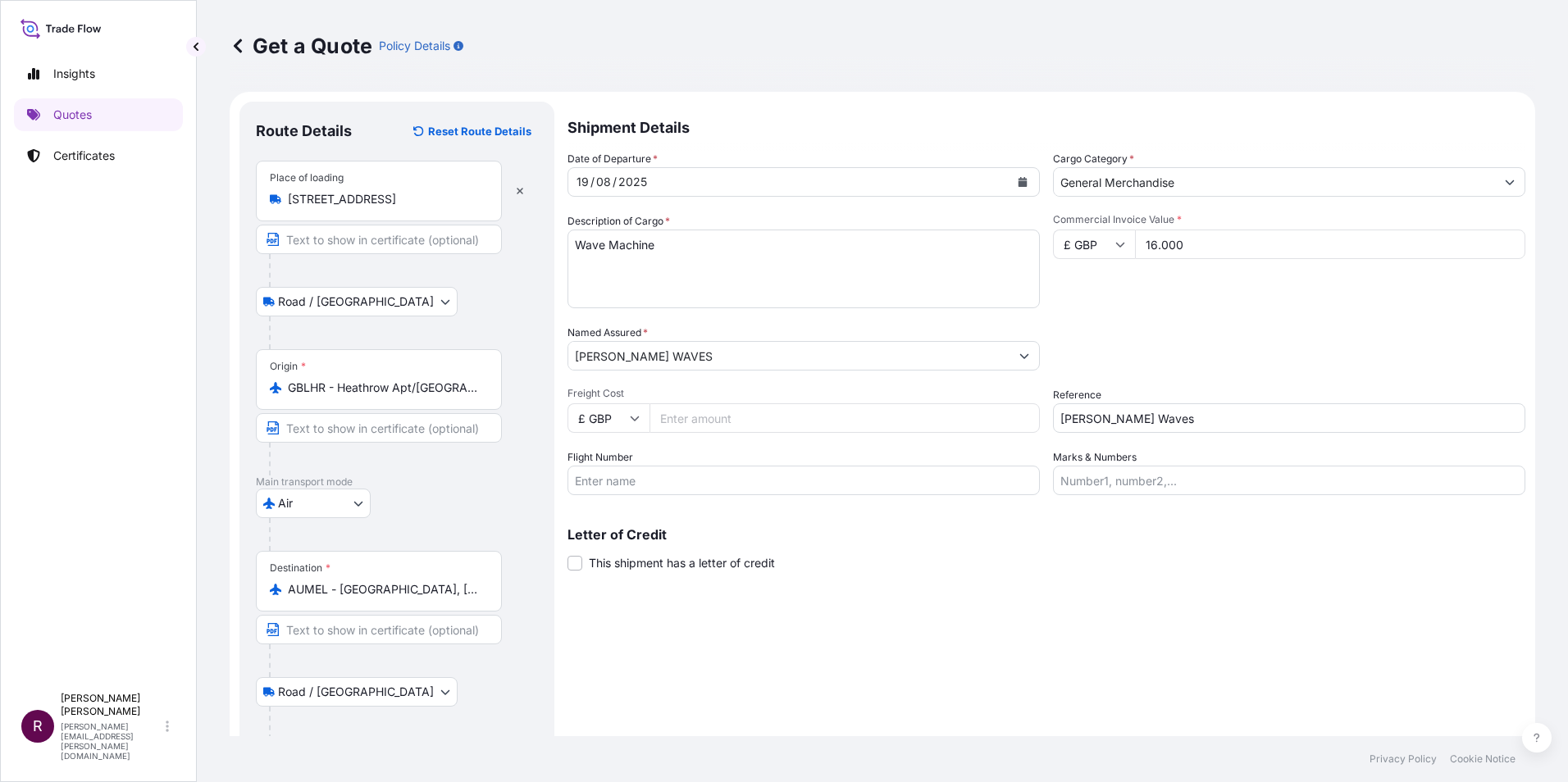
click at [781, 419] on input "Freight Cost" at bounding box center [844, 418] width 390 height 29
type input "1"
type input "1715"
click at [992, 581] on div "Shipment Details Date of Departure * 19 / 08 / 2025 Cargo Category * General Me…" at bounding box center [1046, 475] width 957 height 748
click at [1154, 244] on input "16.000" at bounding box center [1329, 244] width 390 height 29
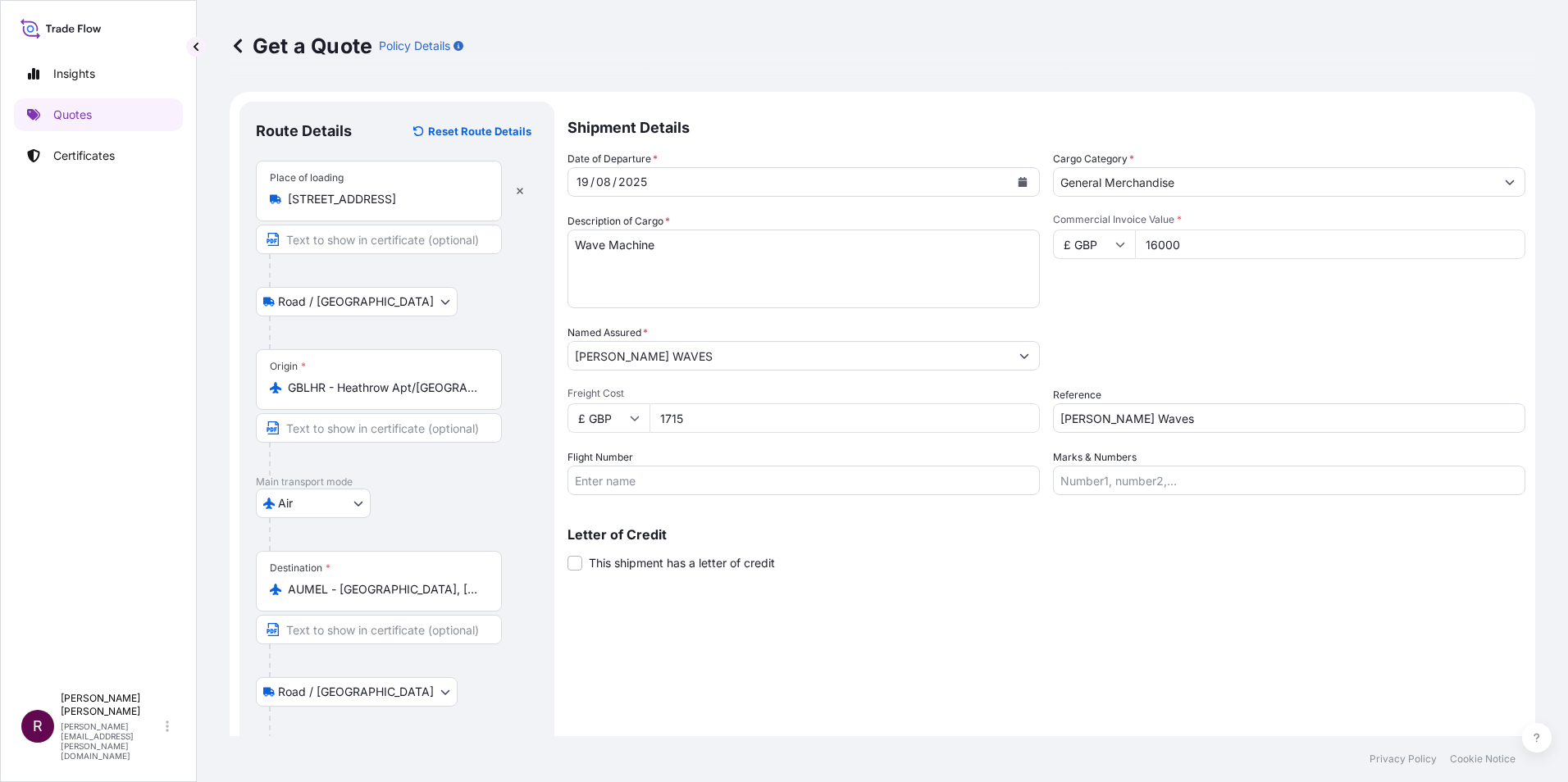
type input "16000"
click at [914, 630] on div "Shipment Details Date of Departure * 19 / 08 / 2025 Cargo Category * General Me…" at bounding box center [1046, 475] width 957 height 748
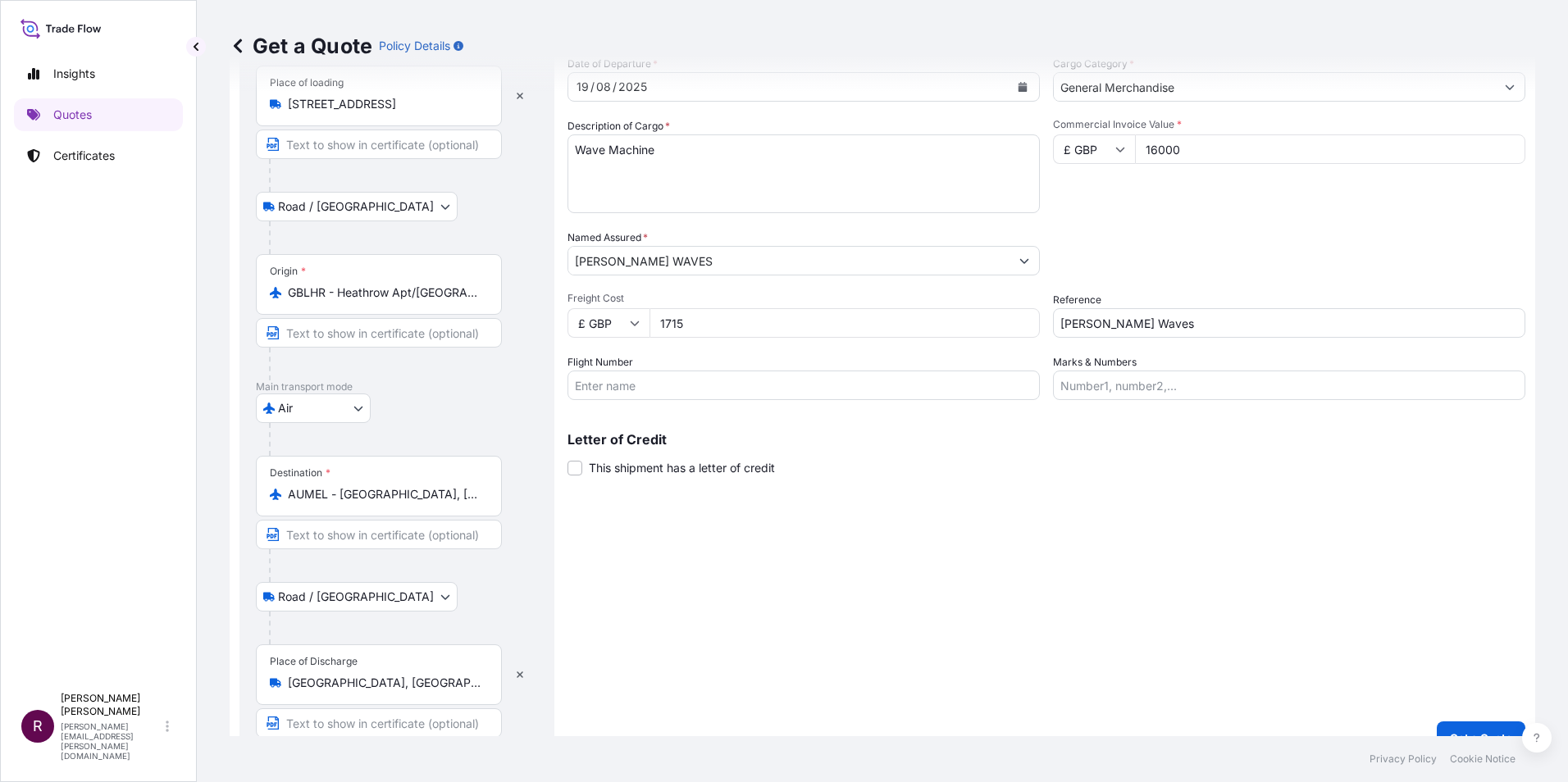
scroll to position [123, 0]
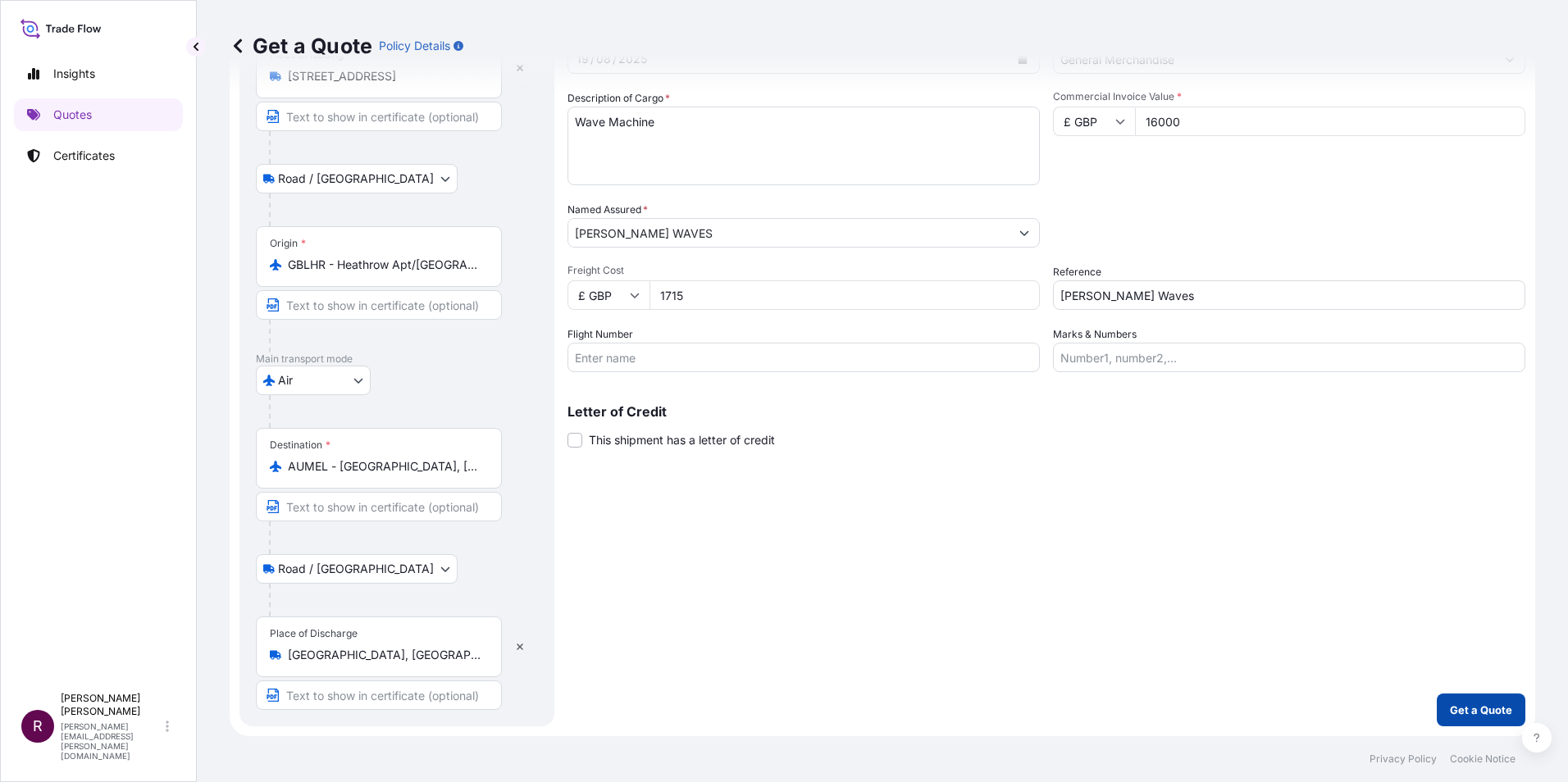
click at [1472, 708] on p "Get a Quote" at bounding box center [1480, 710] width 63 height 17
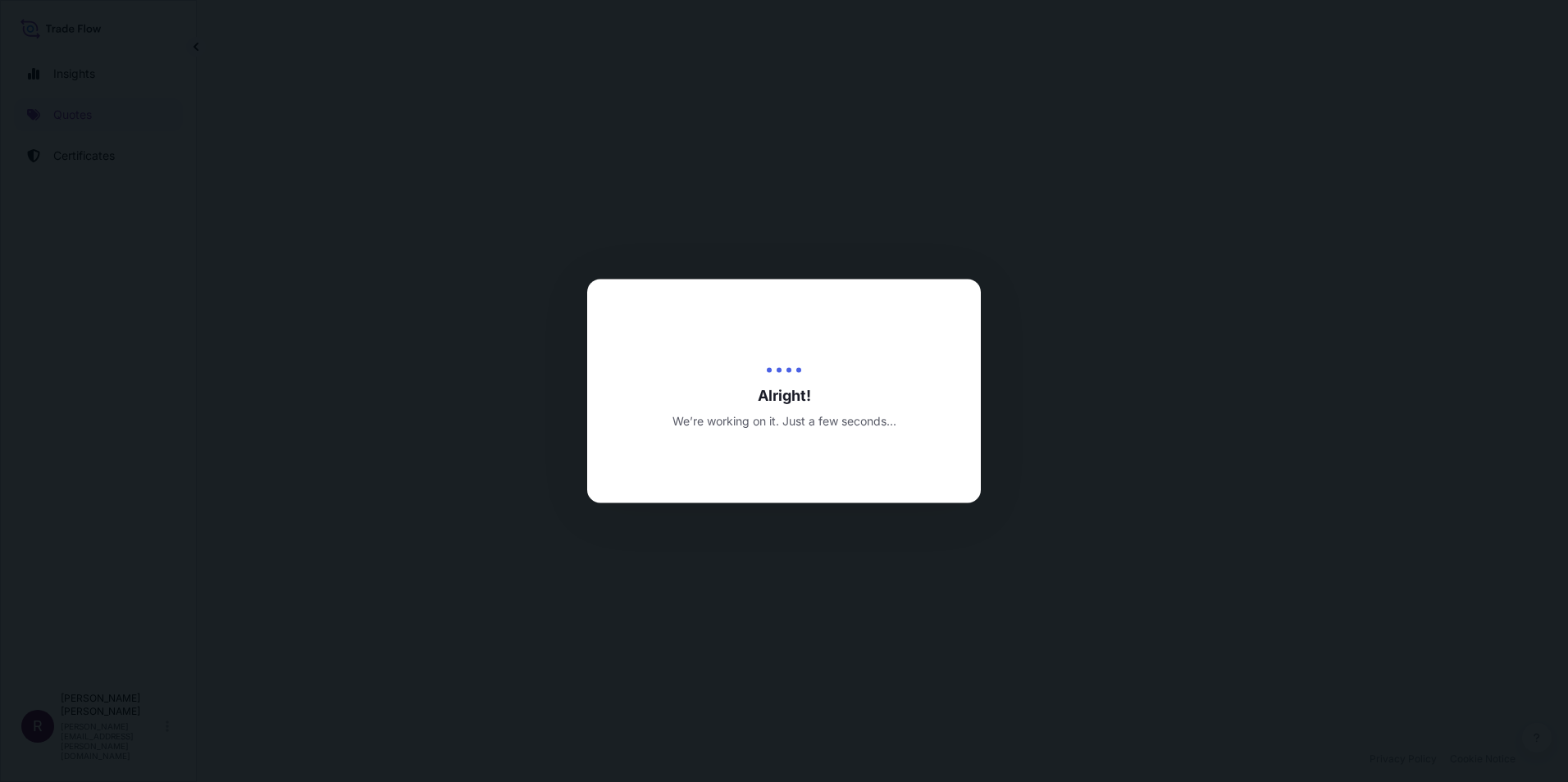
select select "Road / Inland"
select select "Air"
select select "Road / Inland"
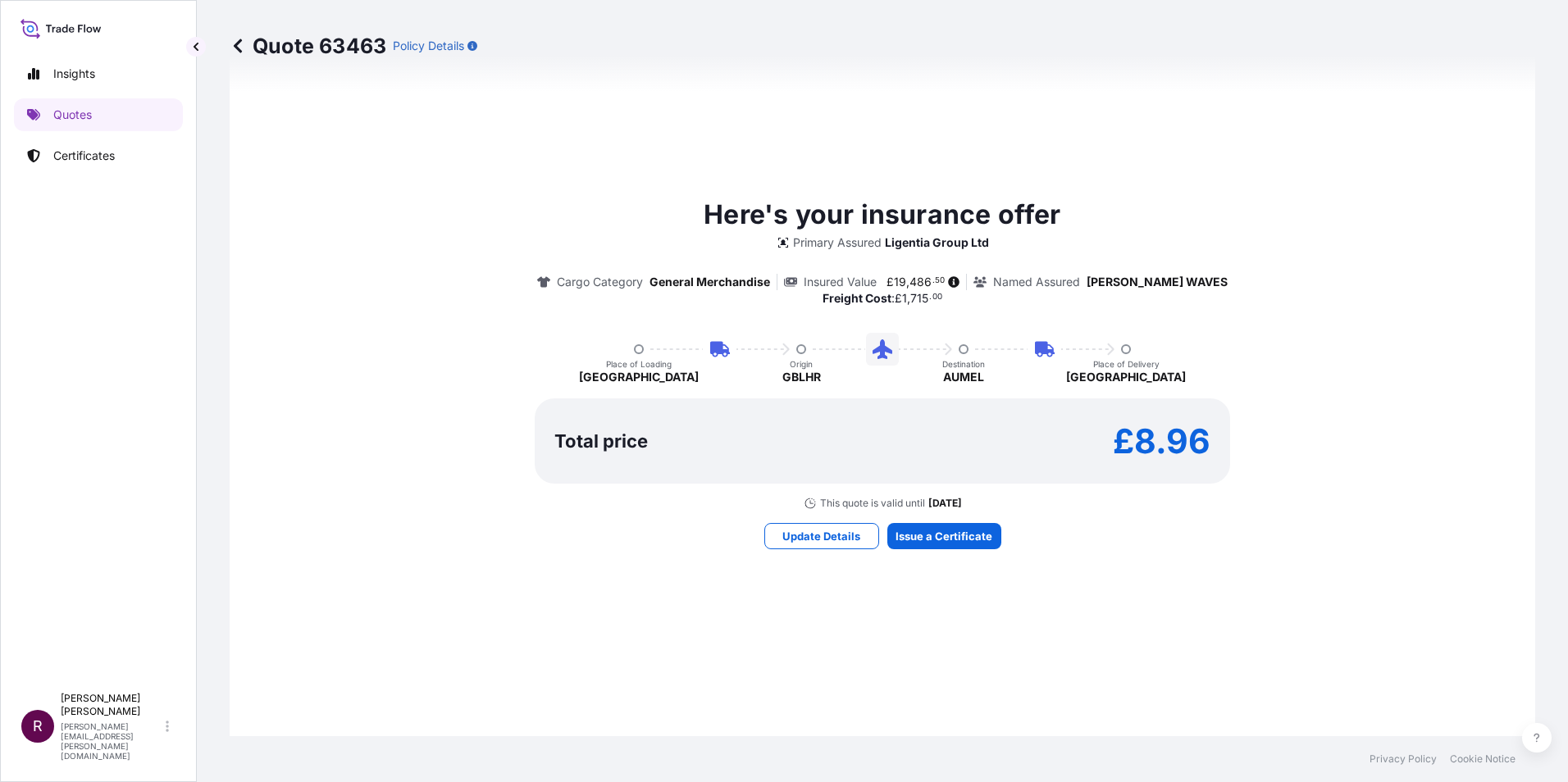
scroll to position [1115, 0]
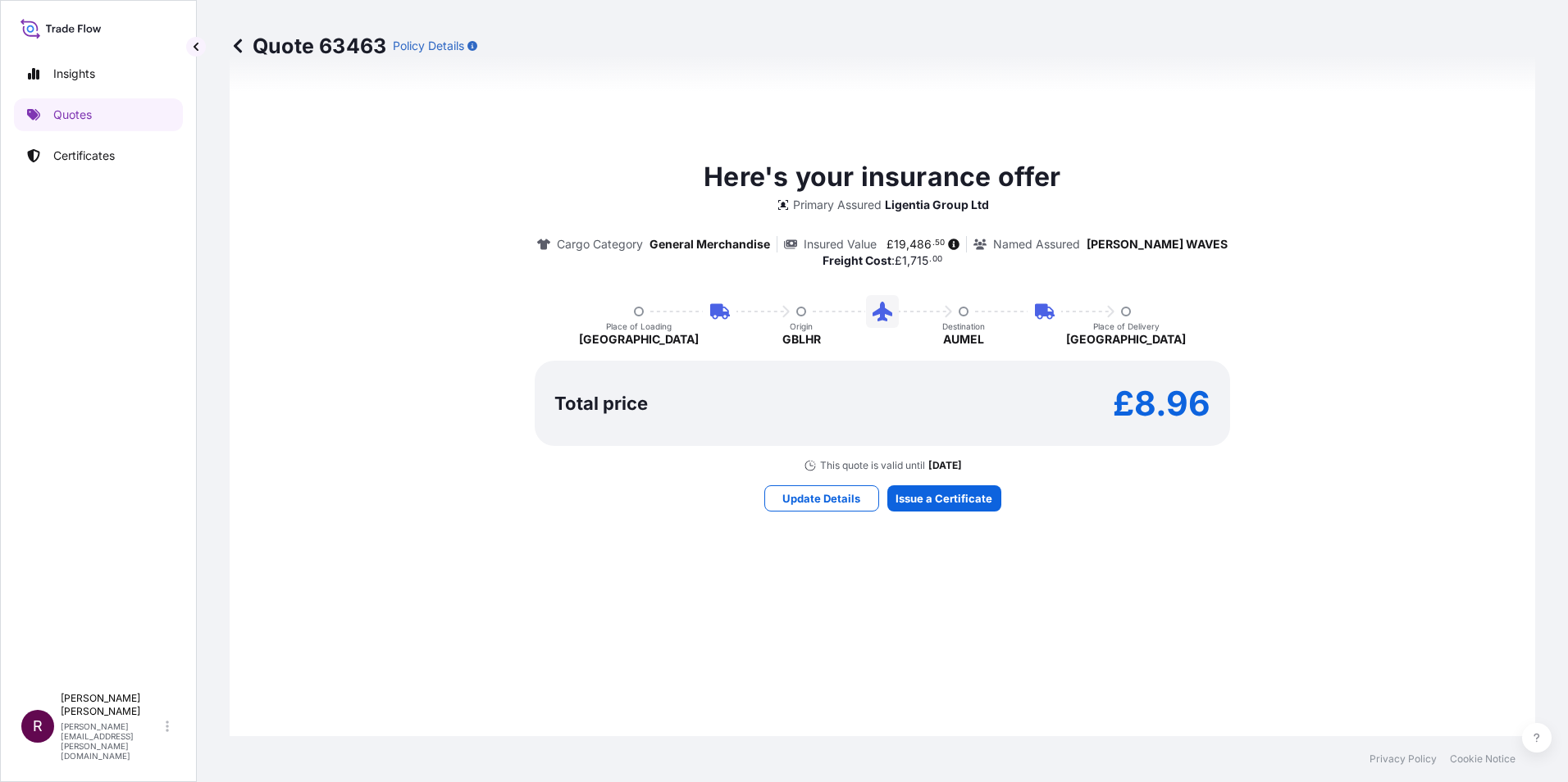
click at [434, 487] on div "Here's your insurance offer Primary Assured Ligentia Group Ltd Cargo Category G…" at bounding box center [882, 334] width 1260 height 1115
click at [831, 490] on button "Update Details" at bounding box center [821, 498] width 114 height 26
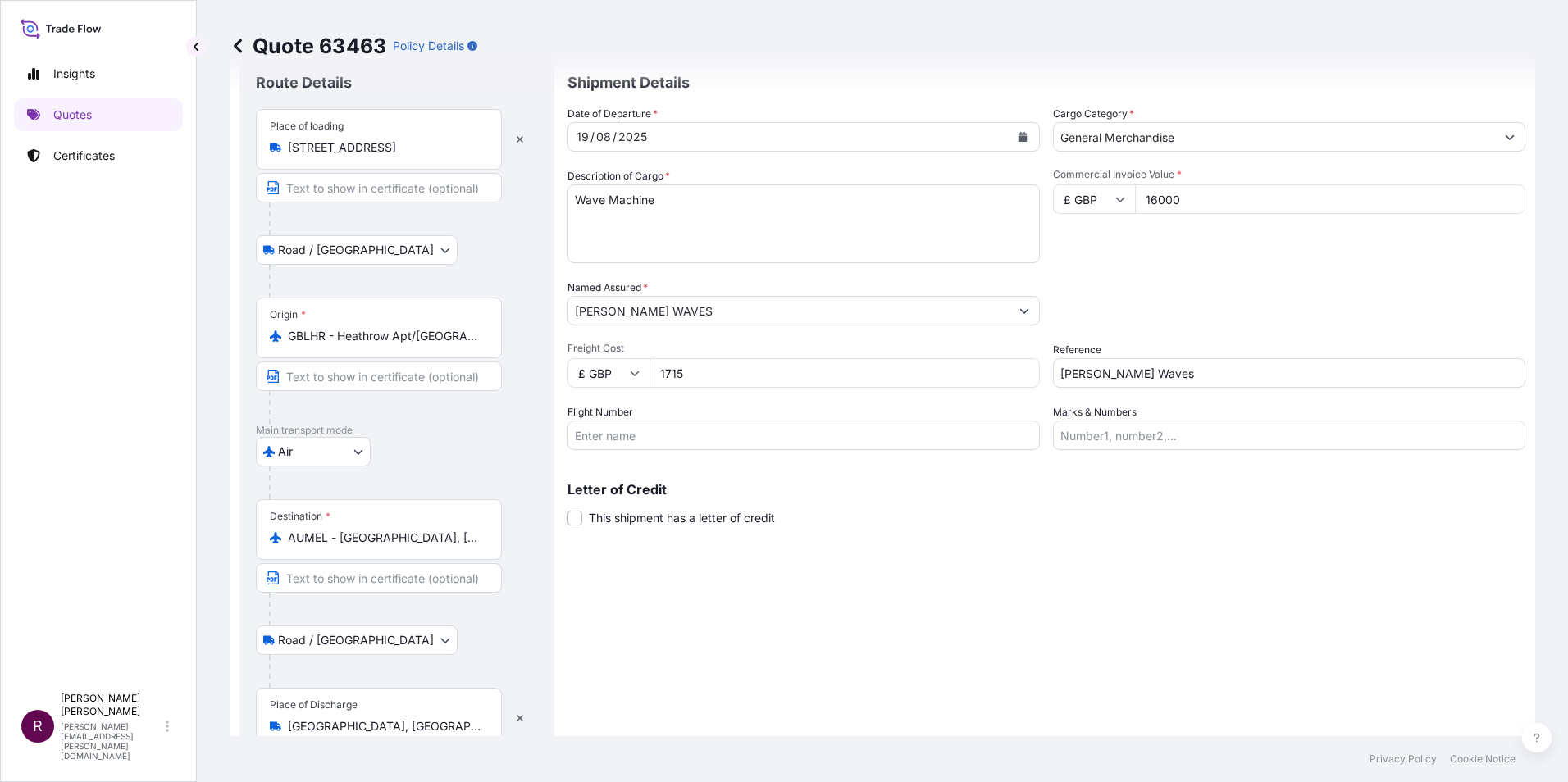
scroll to position [26, 0]
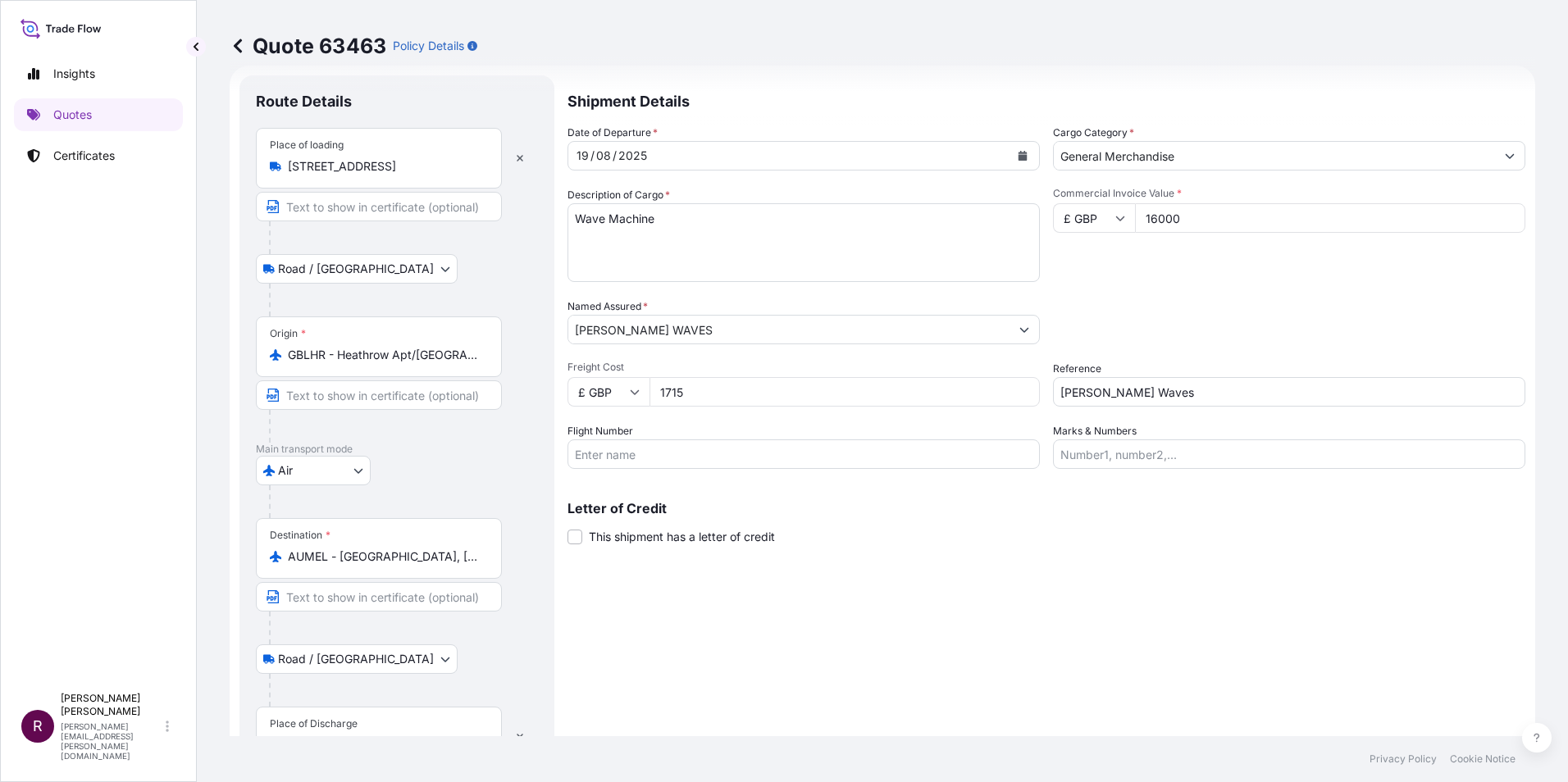
drag, startPoint x: 728, startPoint y: 388, endPoint x: 654, endPoint y: 395, distance: 74.3
click at [654, 395] on input "1715" at bounding box center [844, 391] width 390 height 29
type input "1746"
click at [833, 556] on div "Shipment Details Date of Departure * 19 / 08 / 2025 Cargo Category * General Me…" at bounding box center [1046, 445] width 957 height 741
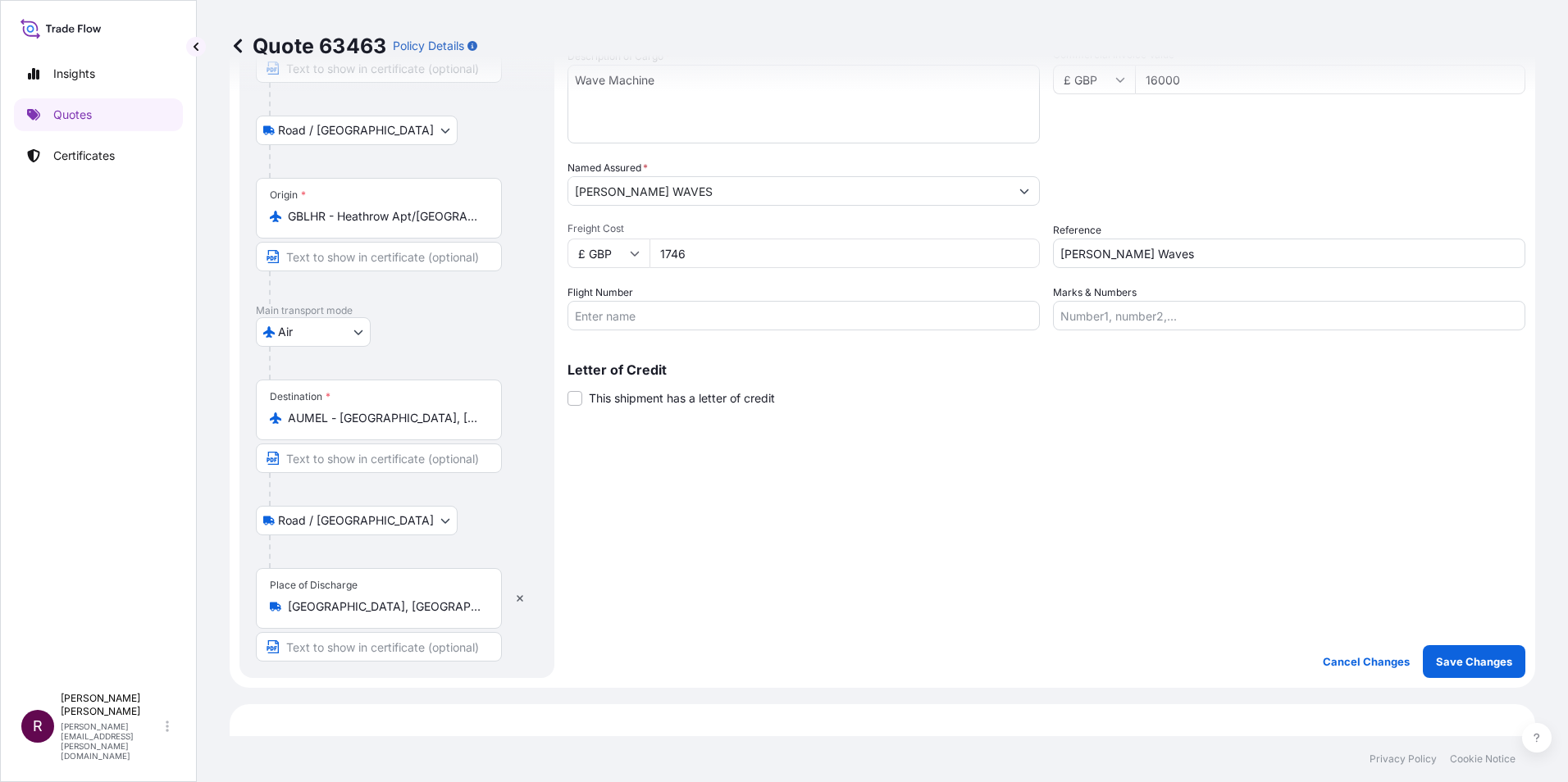
scroll to position [272, 0]
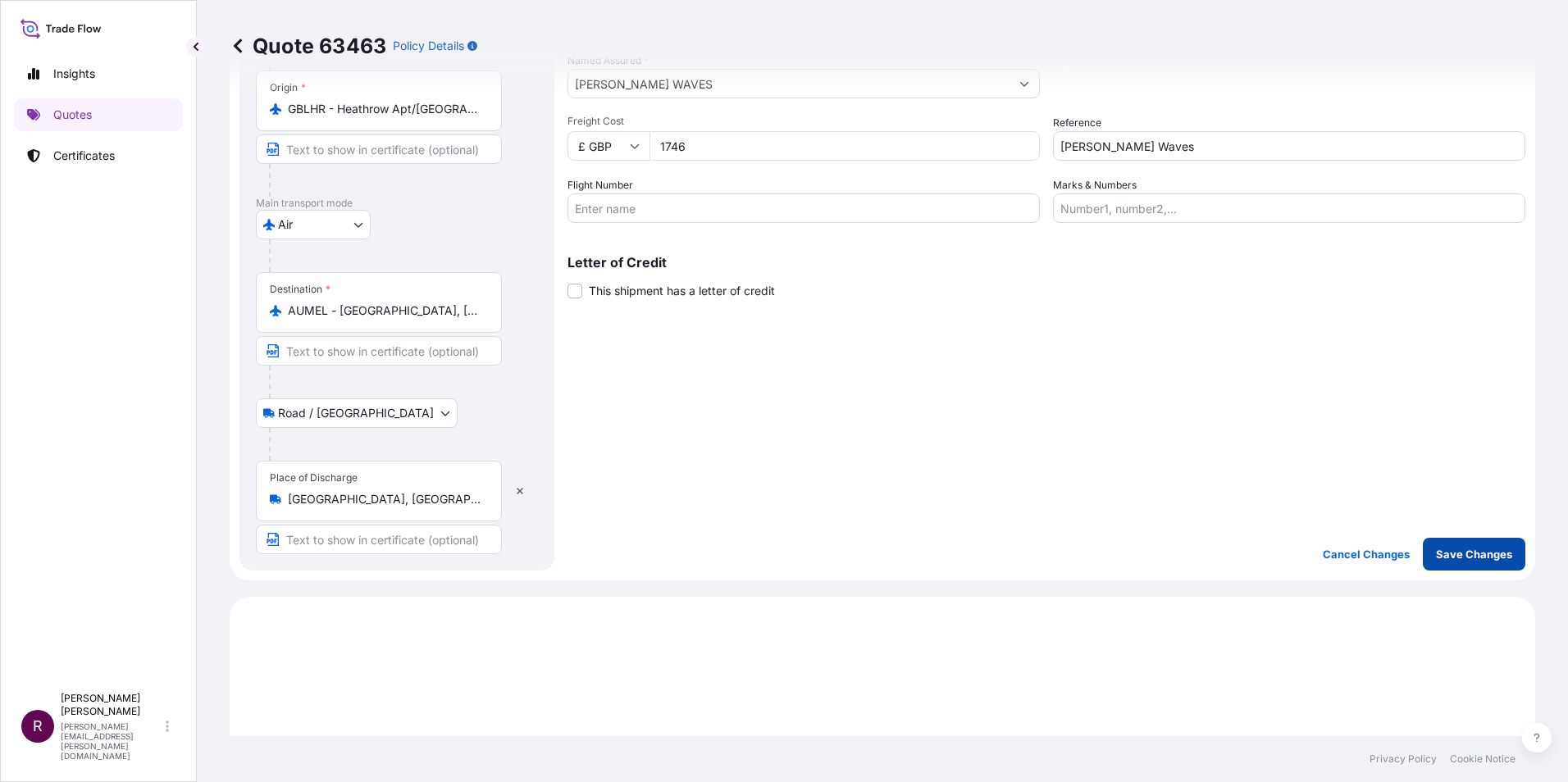
click at [1450, 554] on p "Save Changes" at bounding box center [1474, 555] width 76 height 17
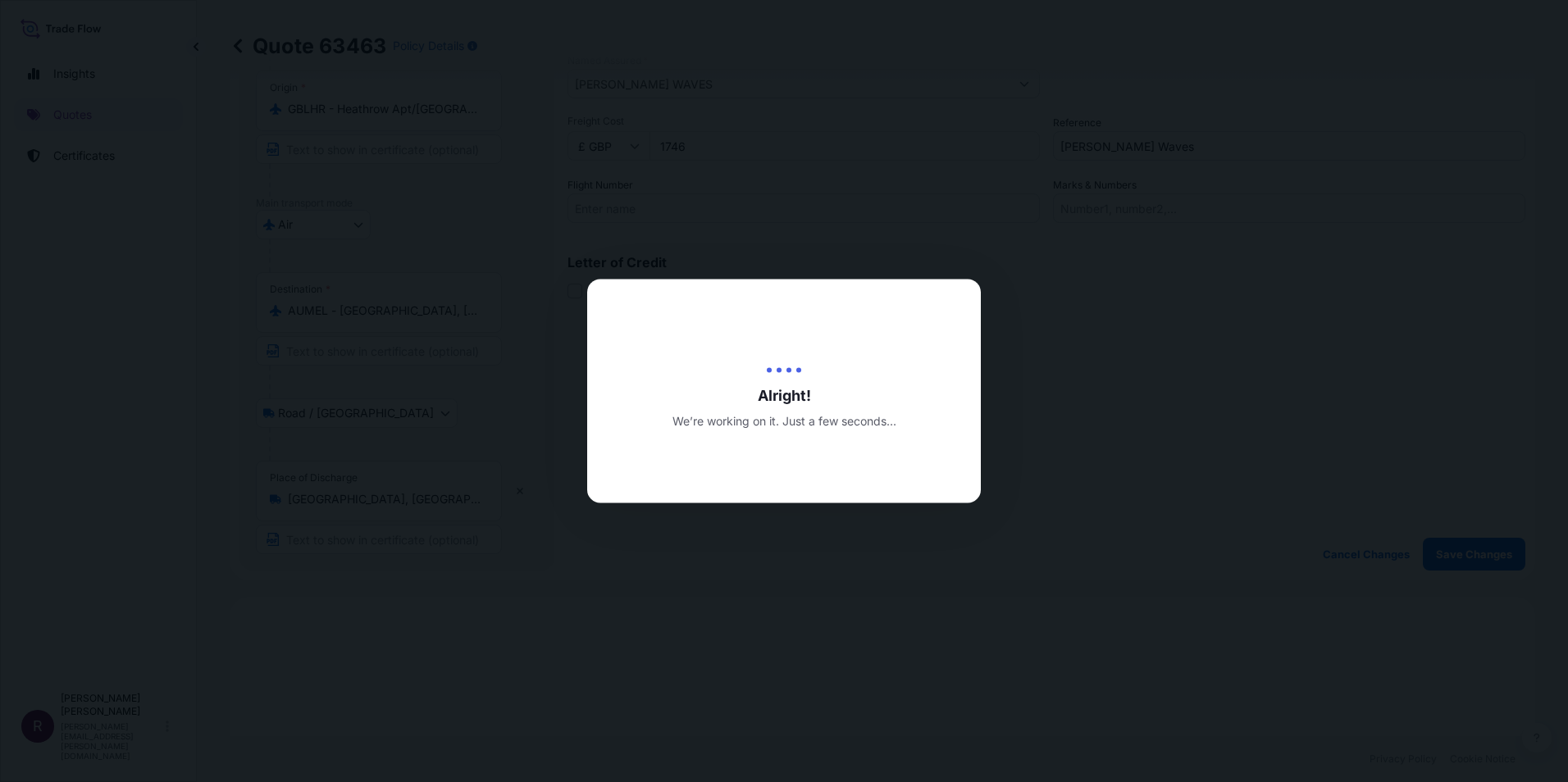
type input "18/08/2025"
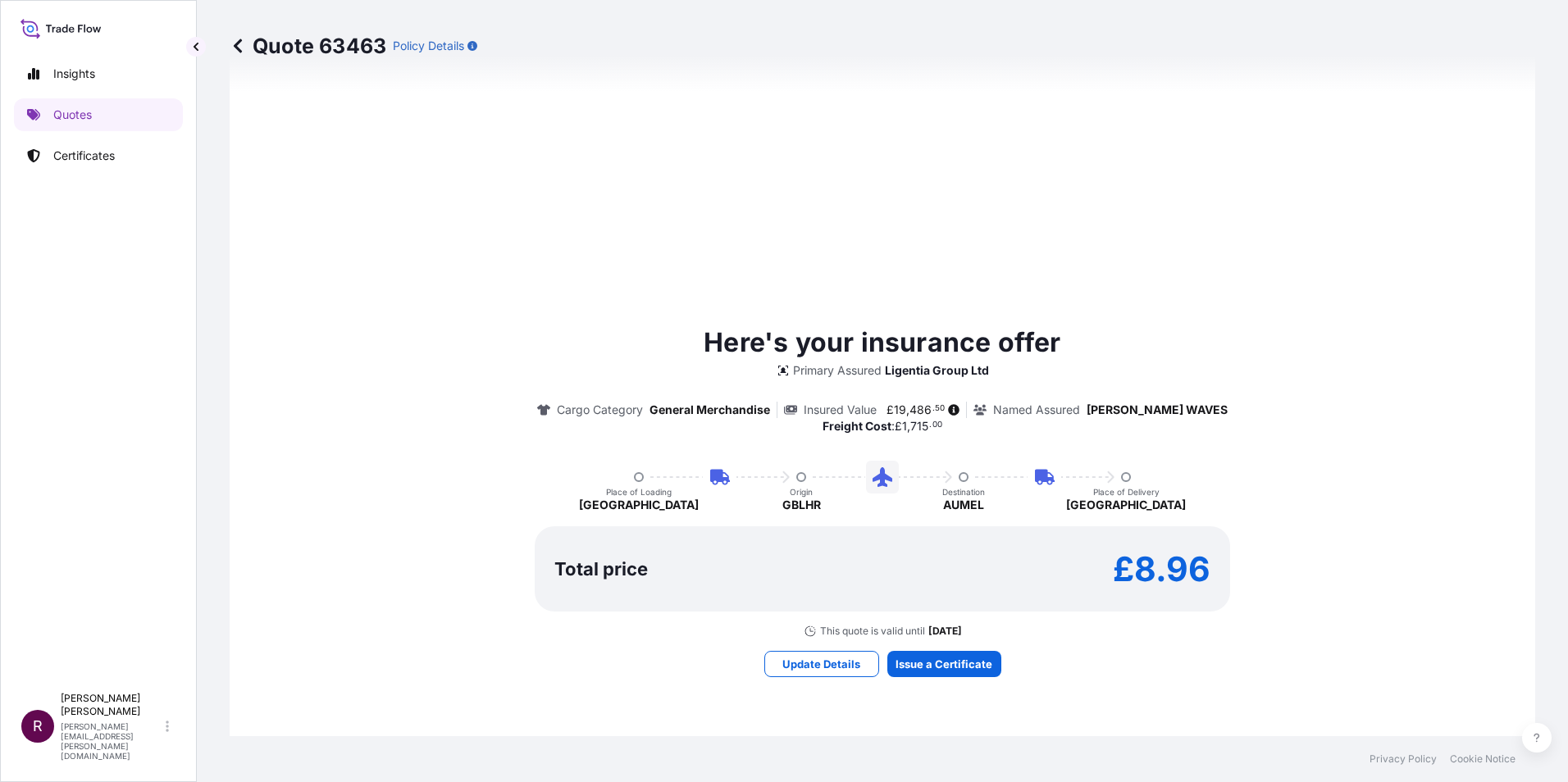
select select "Road / Inland"
select select "Air"
select select "Road / Inland"
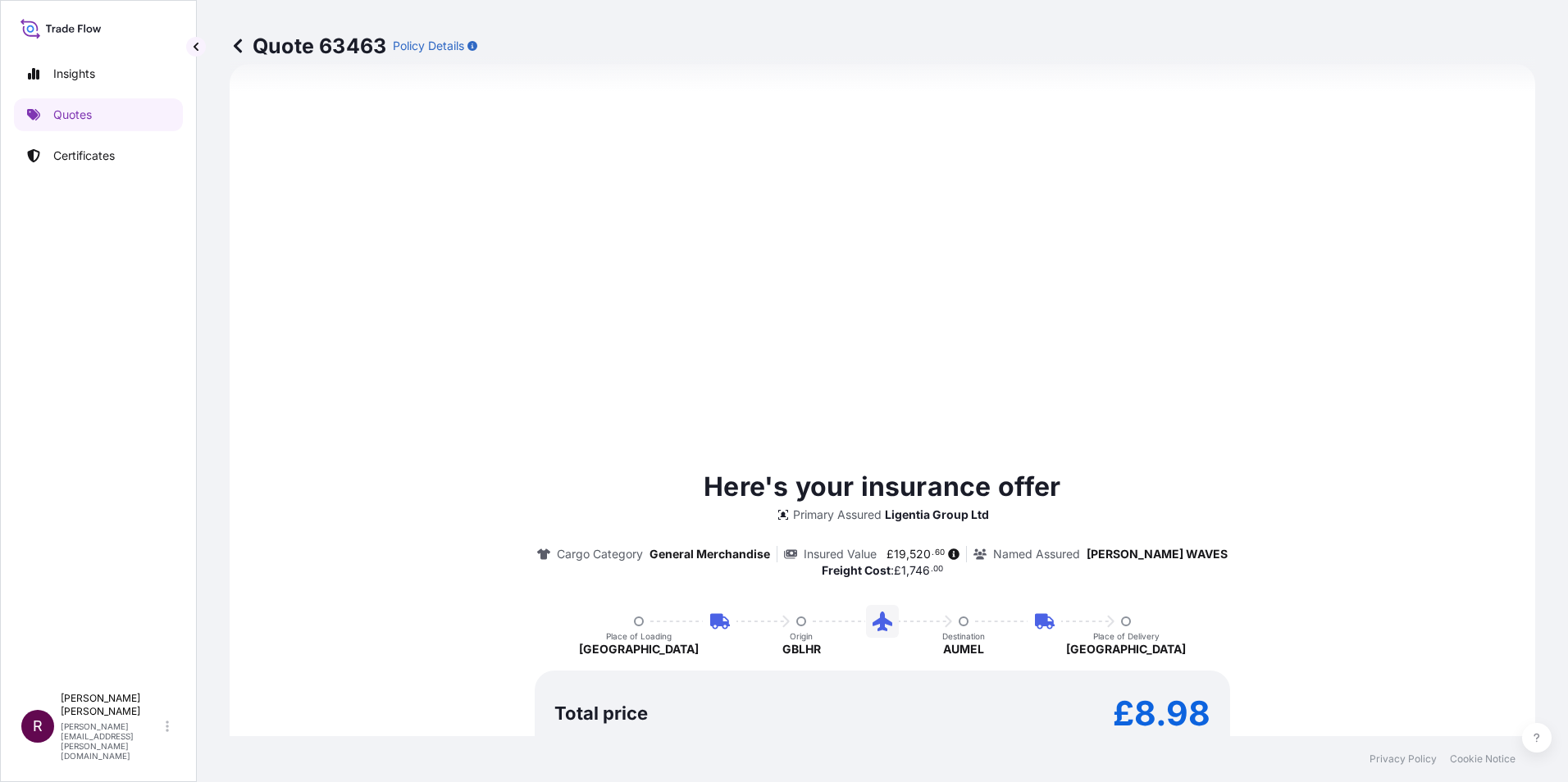
scroll to position [787, 0]
